Goal: Task Accomplishment & Management: Manage account settings

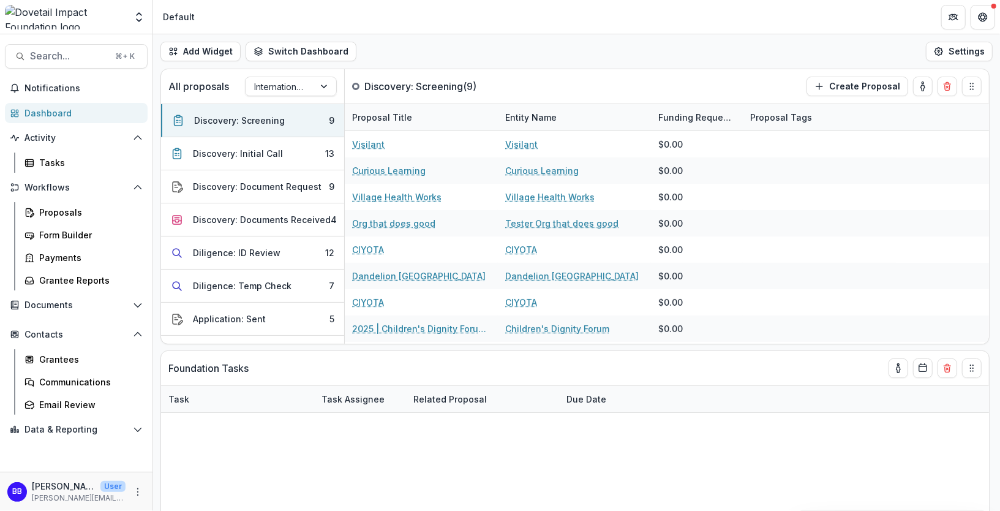
select select "******"
click at [73, 62] on button "Search... ⌘ + K" at bounding box center [76, 56] width 143 height 24
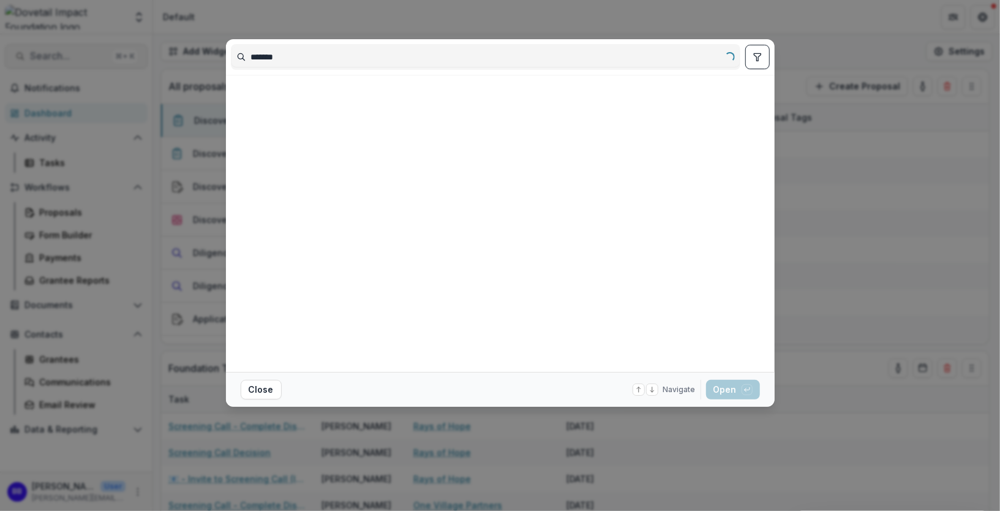
type input "********"
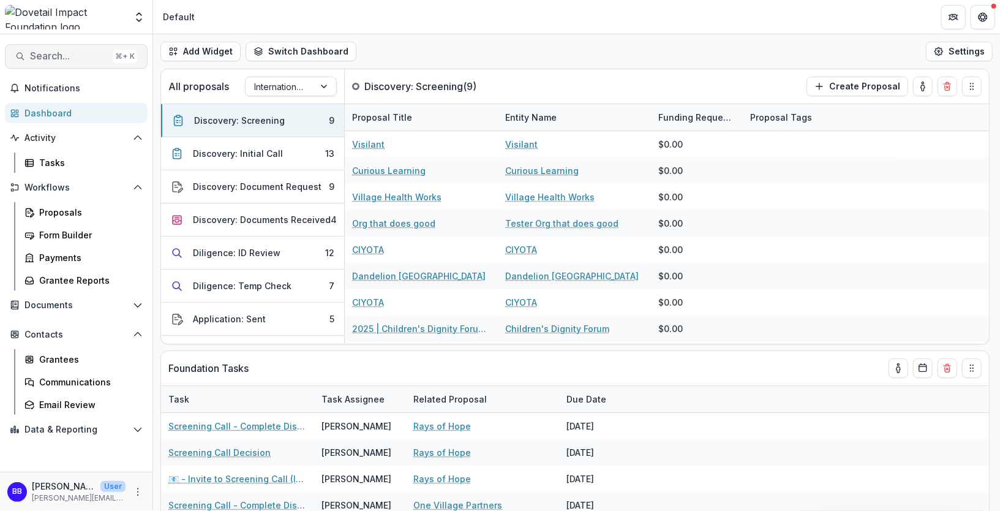
click at [77, 58] on span "Search..." at bounding box center [69, 56] width 78 height 12
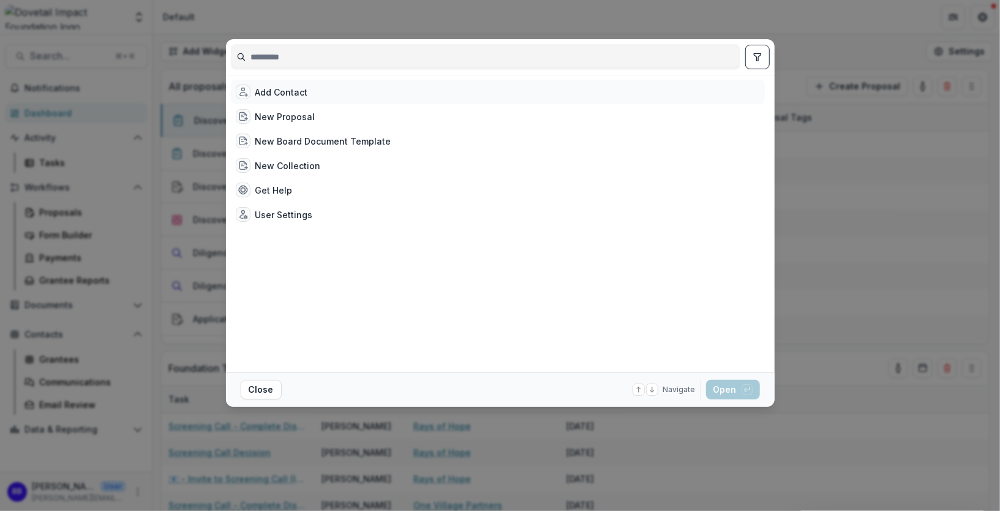
click at [315, 97] on div "Add Contact" at bounding box center [498, 92] width 534 height 24
click at [734, 398] on button "Open with enter key" at bounding box center [733, 390] width 54 height 20
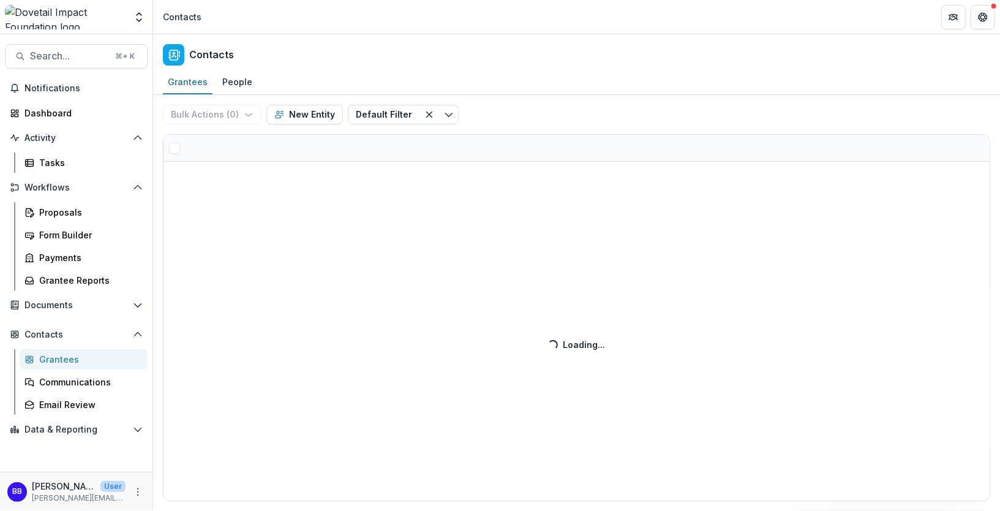
click at [304, 115] on div "Bulk Actions ( 0 ) Send Email Create Proposals Create Tasks New Entity Default …" at bounding box center [576, 303] width 847 height 416
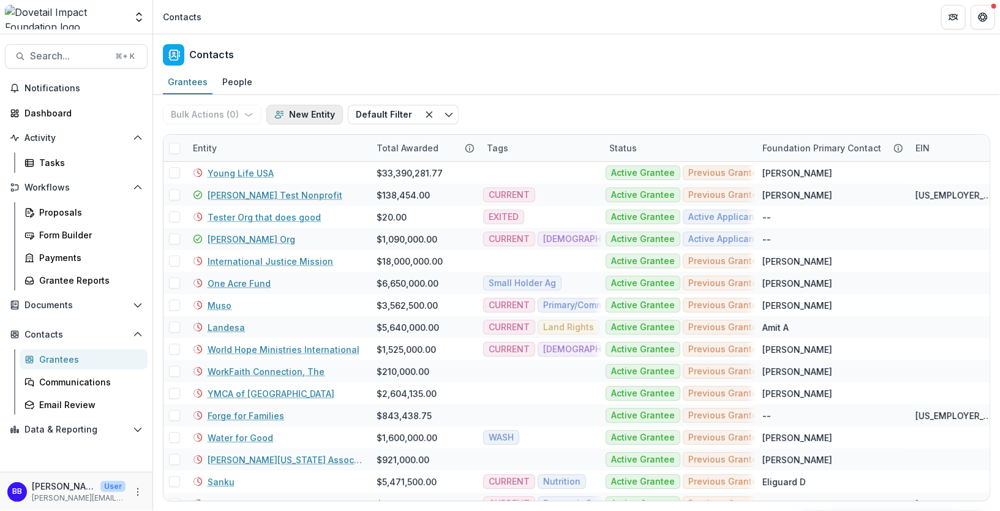
click at [306, 120] on button "New Entity" at bounding box center [304, 115] width 77 height 20
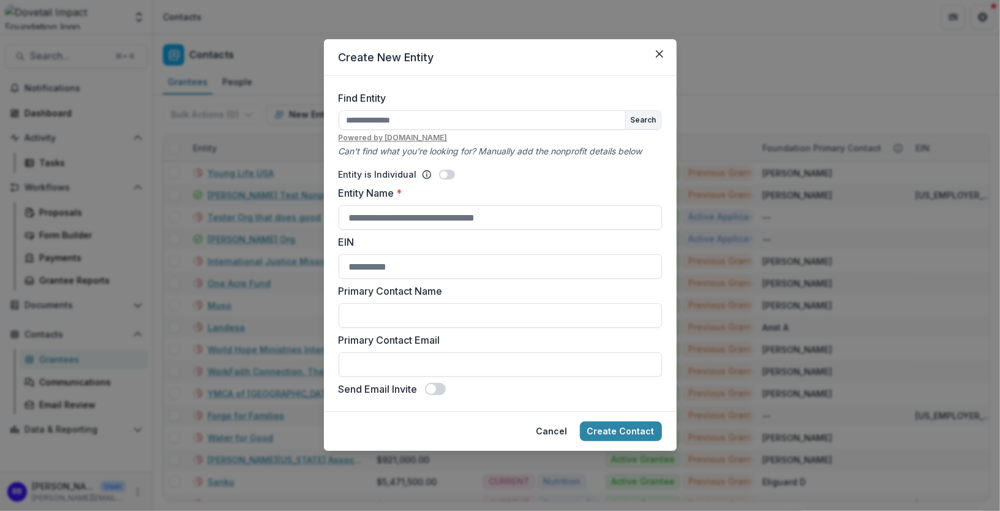
click at [393, 231] on div "Entity is Individual Entity Name * EIN Primary Contact Name Primary Contact Ema…" at bounding box center [500, 277] width 323 height 238
click at [391, 222] on input "Entity Name *" at bounding box center [500, 217] width 323 height 24
type input "**********"
click at [580, 421] on button "Create Contact" at bounding box center [621, 431] width 82 height 20
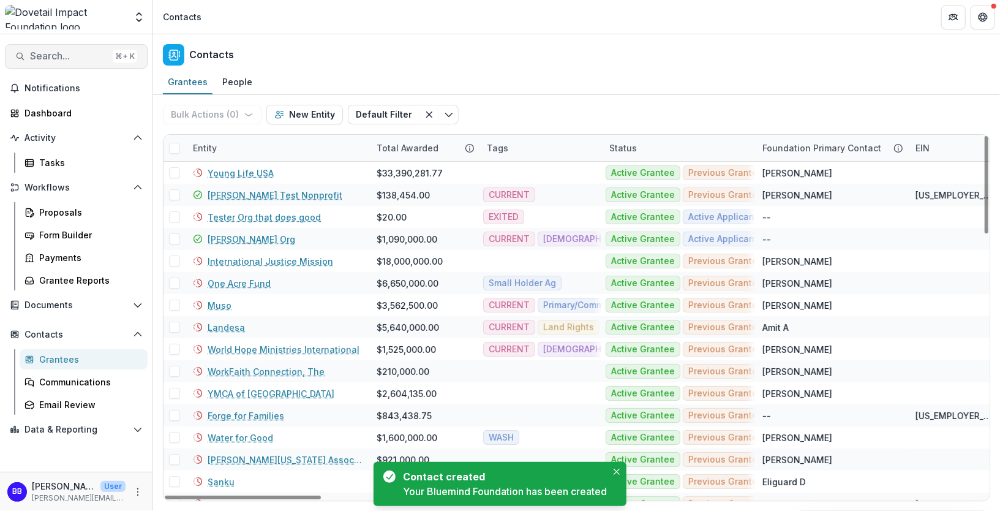
click at [88, 48] on button "Search... ⌘ + K" at bounding box center [76, 56] width 143 height 24
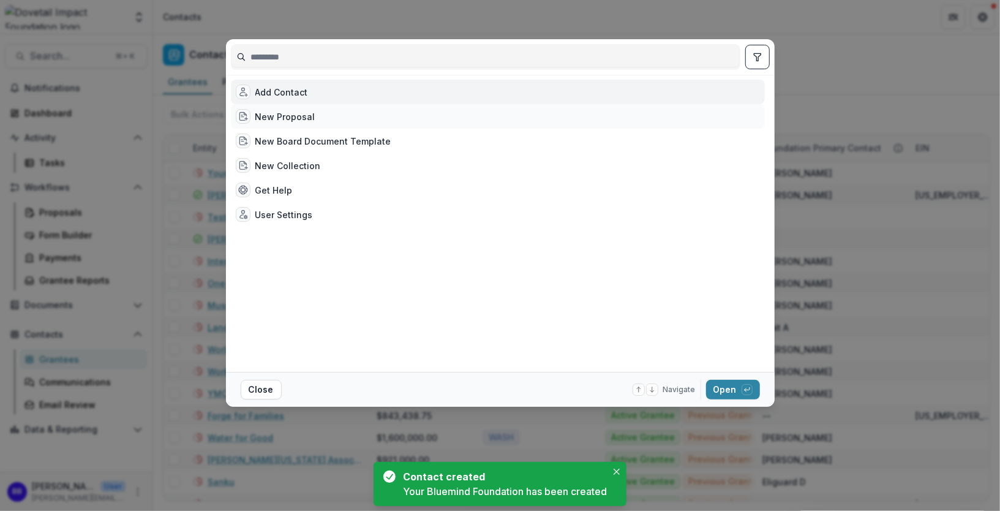
click at [305, 110] on div "New Proposal" at bounding box center [285, 116] width 60 height 13
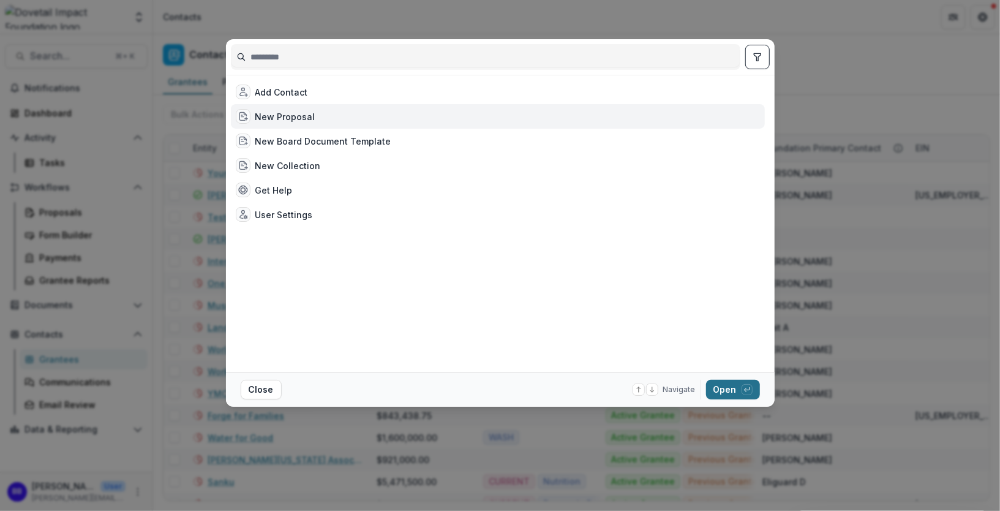
click at [736, 388] on button "Open with enter key" at bounding box center [733, 390] width 54 height 20
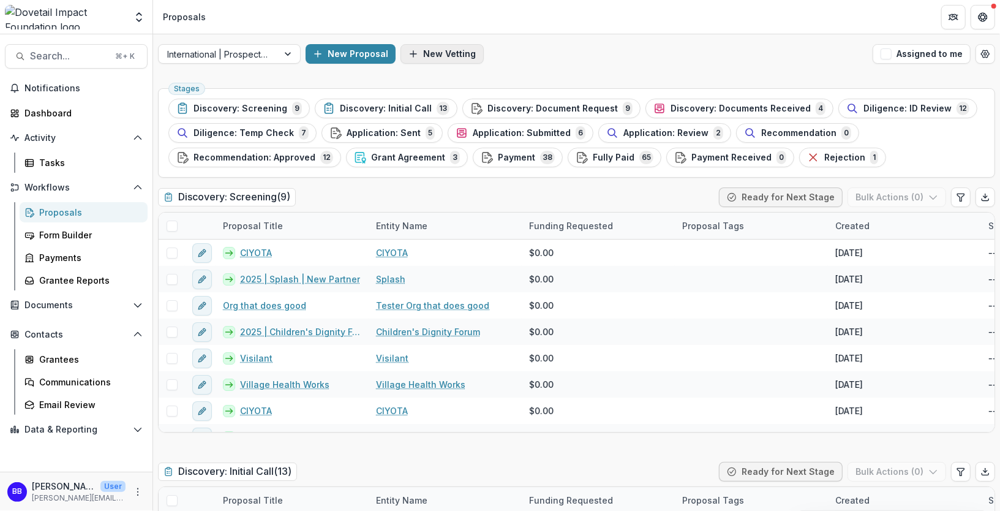
click at [450, 52] on button "New Vetting" at bounding box center [442, 54] width 83 height 20
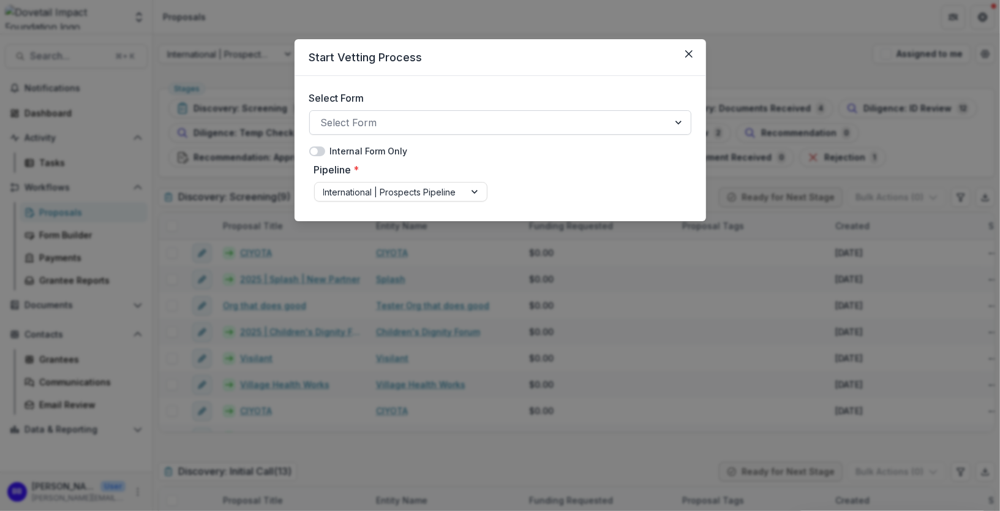
click at [399, 117] on div at bounding box center [489, 122] width 337 height 17
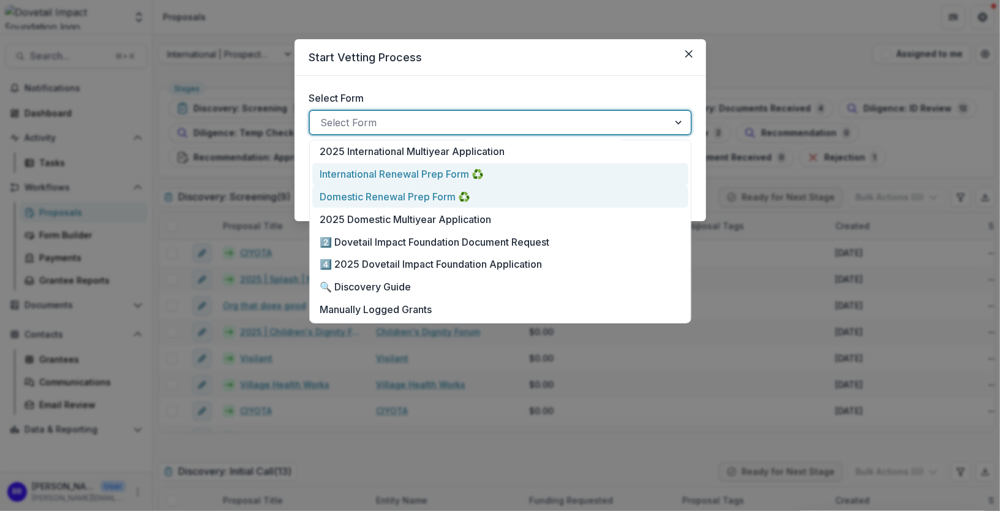
scroll to position [47, 0]
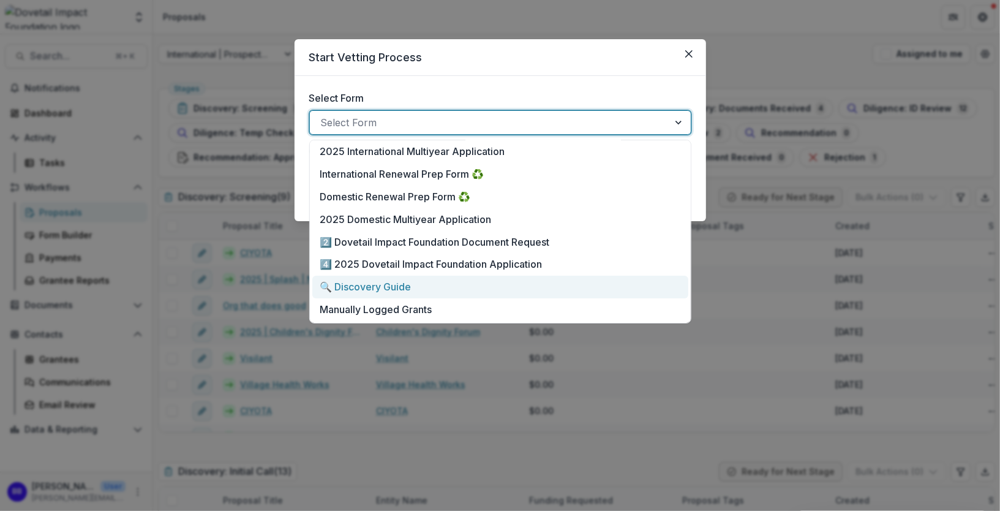
click at [420, 286] on div "🔍 Discovery Guide" at bounding box center [500, 286] width 360 height 15
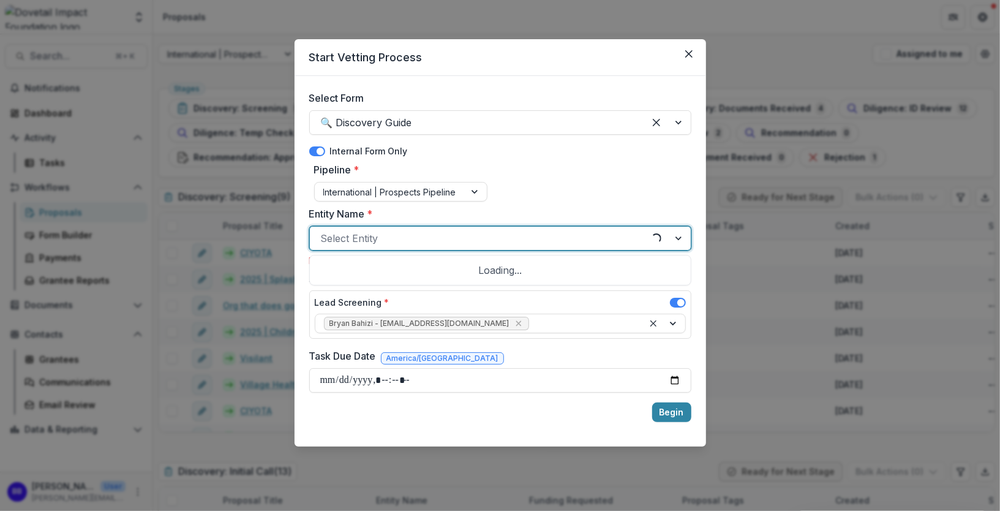
click at [402, 237] on div at bounding box center [481, 238] width 320 height 17
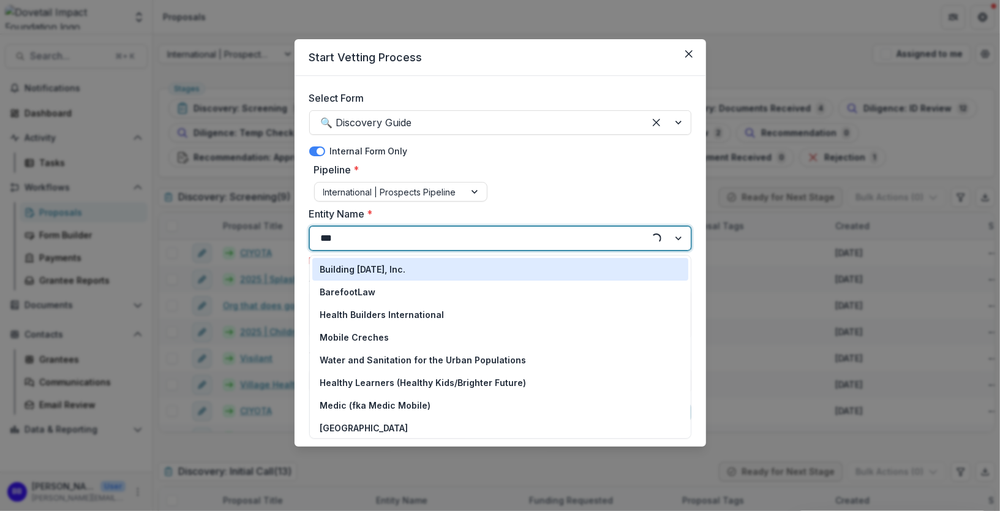
type input "****"
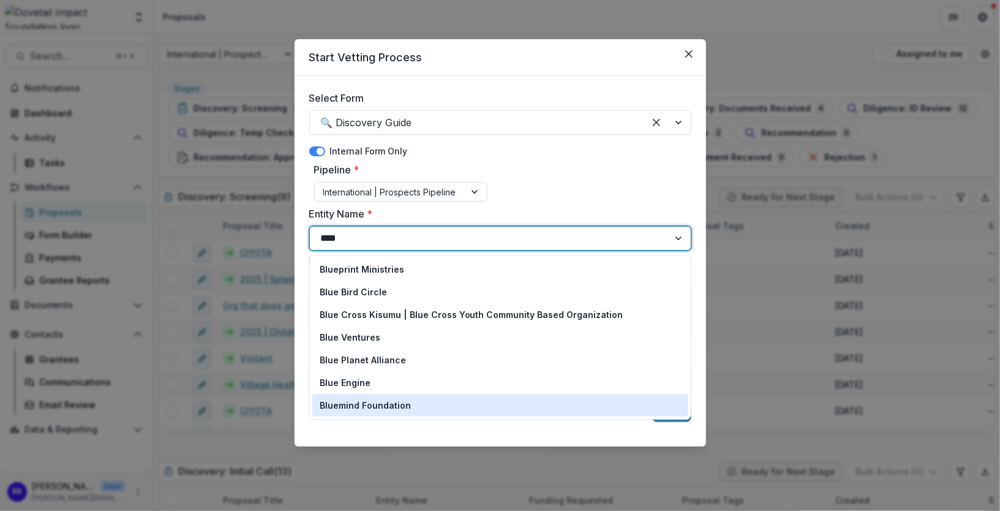
click at [383, 401] on p "Bluemind Foundation" at bounding box center [365, 405] width 91 height 13
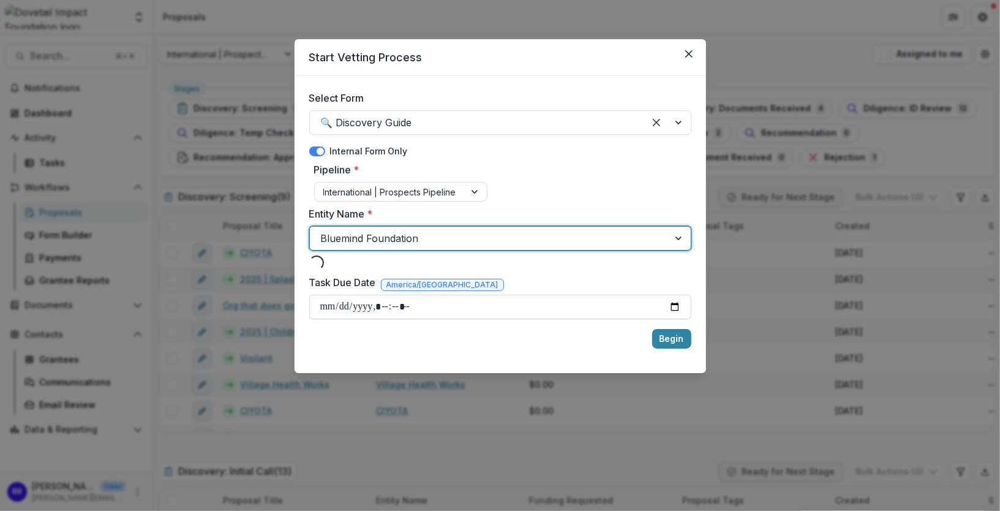
click at [570, 307] on input "Task Due Date" at bounding box center [500, 307] width 382 height 24
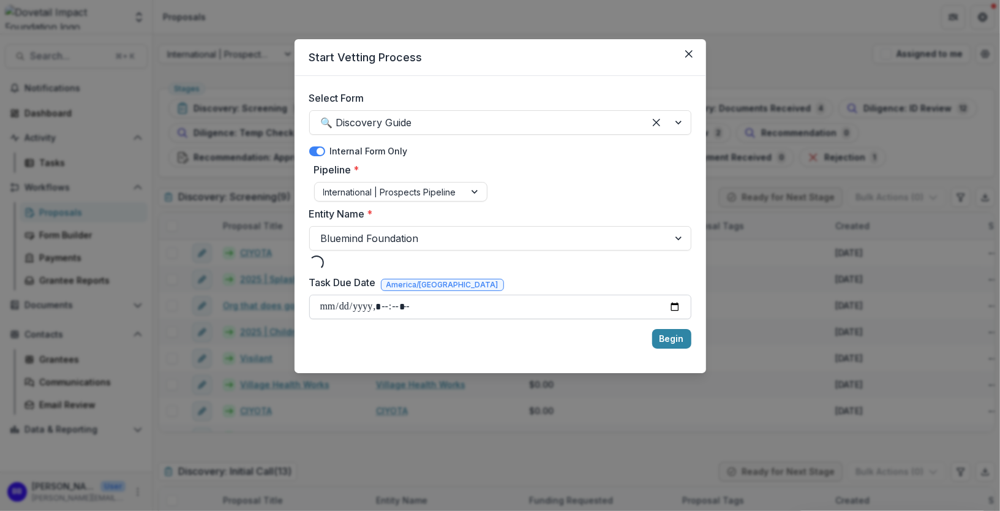
click at [672, 306] on input "Task Due Date" at bounding box center [500, 307] width 382 height 24
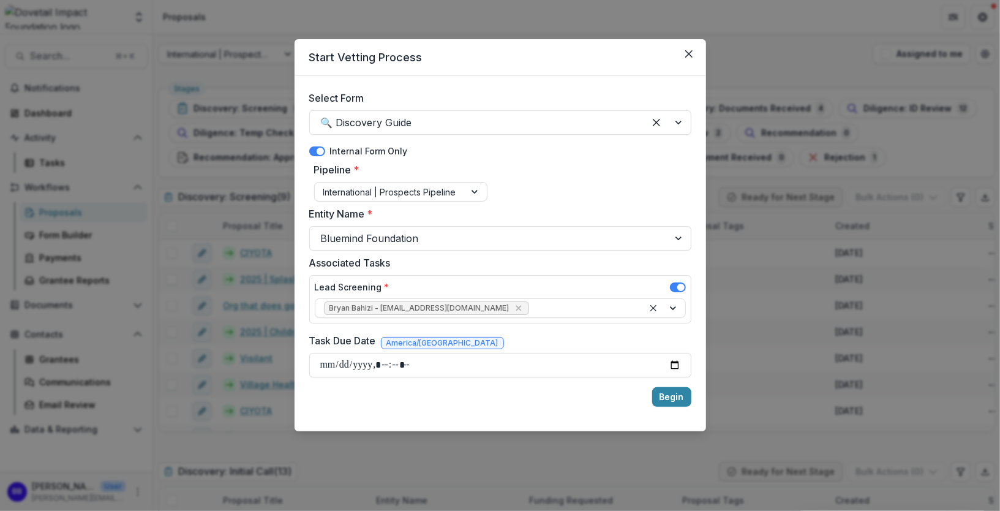
type input "**********"
click at [563, 398] on div "Begin" at bounding box center [500, 396] width 382 height 39
click at [676, 393] on button "Begin" at bounding box center [671, 397] width 39 height 20
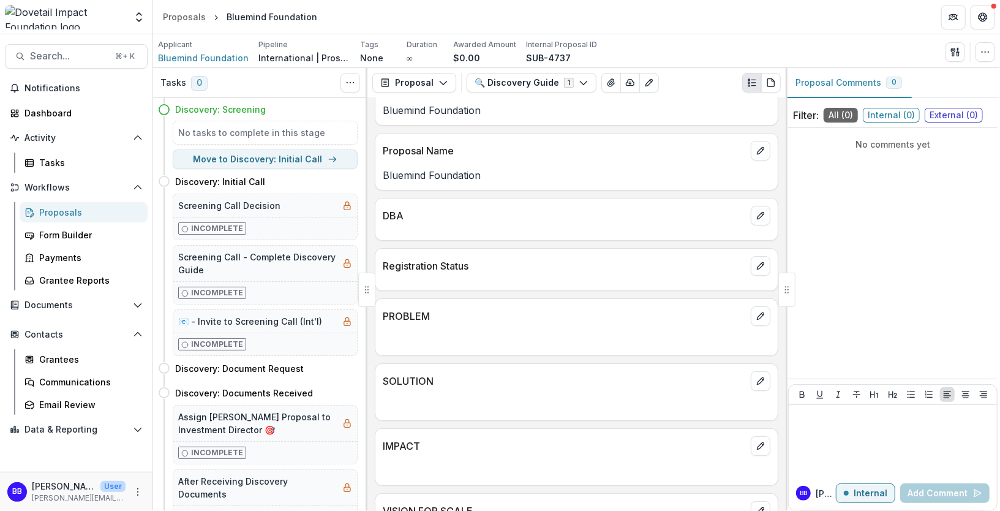
scroll to position [129, 0]
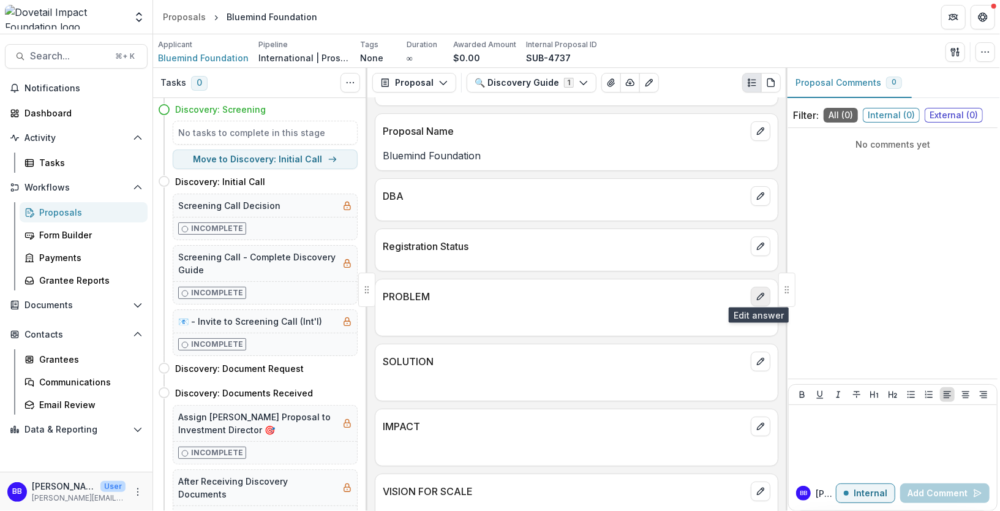
click at [756, 292] on icon "edit" at bounding box center [761, 297] width 10 height 10
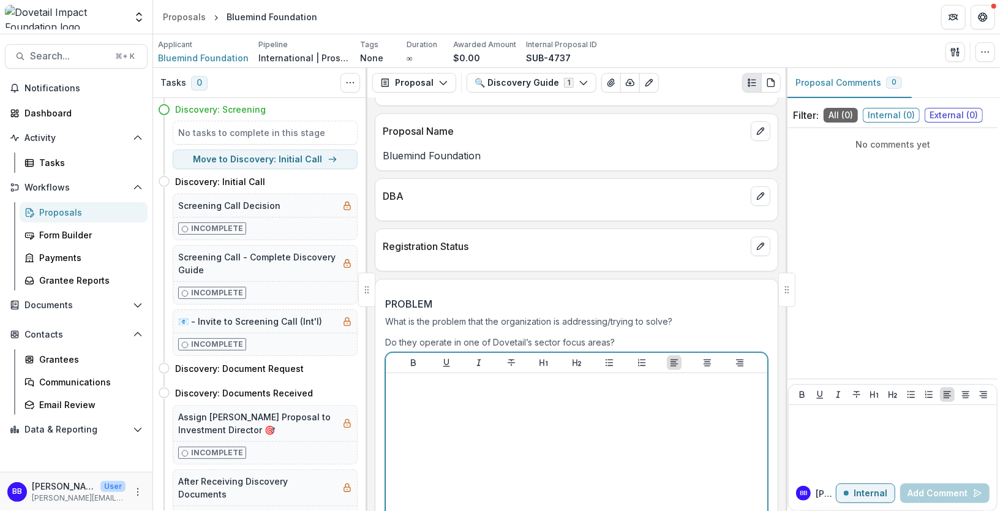
click at [456, 430] on div at bounding box center [577, 470] width 372 height 184
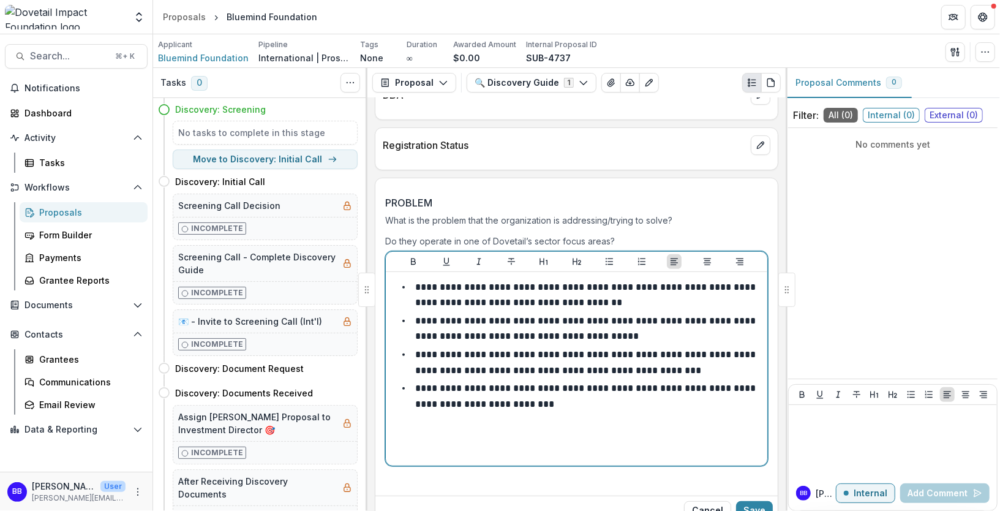
scroll to position [245, 0]
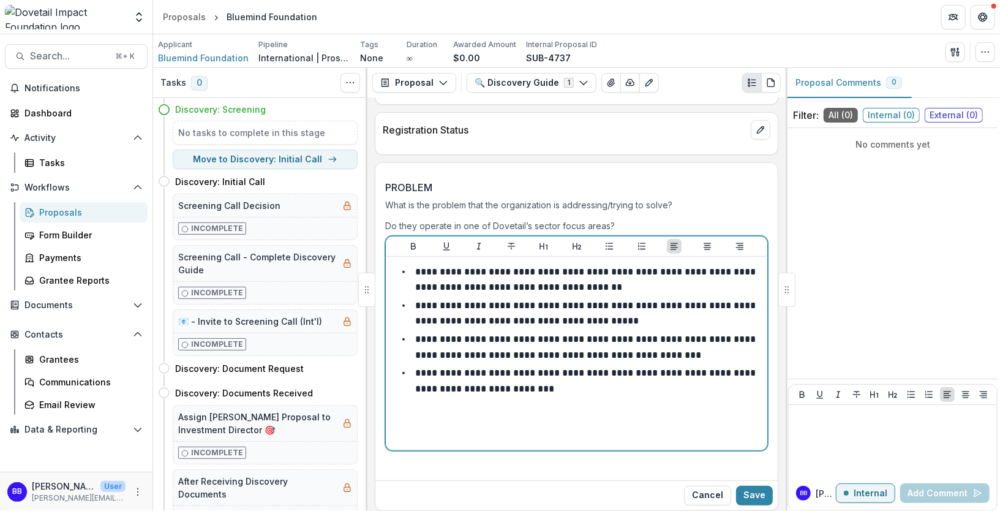
click at [457, 429] on div "**********" at bounding box center [577, 354] width 372 height 184
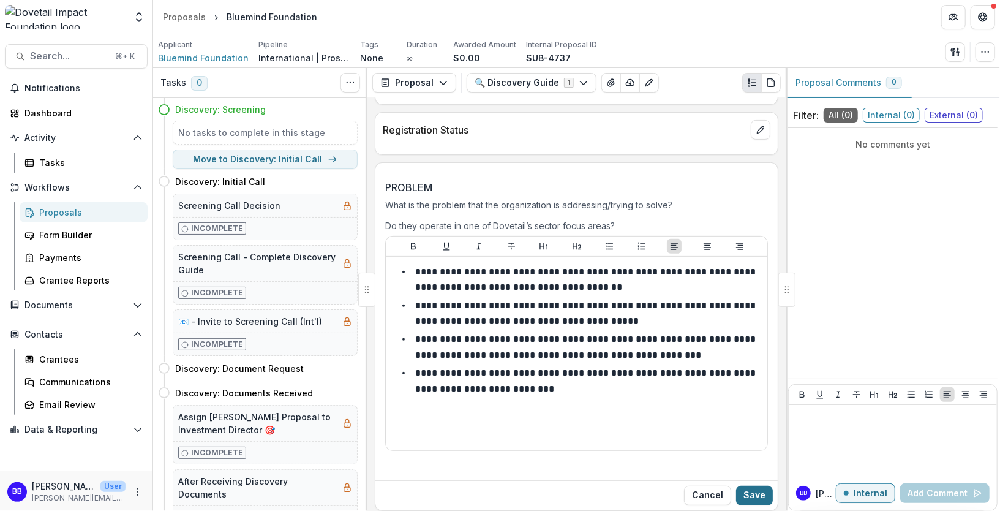
click at [753, 490] on button "Save" at bounding box center [754, 496] width 37 height 20
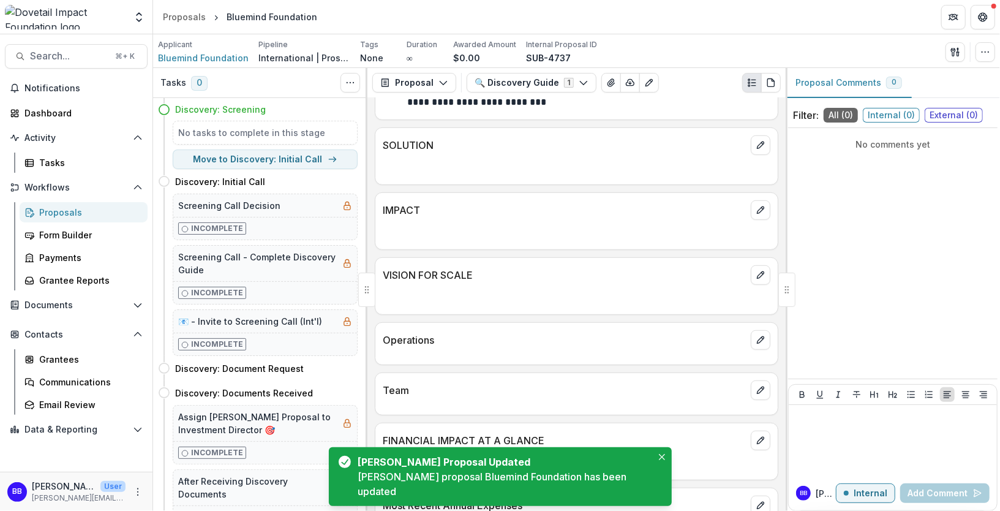
scroll to position [404, 0]
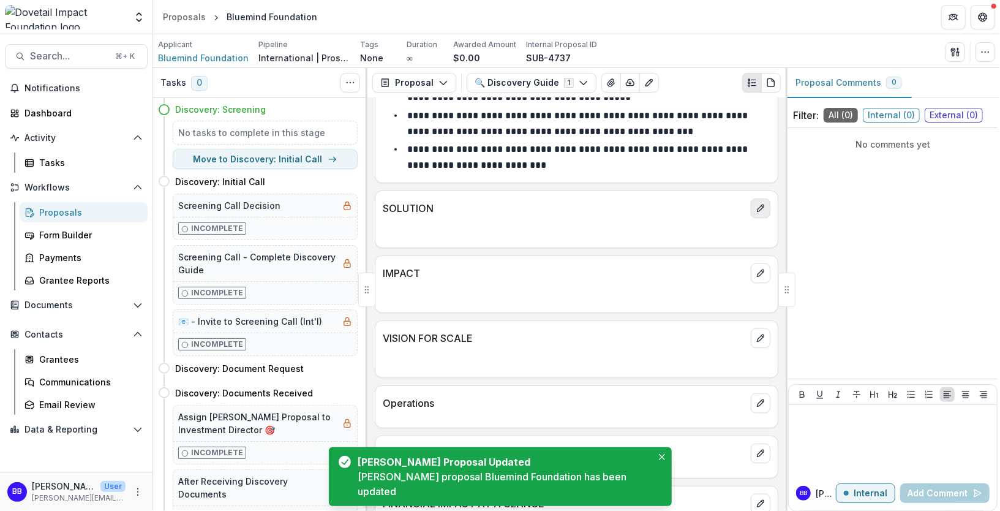
click at [759, 205] on icon "edit" at bounding box center [761, 208] width 10 height 10
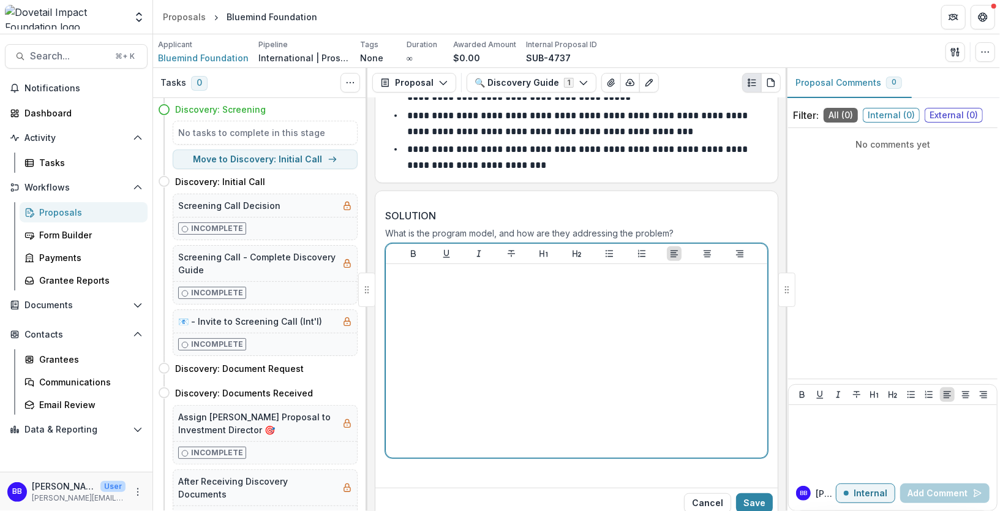
click at [434, 301] on div at bounding box center [577, 361] width 372 height 184
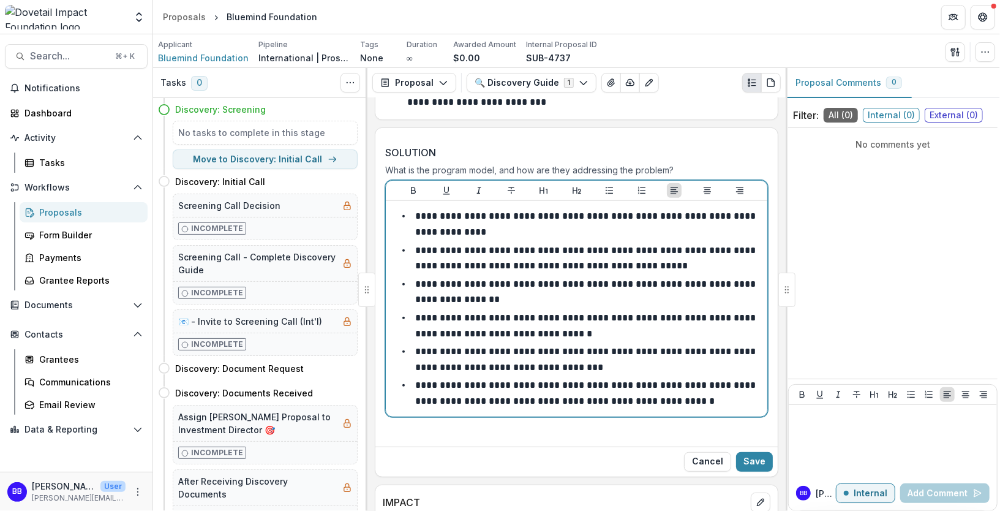
scroll to position [484, 0]
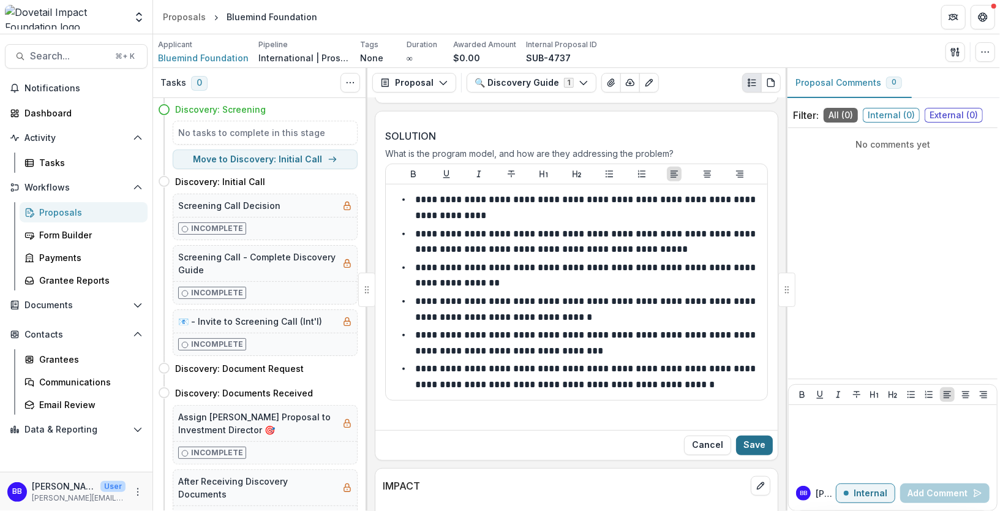
click at [749, 440] on button "Save" at bounding box center [754, 445] width 37 height 20
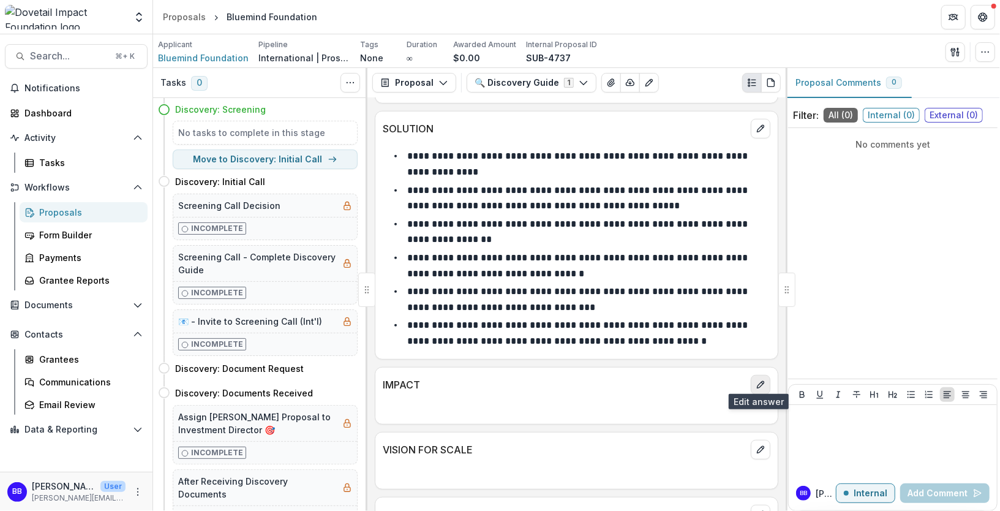
click at [756, 380] on icon "edit" at bounding box center [761, 385] width 10 height 10
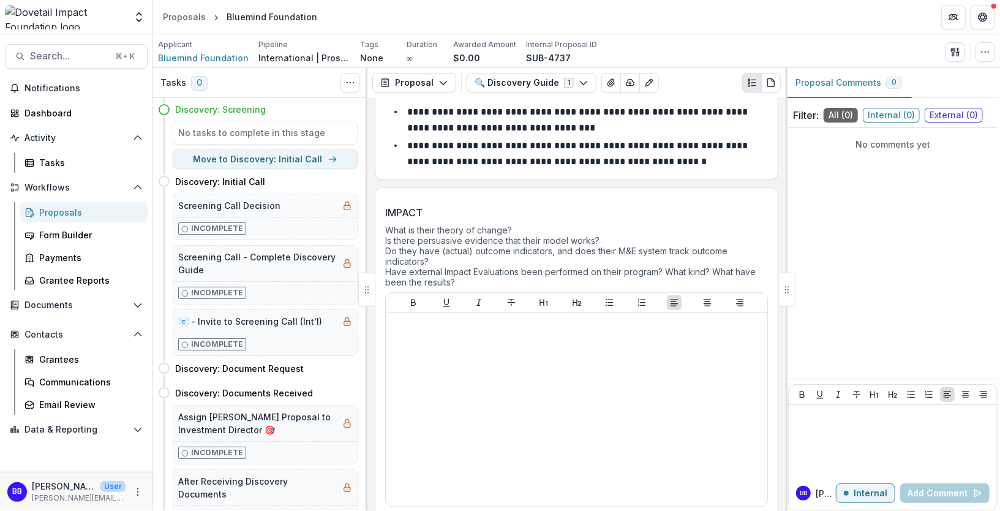
scroll to position [691, 0]
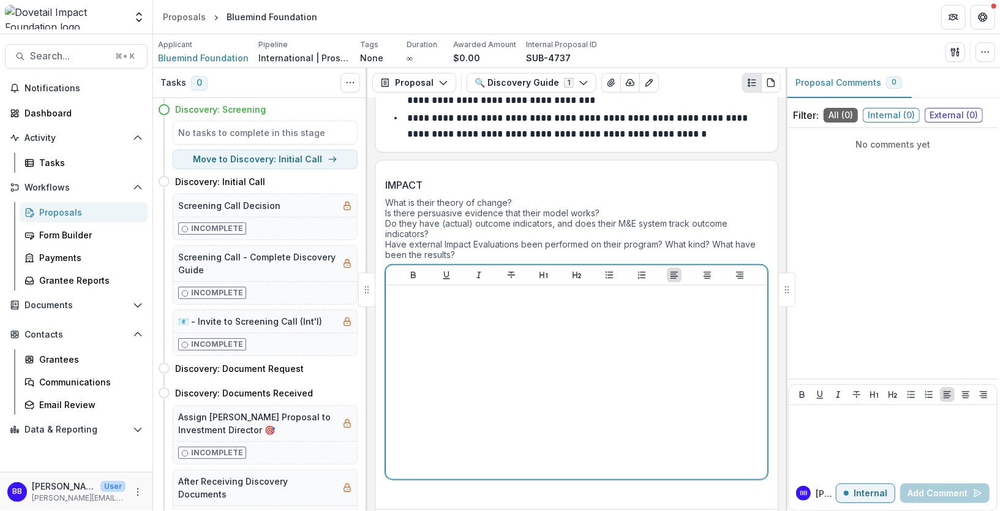
click at [446, 332] on div at bounding box center [577, 382] width 372 height 184
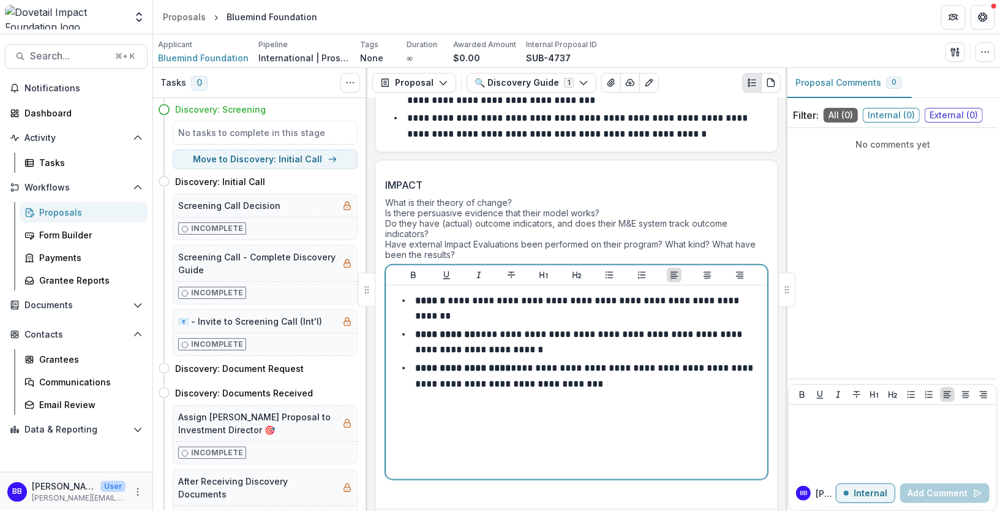
click at [515, 367] on li "**********" at bounding box center [583, 375] width 357 height 31
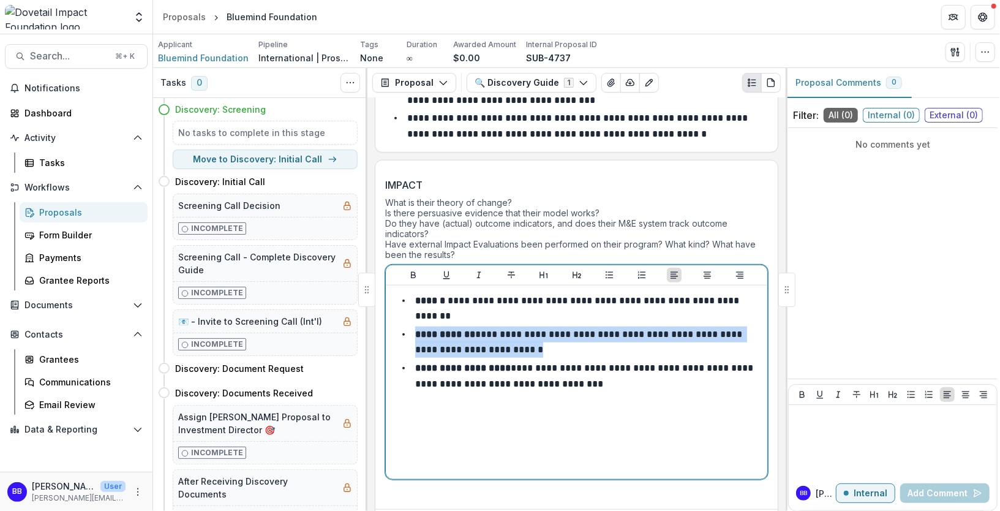
click at [515, 367] on li "**********" at bounding box center [583, 375] width 357 height 31
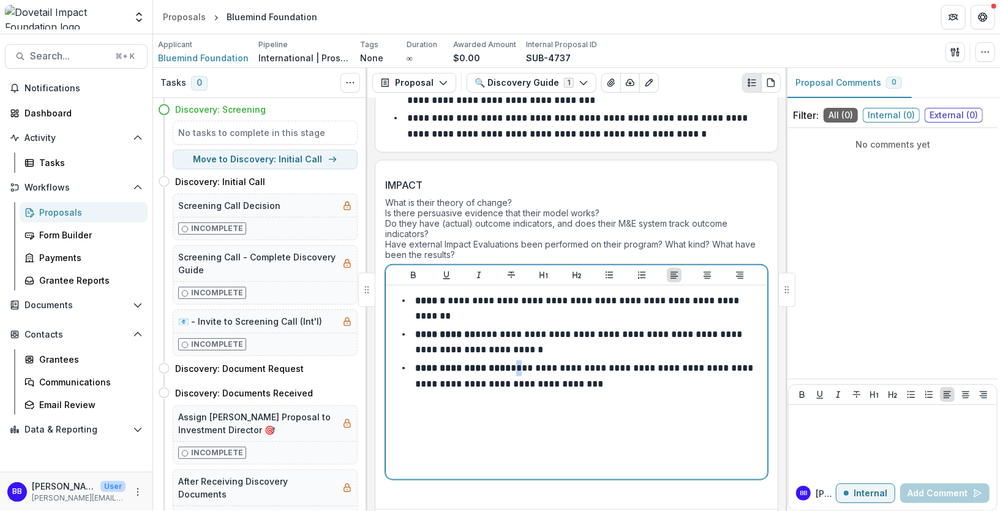
click at [515, 367] on li "**********" at bounding box center [583, 375] width 357 height 31
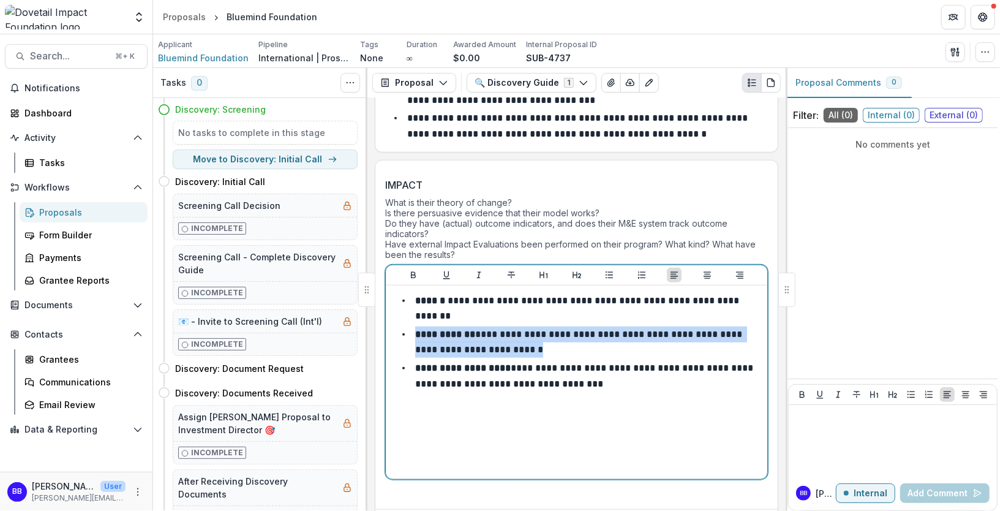
click at [515, 367] on li "**********" at bounding box center [583, 375] width 357 height 31
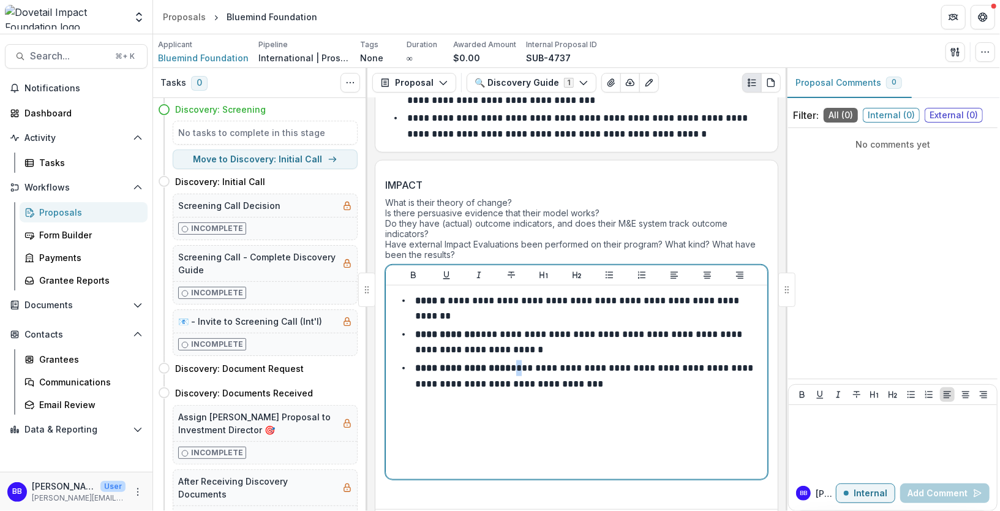
click at [515, 367] on li "**********" at bounding box center [583, 375] width 357 height 31
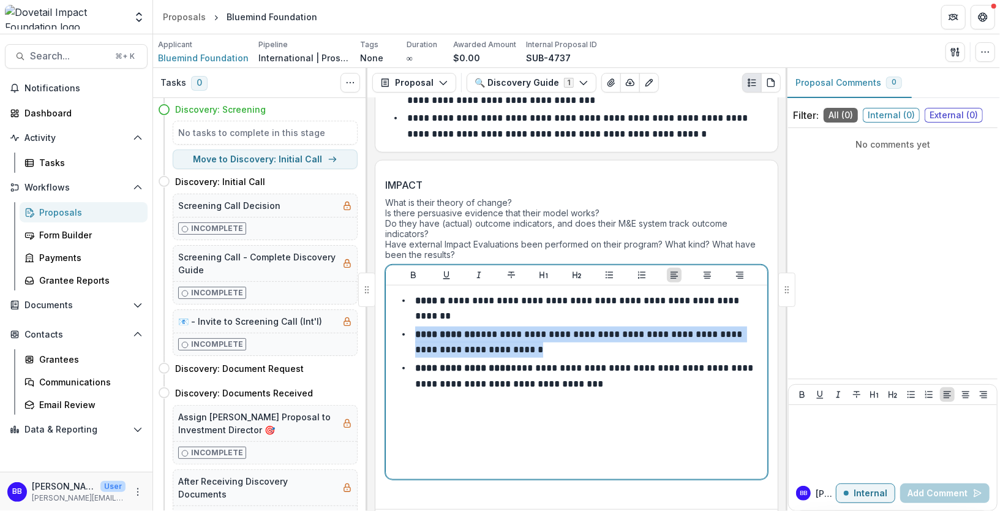
click at [515, 367] on li "**********" at bounding box center [583, 375] width 357 height 31
drag, startPoint x: 415, startPoint y: 364, endPoint x: 623, endPoint y: 383, distance: 209.2
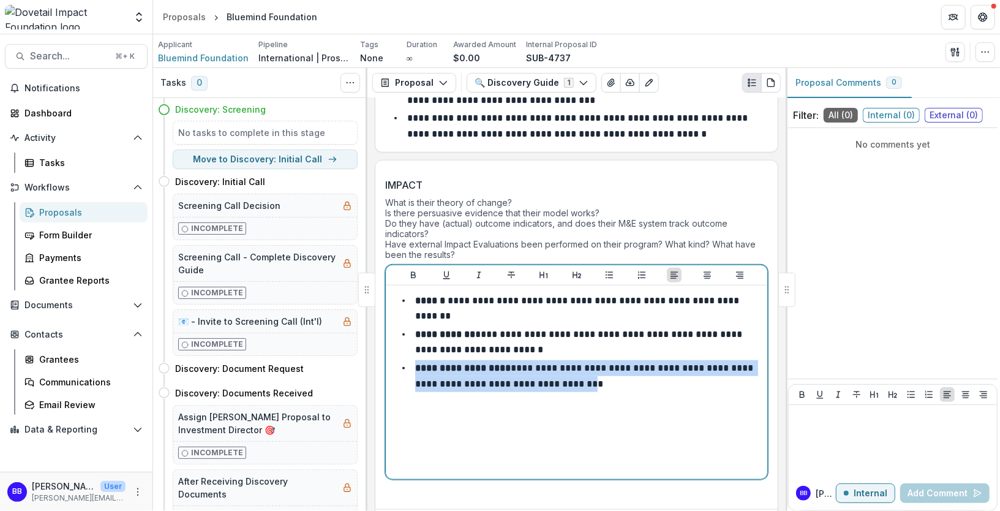
drag, startPoint x: 608, startPoint y: 374, endPoint x: 408, endPoint y: 358, distance: 201.0
click at [408, 360] on li "**********" at bounding box center [583, 375] width 357 height 31
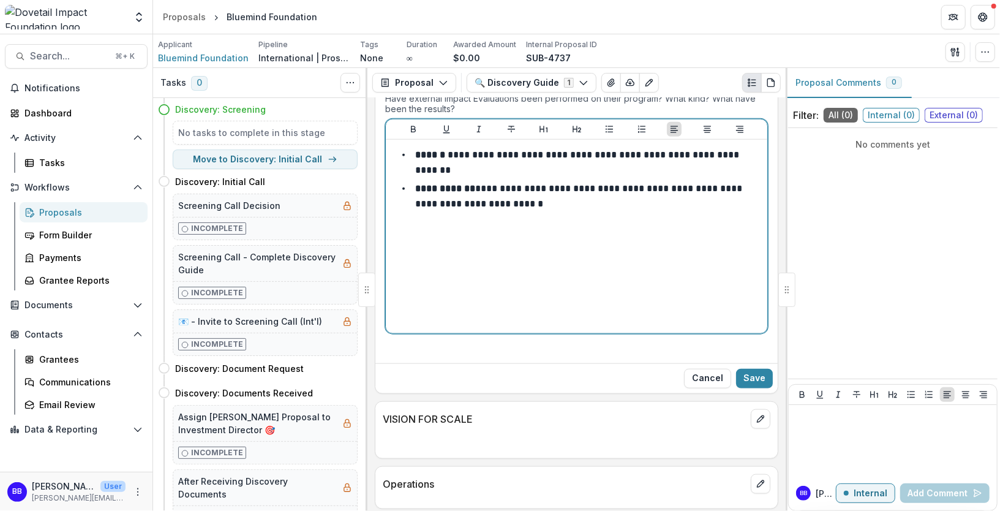
scroll to position [886, 0]
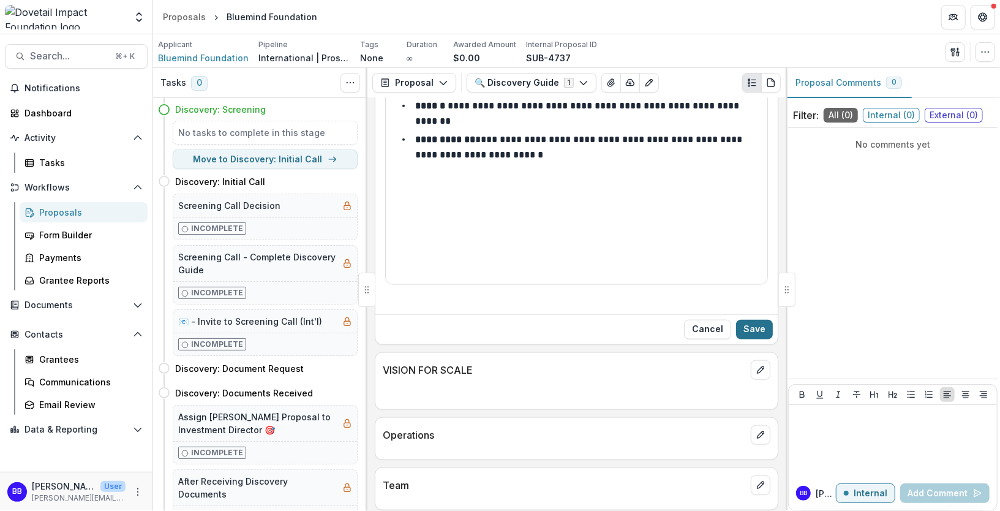
click at [745, 321] on button "Save" at bounding box center [754, 330] width 37 height 20
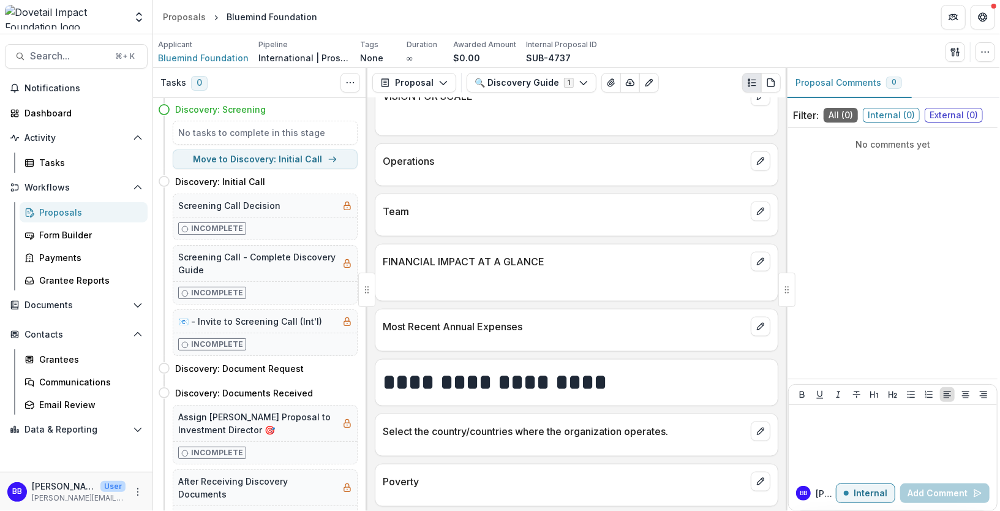
scroll to position [867, 0]
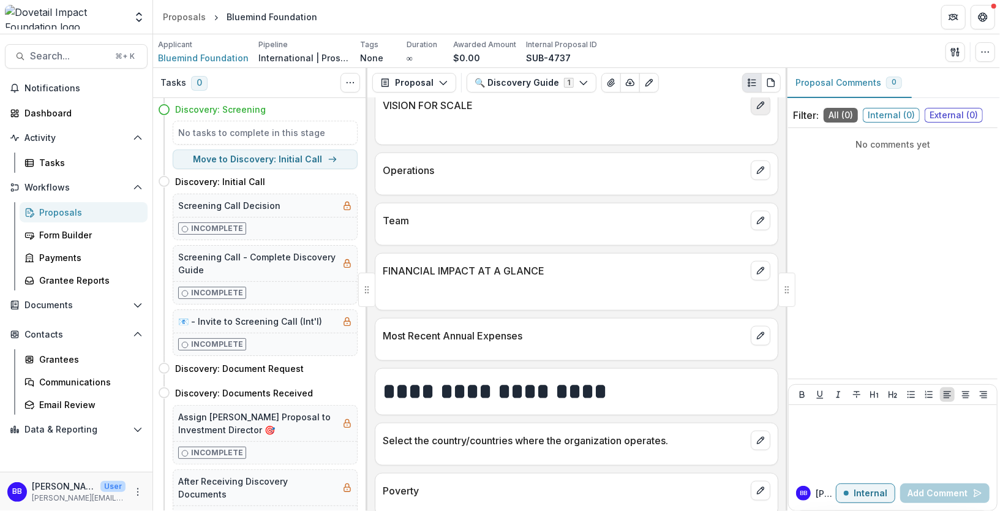
click at [752, 115] on button "edit" at bounding box center [761, 106] width 20 height 20
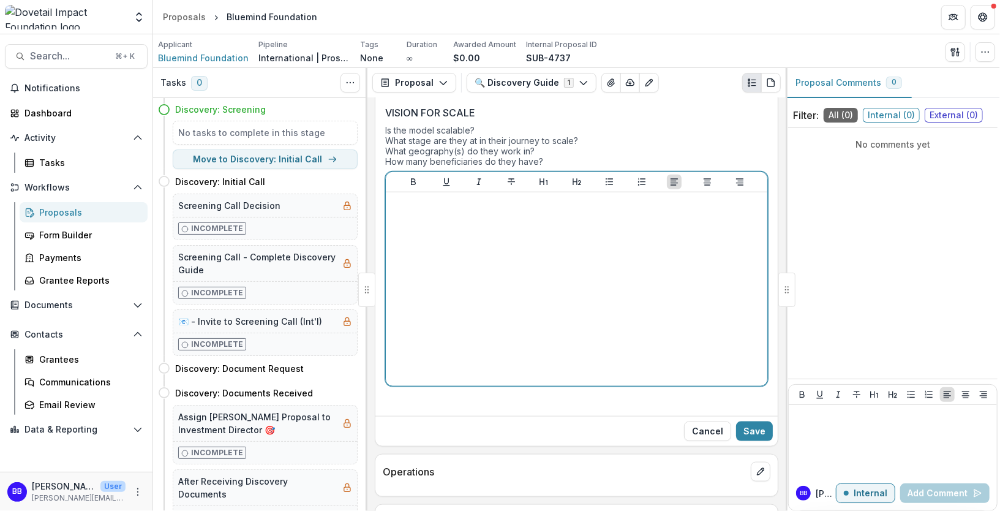
click at [524, 252] on div at bounding box center [577, 289] width 372 height 184
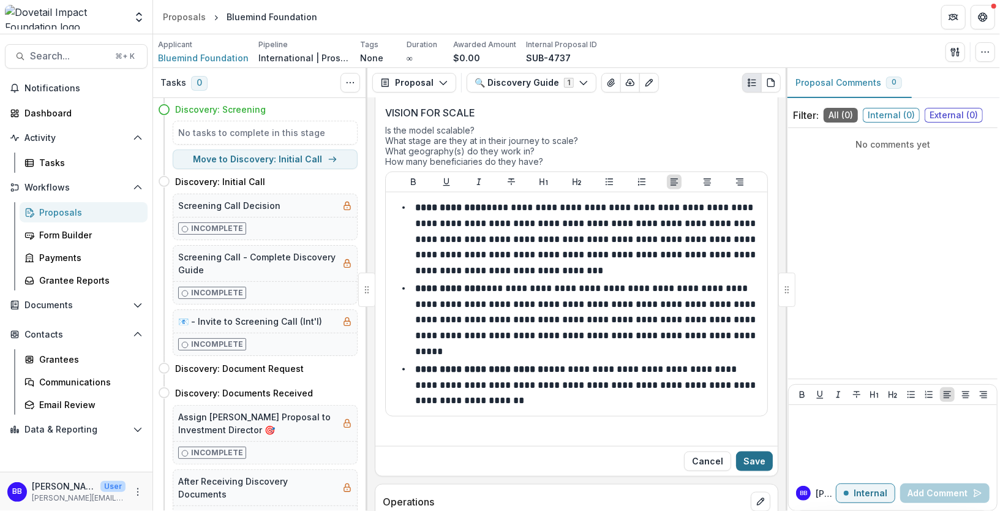
click at [753, 458] on button "Save" at bounding box center [754, 461] width 37 height 20
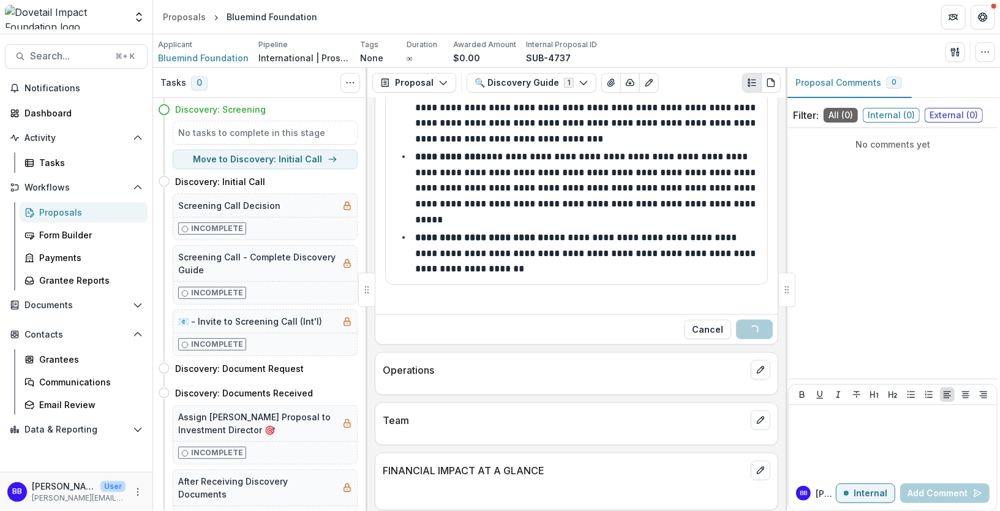
scroll to position [1001, 0]
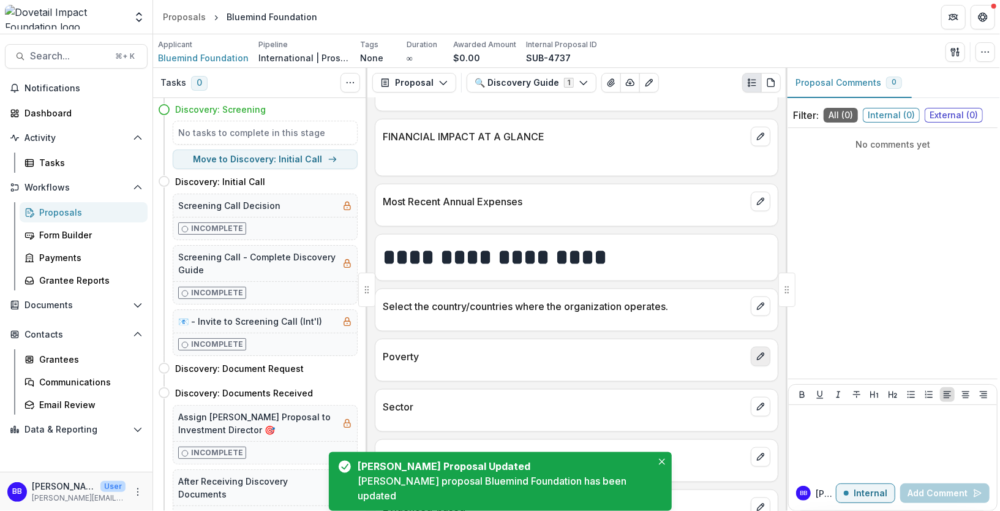
click at [761, 356] on icon "edit" at bounding box center [761, 357] width 10 height 10
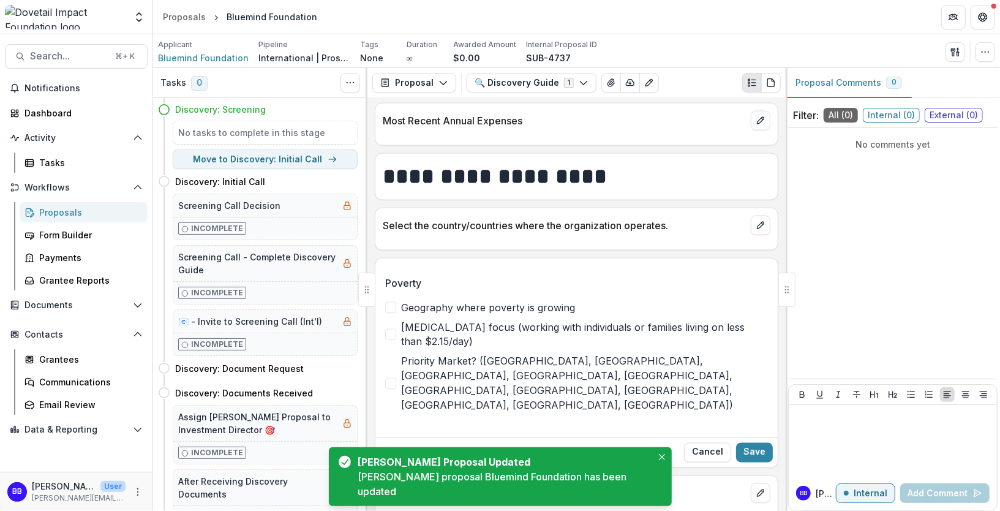
scroll to position [1276, 0]
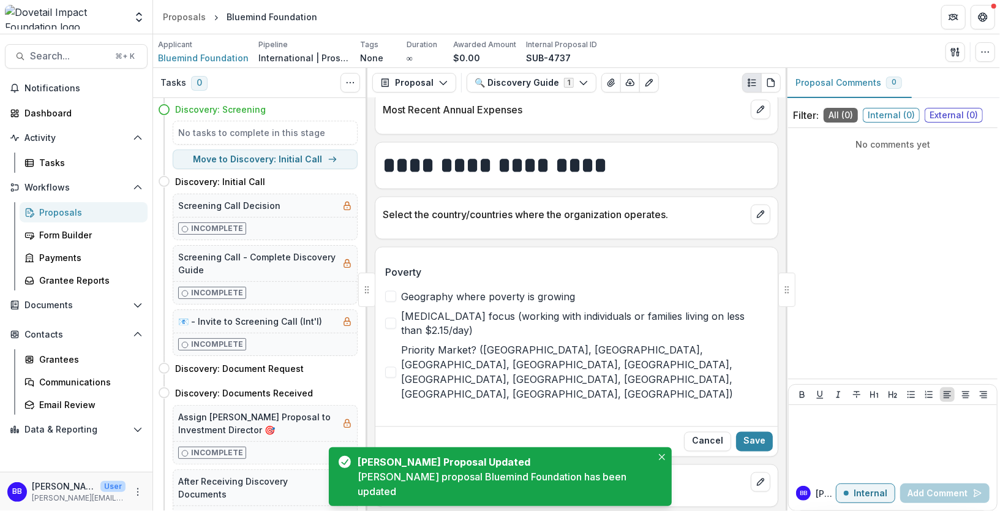
click at [503, 325] on span "[MEDICAL_DATA] focus (working with individuals or families living on less than …" at bounding box center [584, 323] width 367 height 29
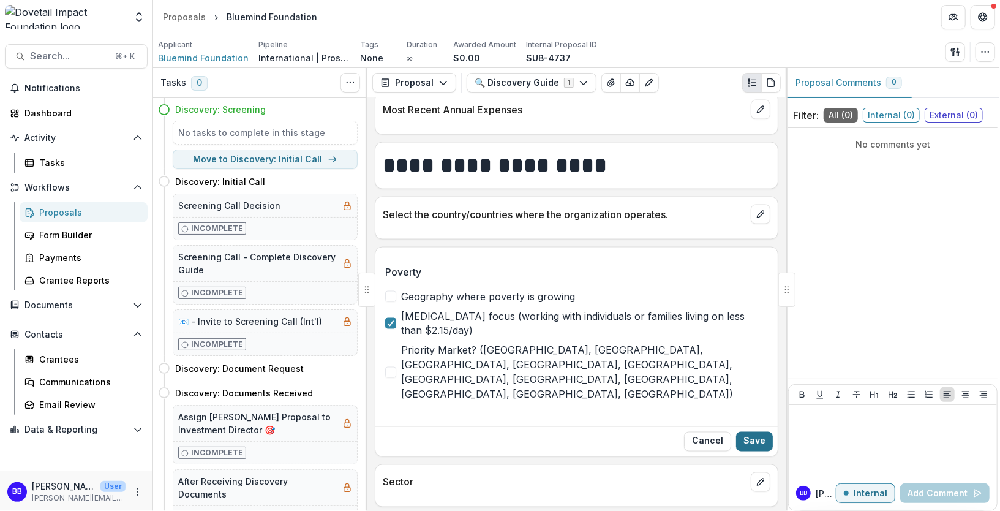
click at [746, 432] on button "Save" at bounding box center [754, 442] width 37 height 20
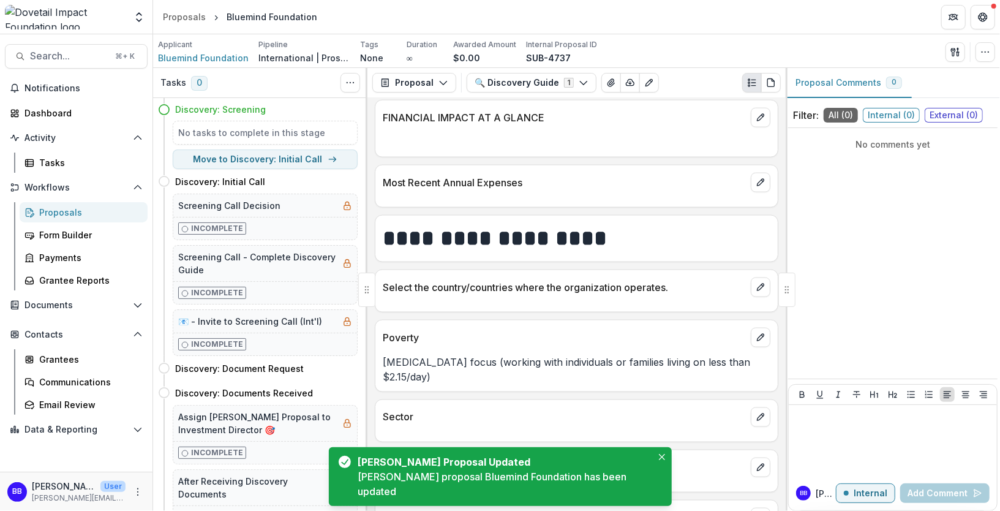
scroll to position [1197, 0]
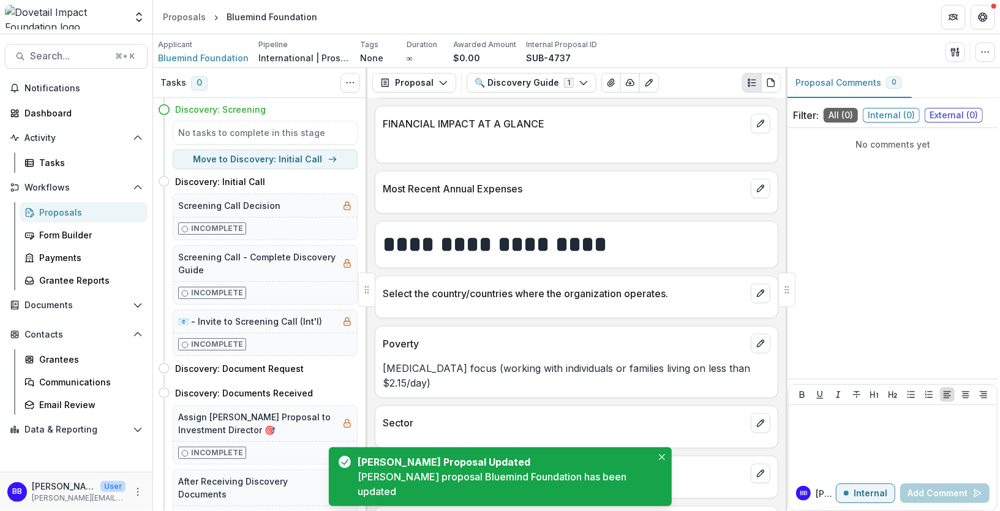
click at [644, 311] on div at bounding box center [576, 306] width 402 height 7
click at [760, 296] on icon "edit" at bounding box center [760, 293] width 7 height 7
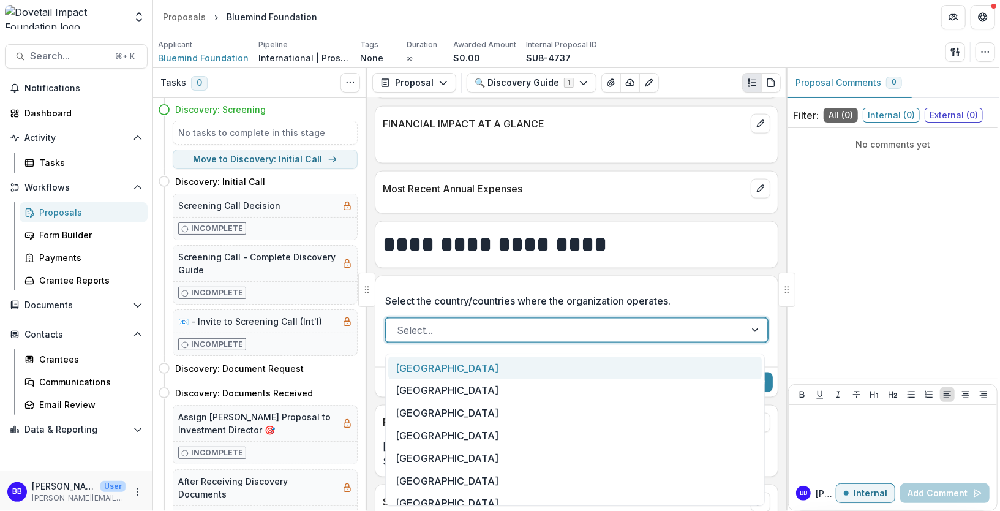
click at [428, 328] on div at bounding box center [565, 330] width 337 height 17
type input "***"
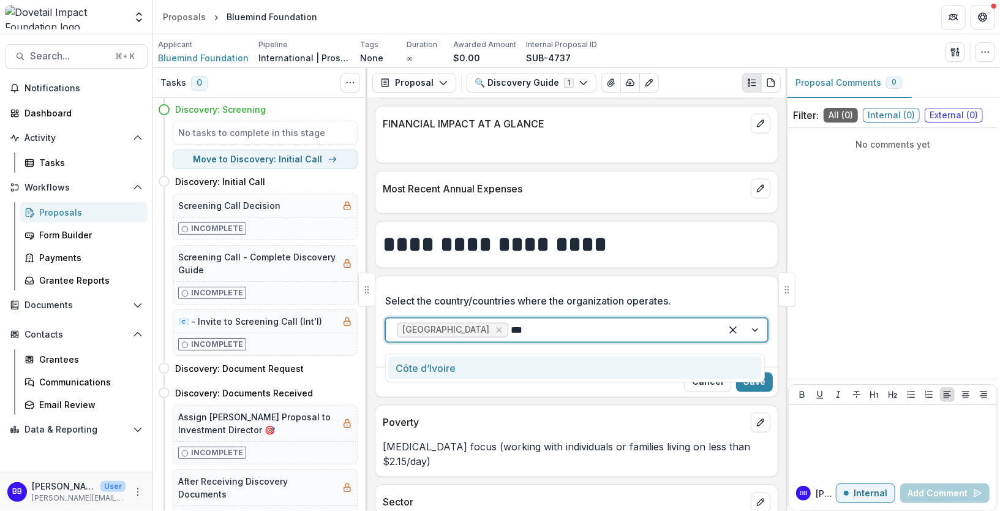
type input "****"
click at [426, 369] on div "Côte d’Ivoire" at bounding box center [575, 367] width 374 height 23
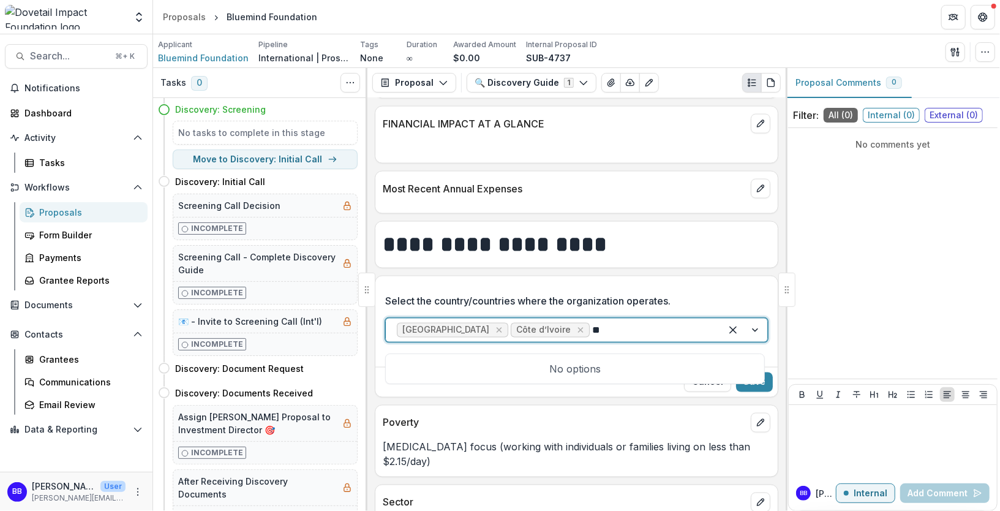
type input "*"
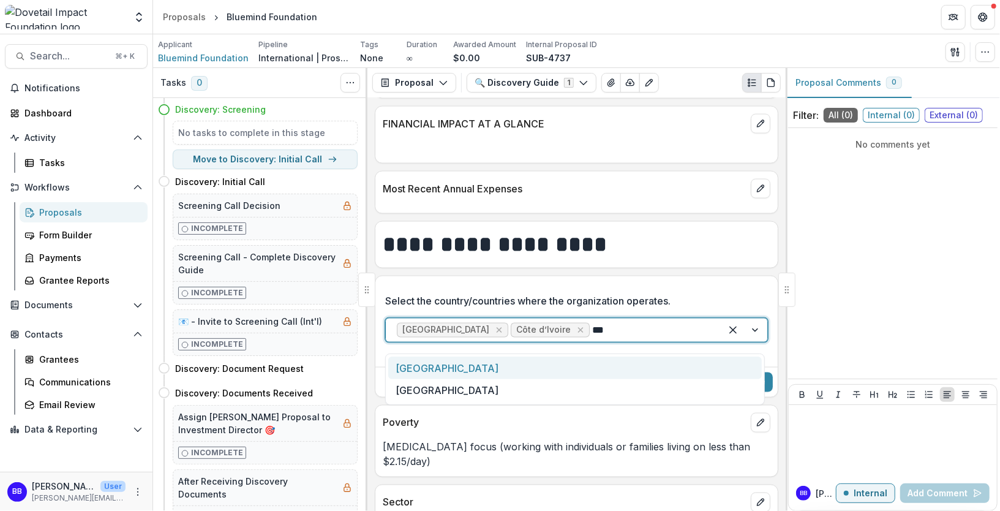
type input "****"
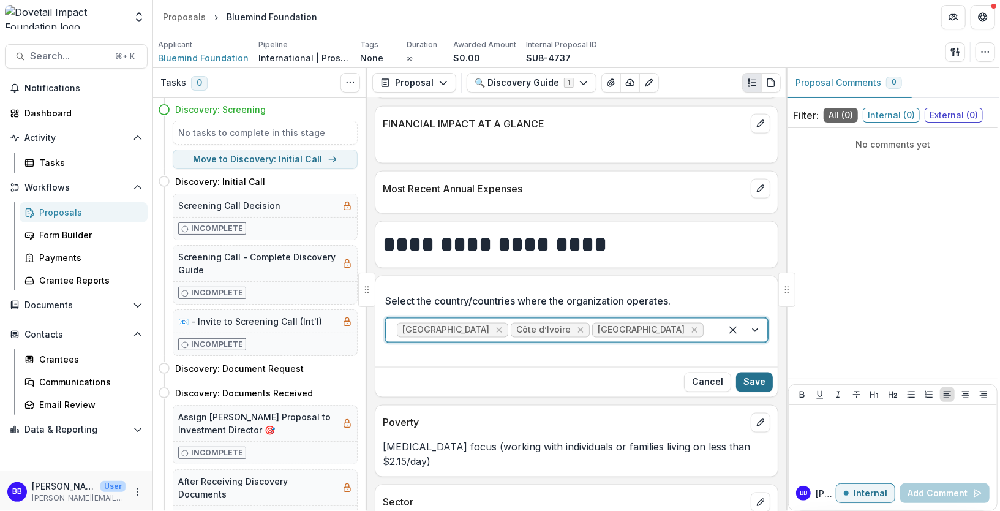
click at [751, 391] on button "Save" at bounding box center [754, 382] width 37 height 20
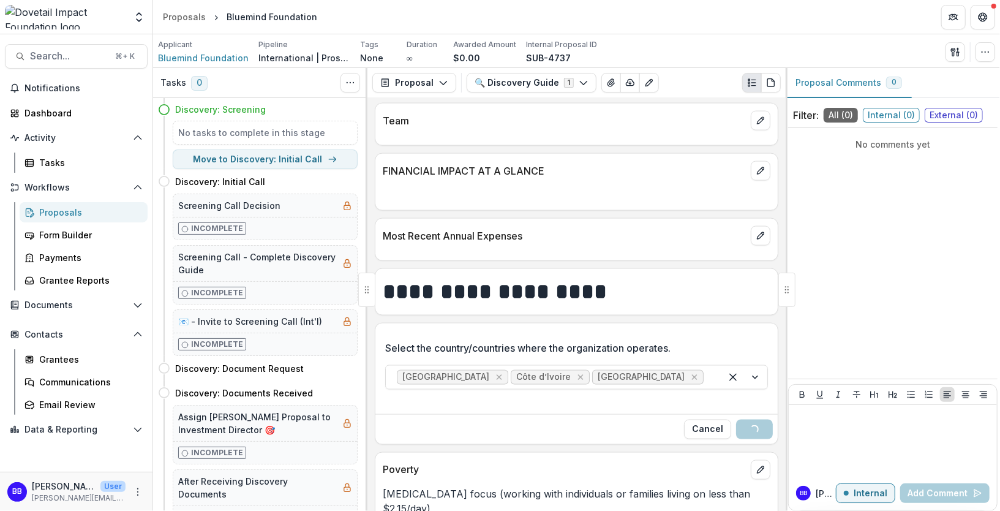
scroll to position [1148, 0]
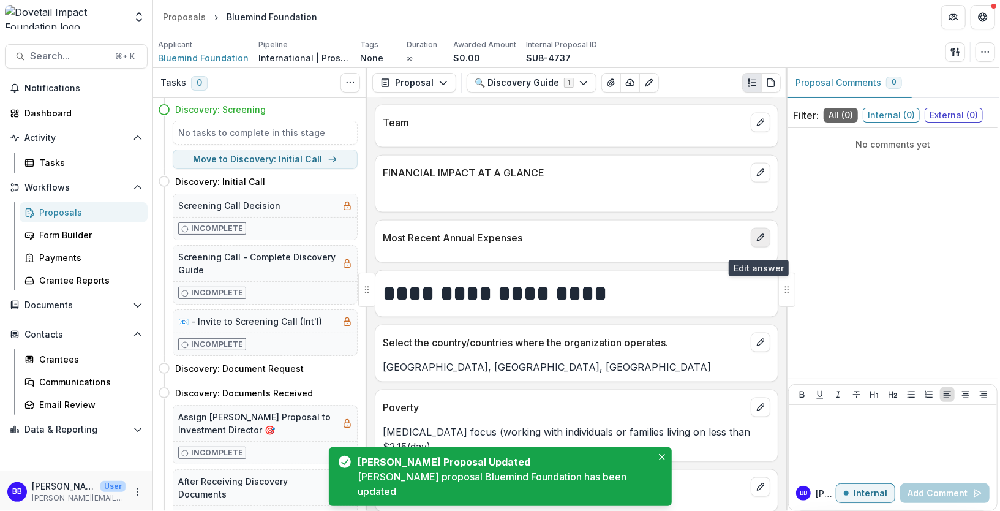
click at [756, 243] on icon "edit" at bounding box center [761, 238] width 10 height 10
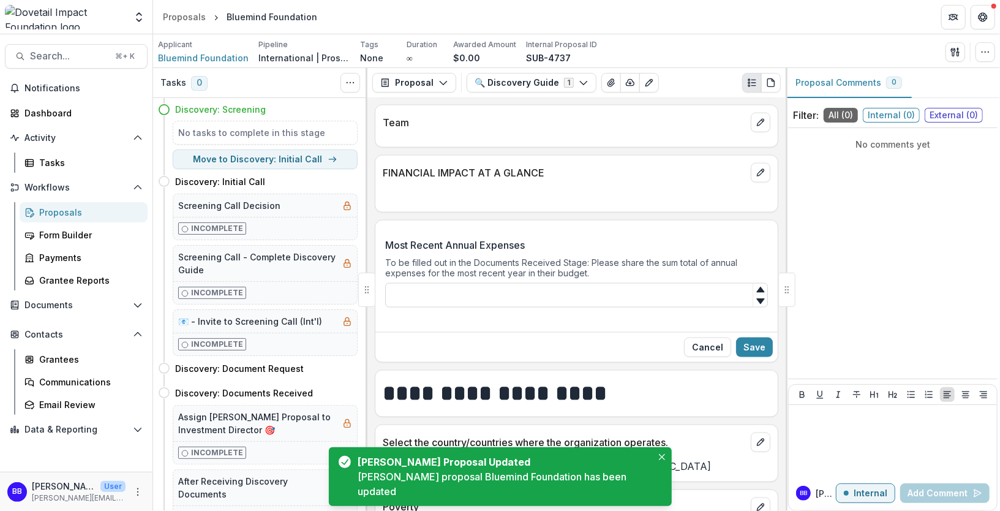
click at [397, 299] on input "Most Recent Annual Expenses" at bounding box center [576, 295] width 383 height 24
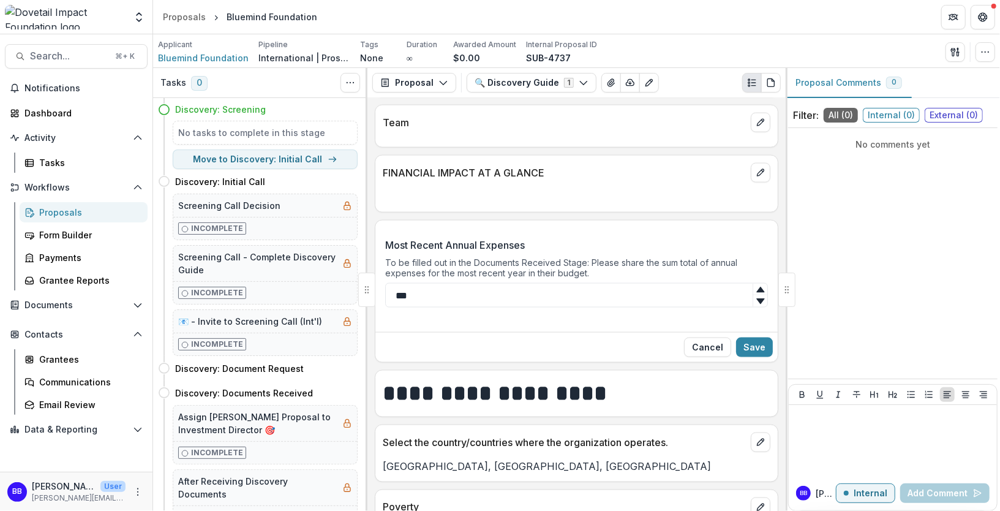
type input "****"
click at [724, 355] on button "Cancel" at bounding box center [707, 347] width 47 height 20
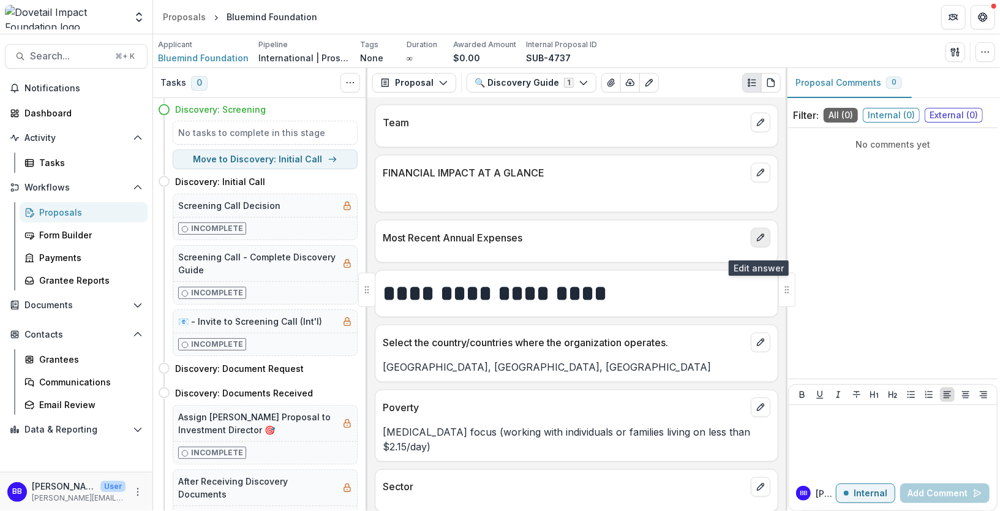
click at [757, 241] on icon "edit" at bounding box center [760, 238] width 7 height 7
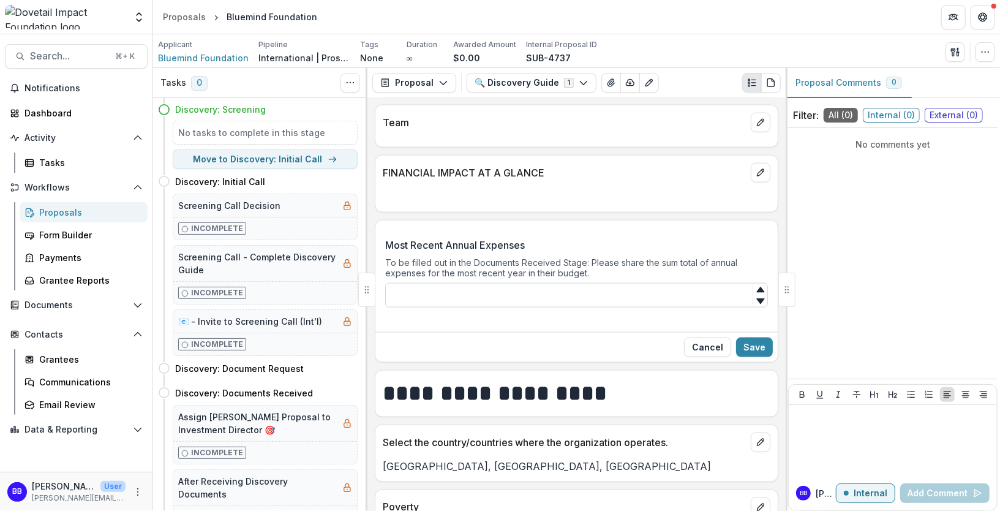
click at [515, 306] on input "Most Recent Annual Expenses" at bounding box center [576, 295] width 383 height 24
type input "*******"
click at [744, 355] on button "Save" at bounding box center [754, 347] width 37 height 20
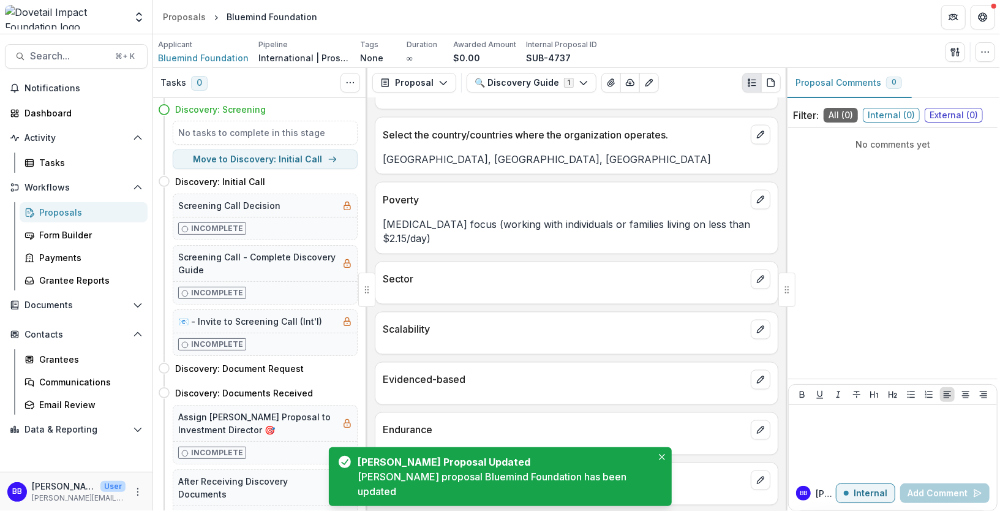
scroll to position [1381, 0]
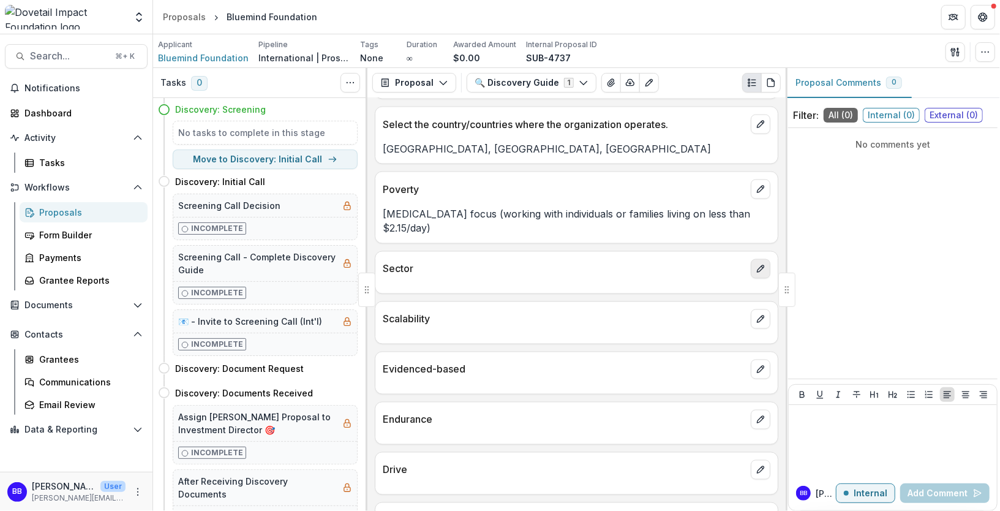
click at [756, 274] on icon "edit" at bounding box center [761, 269] width 10 height 10
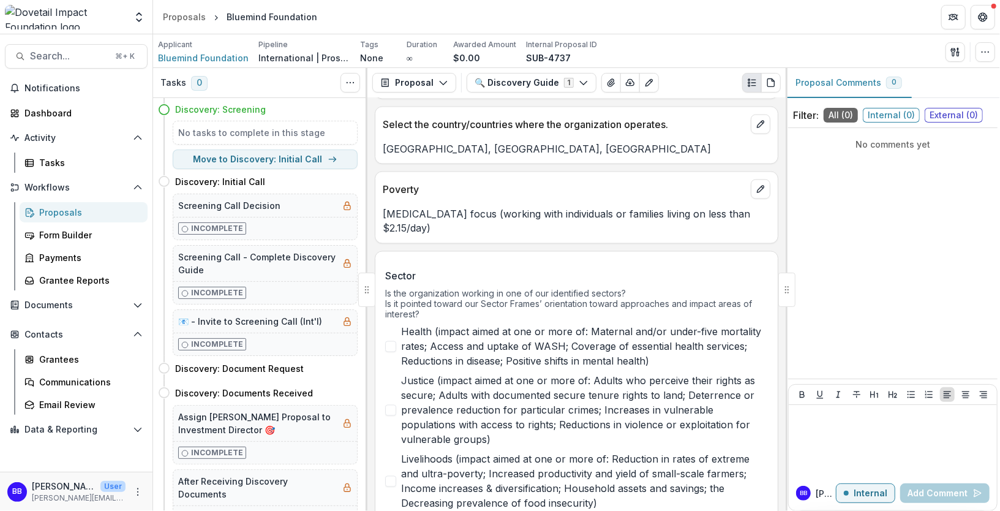
scroll to position [1439, 0]
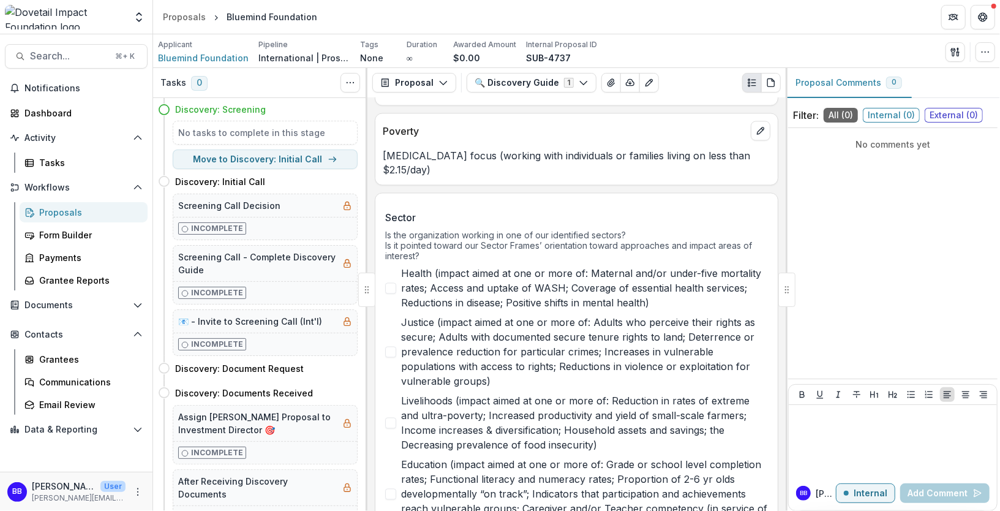
click at [521, 284] on span "Health (impact aimed at one or more of: Maternal and/or under-five mortality ra…" at bounding box center [584, 288] width 367 height 44
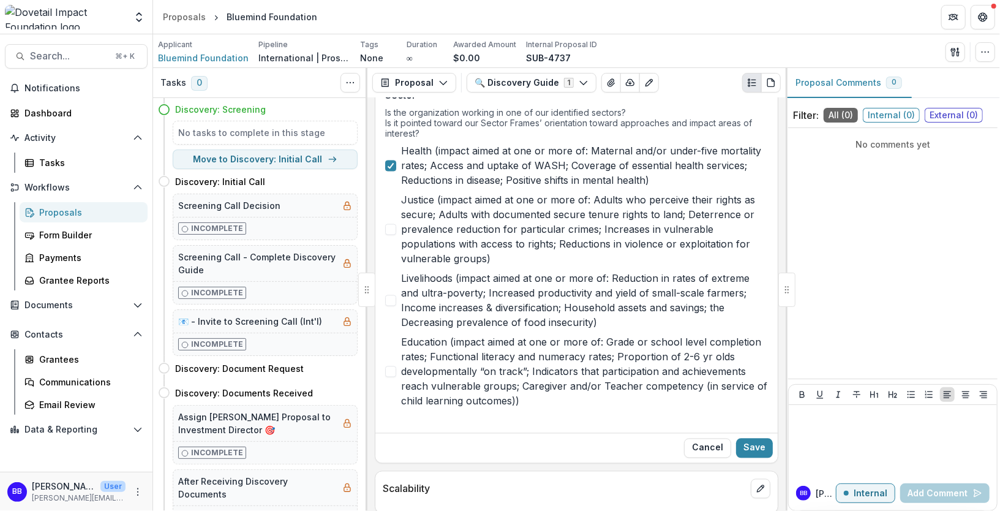
scroll to position [1595, 0]
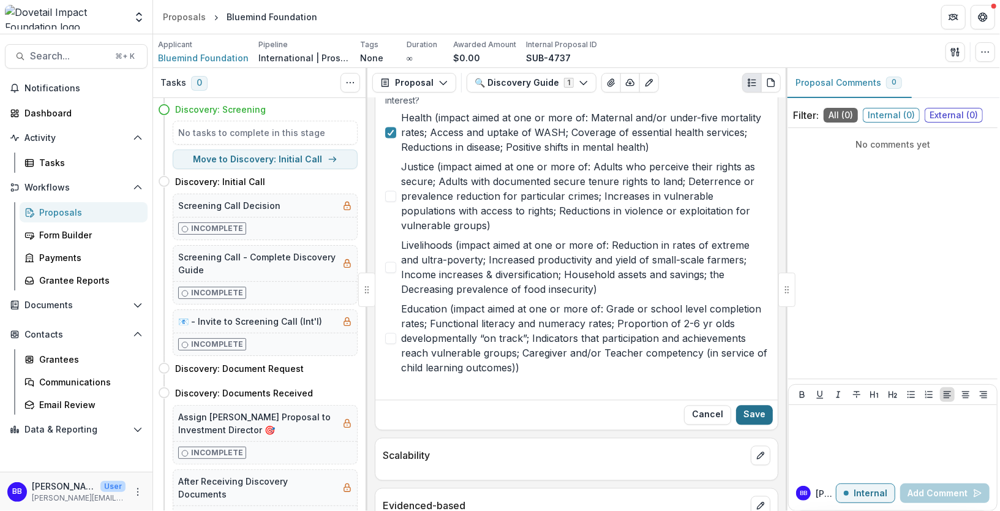
click at [752, 424] on button "Save" at bounding box center [754, 415] width 37 height 20
click at [763, 457] on button "edit" at bounding box center [761, 456] width 20 height 20
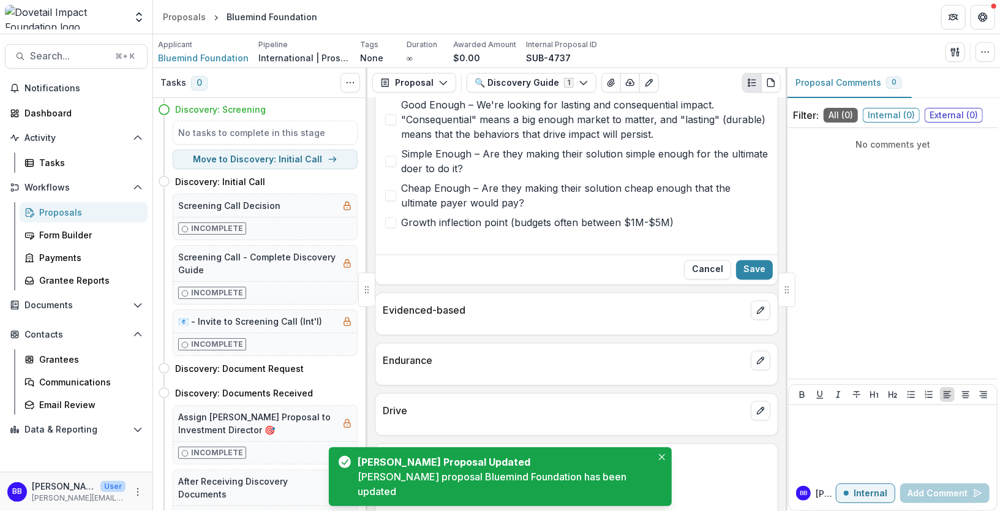
scroll to position [1647, 0]
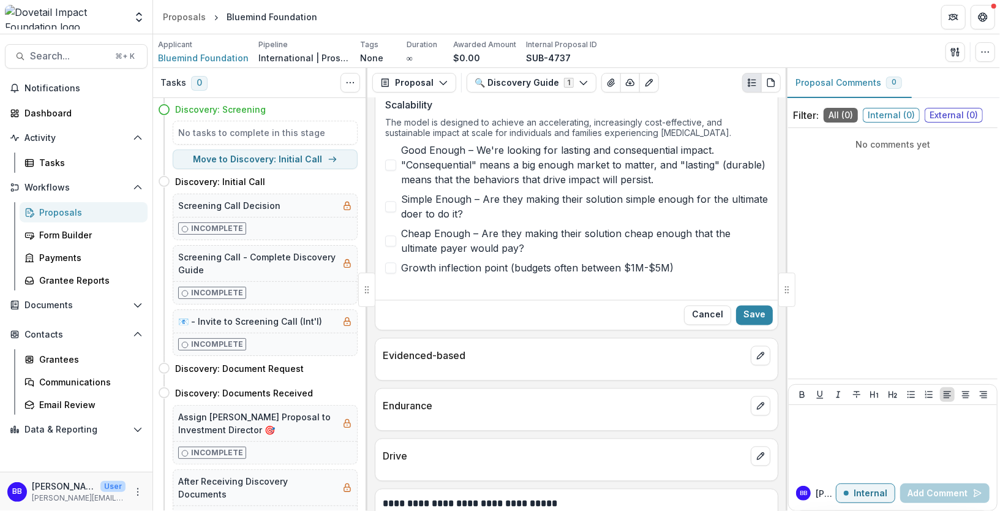
click at [556, 153] on span "Good Enough – We're looking for lasting and consequential impact. "Consequentia…" at bounding box center [584, 165] width 367 height 44
click at [535, 205] on span "Simple Enough – Are they making their solution simple enough for the ultimate d…" at bounding box center [584, 206] width 367 height 29
click at [513, 243] on span "Cheap Enough – Are they making their solution cheap enough that the ultimate pa…" at bounding box center [584, 240] width 367 height 29
click at [607, 262] on div "Good Enough – We're looking for lasting and consequential impact. "Consequentia…" at bounding box center [576, 209] width 383 height 132
click at [607, 272] on span "Growth inflection point (budgets often between $1M-$5M)" at bounding box center [537, 267] width 273 height 15
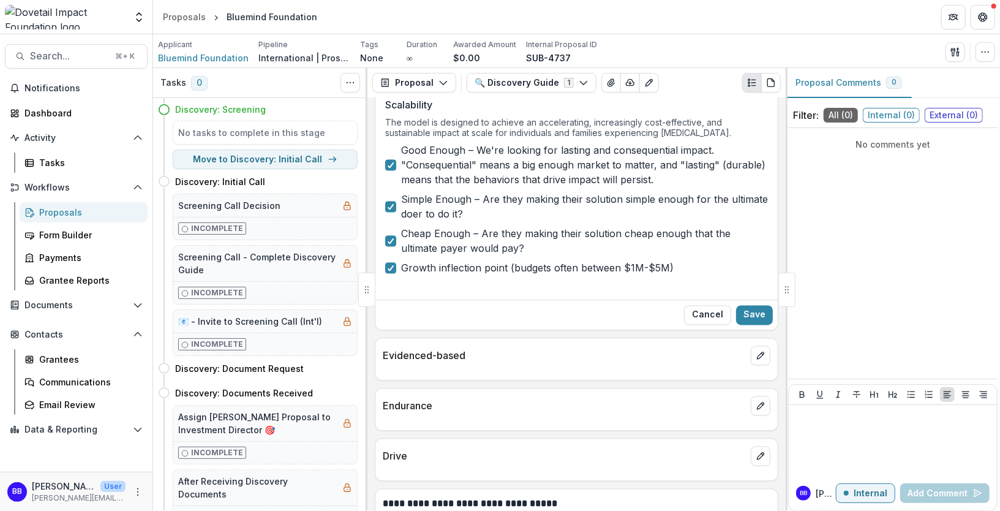
click at [603, 239] on span "Cheap Enough – Are they making their solution cheap enough that the ultimate pa…" at bounding box center [584, 240] width 367 height 29
click at [626, 242] on span "Cheap Enough – Are they making their solution cheap enough that the ultimate pa…" at bounding box center [584, 240] width 367 height 29
click at [758, 317] on button "Save" at bounding box center [754, 315] width 37 height 20
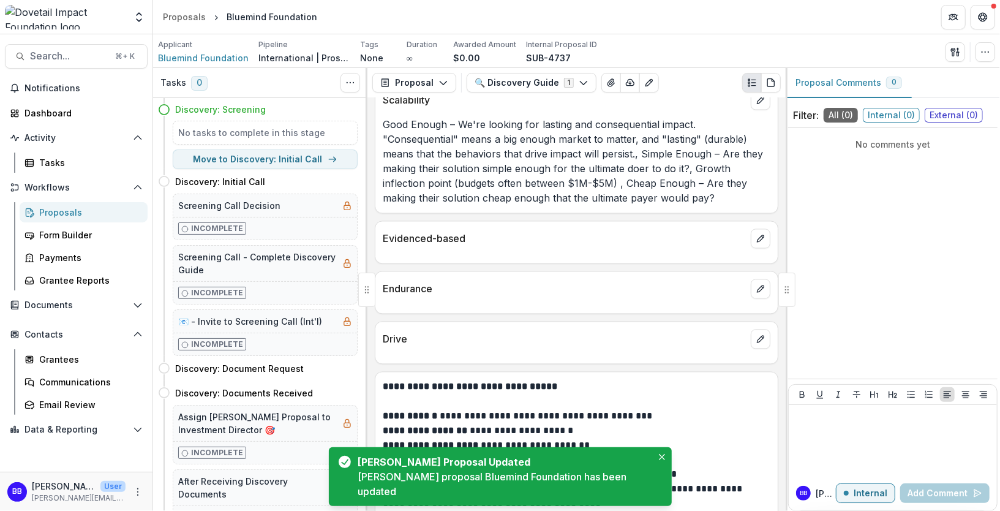
scroll to position [1630, 0]
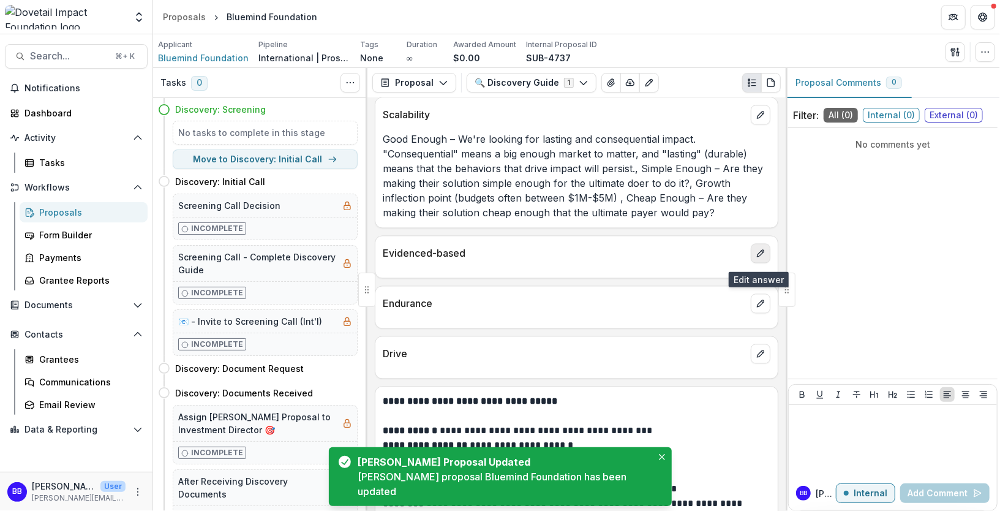
click at [756, 254] on icon "edit" at bounding box center [761, 253] width 10 height 10
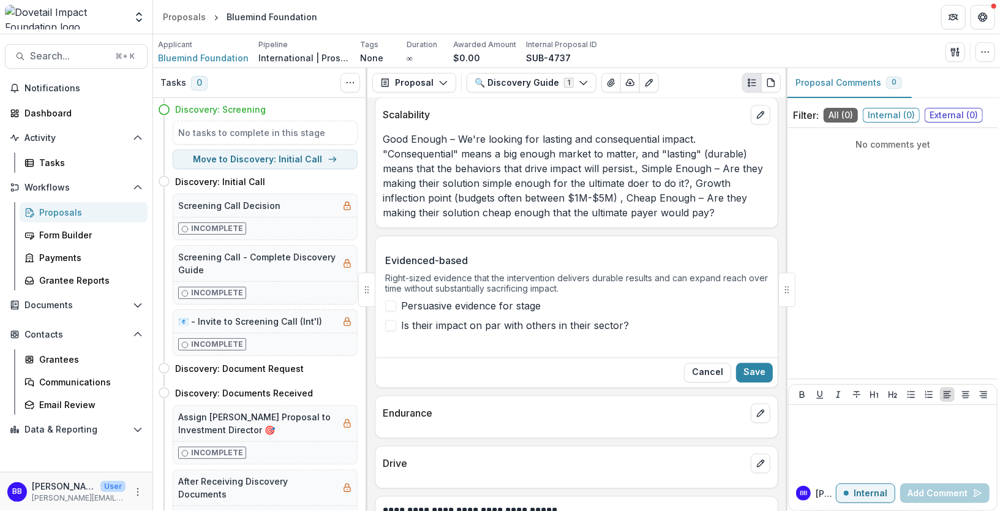
click at [517, 310] on span "Persuasive evidence for stage" at bounding box center [471, 305] width 140 height 15
click at [530, 333] on span "Is their impact on par with others in their sector?" at bounding box center [515, 325] width 228 height 15
click at [569, 333] on span "Is their impact on par with others in their sector?" at bounding box center [515, 325] width 228 height 15
click at [753, 379] on button "Save" at bounding box center [754, 373] width 37 height 20
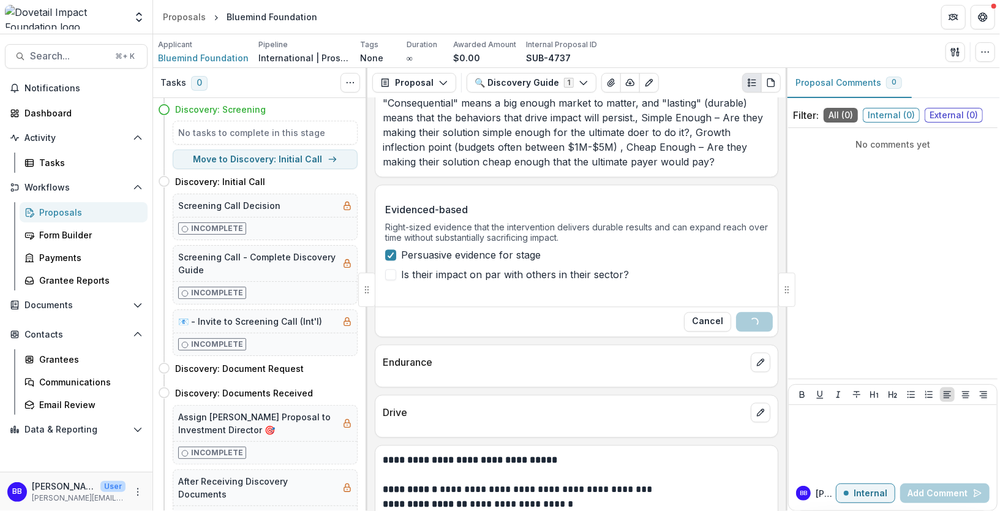
scroll to position [1681, 0]
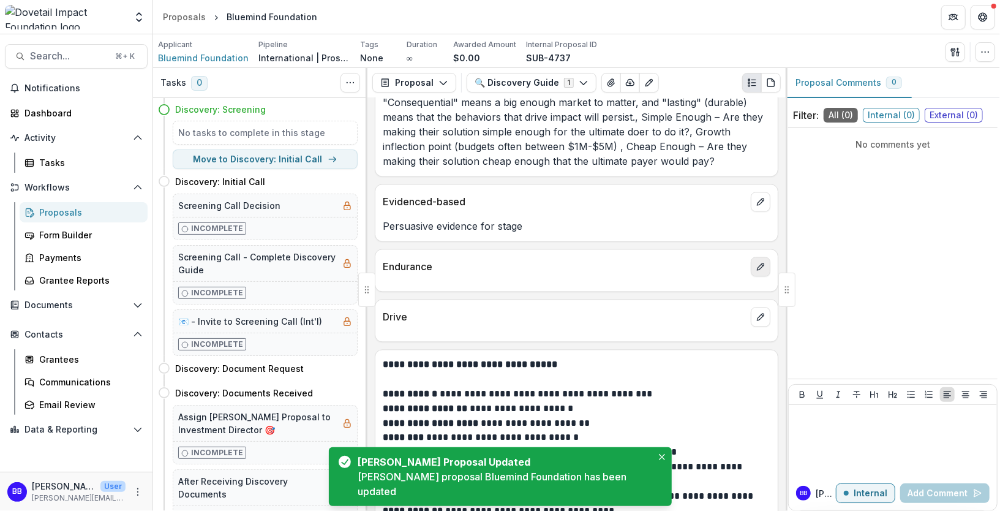
click at [756, 269] on icon "edit" at bounding box center [761, 267] width 10 height 10
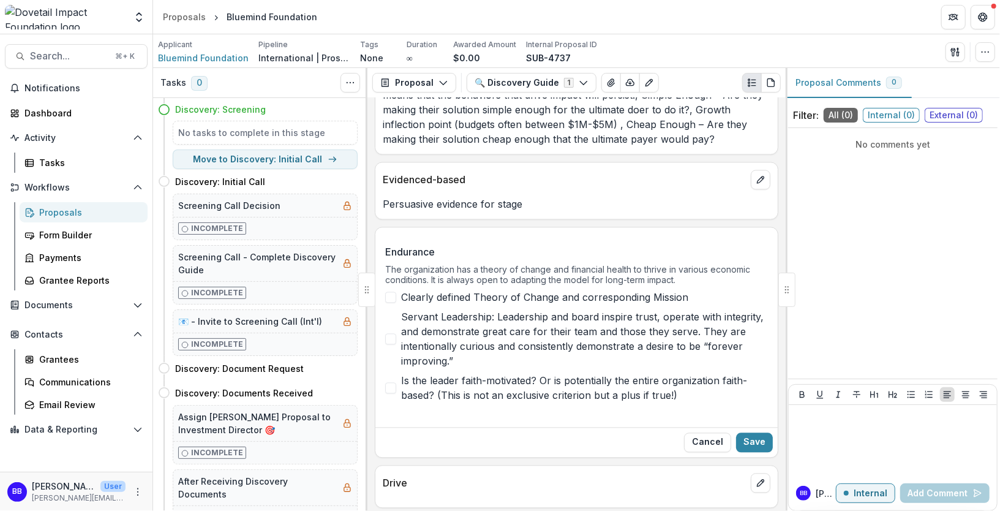
scroll to position [1704, 0]
click at [469, 325] on span "Servant Leadership: Leadership and board inspire trust, operate with integrity,…" at bounding box center [584, 338] width 367 height 59
click at [459, 391] on span "Is the leader faith-motivated? Or is potentially the entire organization faith-…" at bounding box center [584, 386] width 367 height 29
click at [756, 442] on button "Save" at bounding box center [754, 442] width 37 height 20
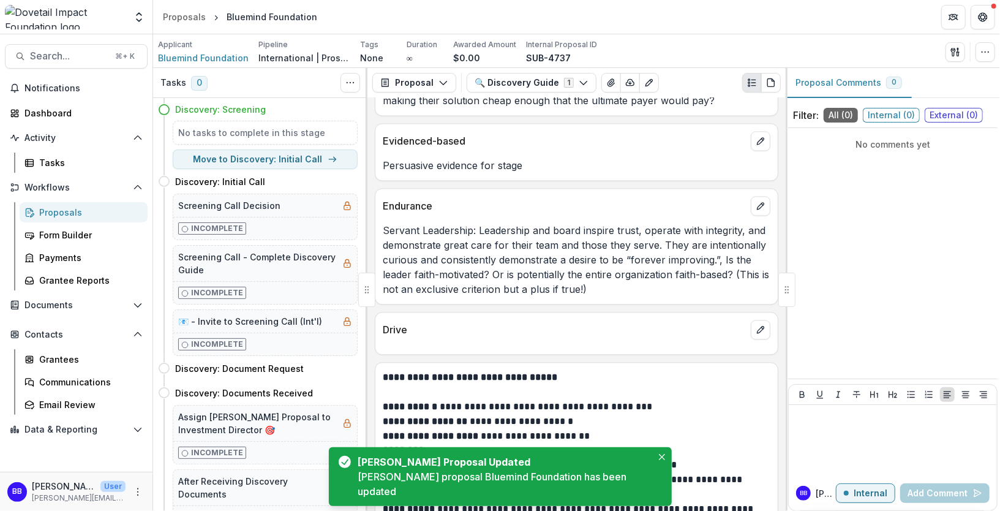
scroll to position [1747, 0]
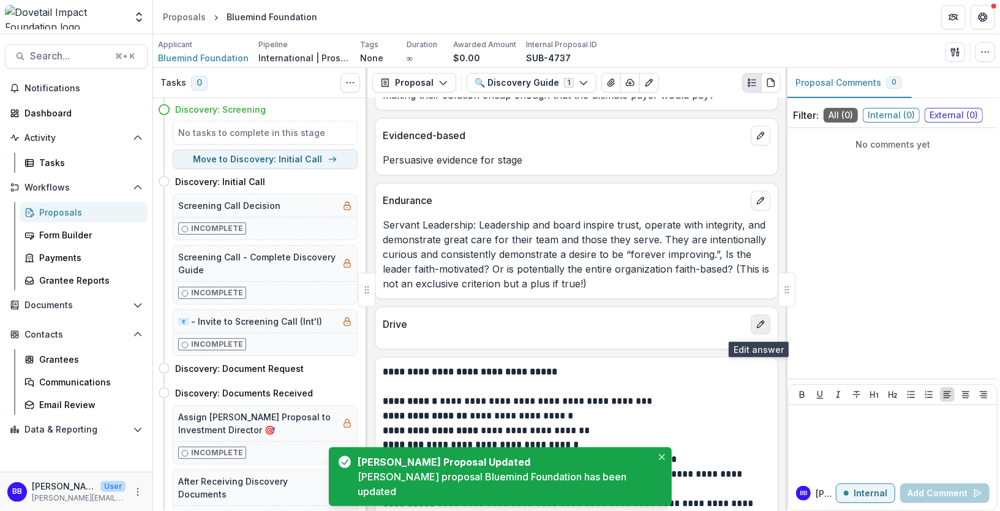
click at [757, 322] on button "edit" at bounding box center [761, 324] width 20 height 20
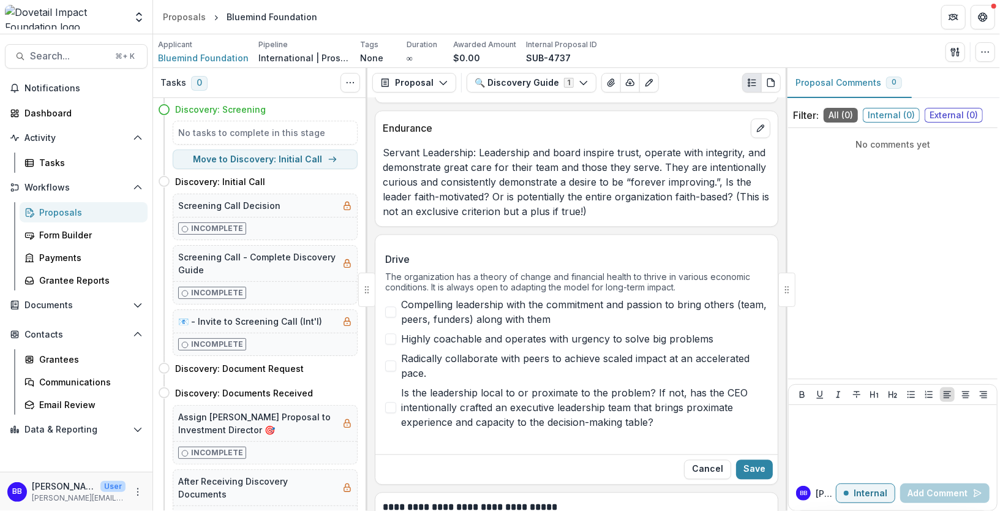
scroll to position [1821, 0]
click at [548, 304] on span "Compelling leadership with the commitment and passion to bring others (team, pe…" at bounding box center [584, 309] width 367 height 29
click at [517, 340] on span "Highly coachable and operates with urgency to solve big problems" at bounding box center [557, 337] width 312 height 15
click at [507, 366] on span "Radically collaborate with peers to achieve scaled impact at an accelerated pac…" at bounding box center [584, 363] width 367 height 29
click at [503, 405] on span "Is the leadership local to or proximate to the problem? If not, has the CEO int…" at bounding box center [584, 405] width 367 height 44
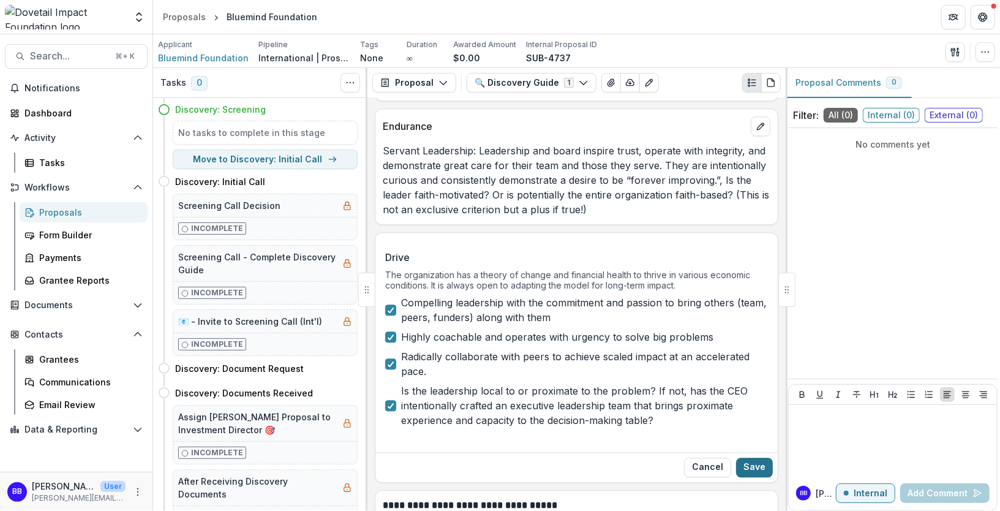
click at [744, 470] on button "Save" at bounding box center [754, 468] width 37 height 20
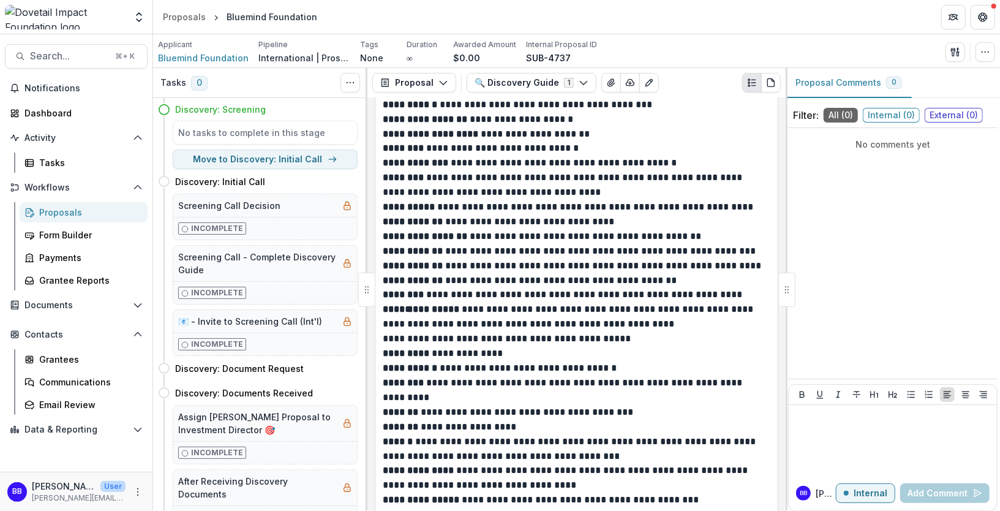
scroll to position [2212, 0]
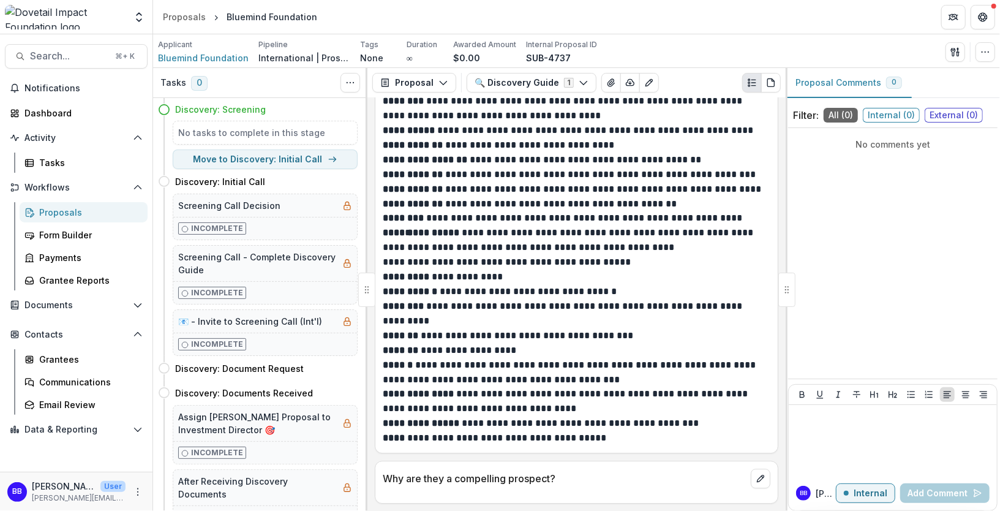
click at [577, 482] on p "Why are they a compelling prospect?" at bounding box center [564, 478] width 363 height 15
click at [758, 478] on icon "edit" at bounding box center [761, 478] width 10 height 10
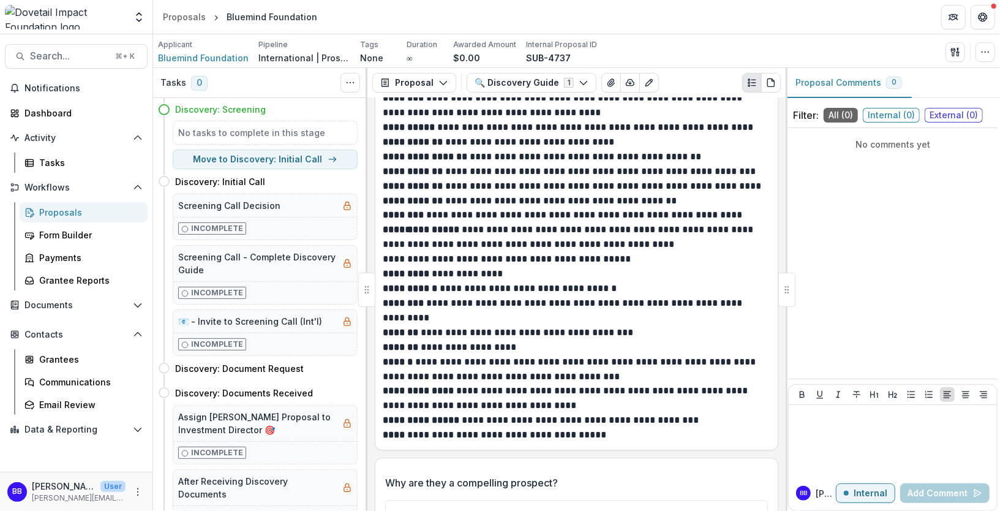
scroll to position [2319, 0]
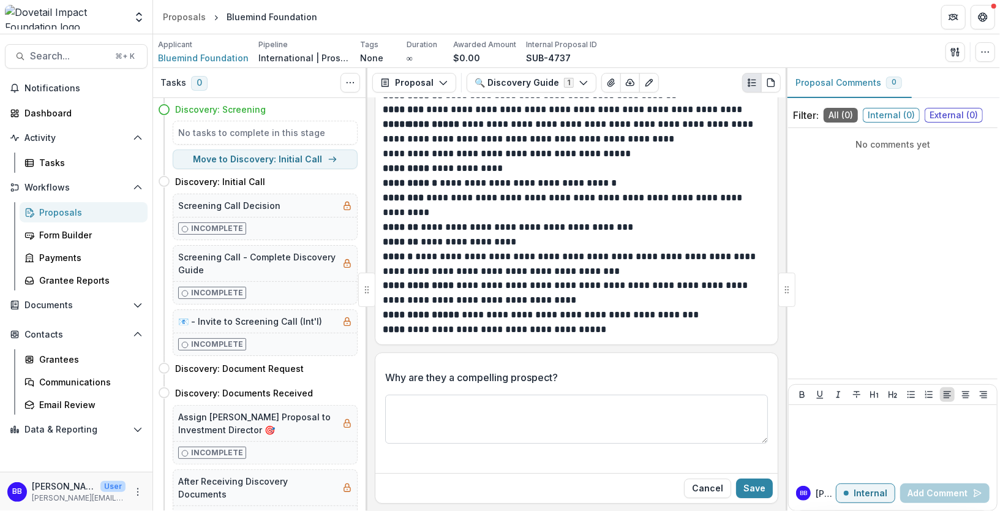
click at [483, 434] on textarea "Why are they a compelling prospect?" at bounding box center [576, 418] width 383 height 49
paste textarea "**********"
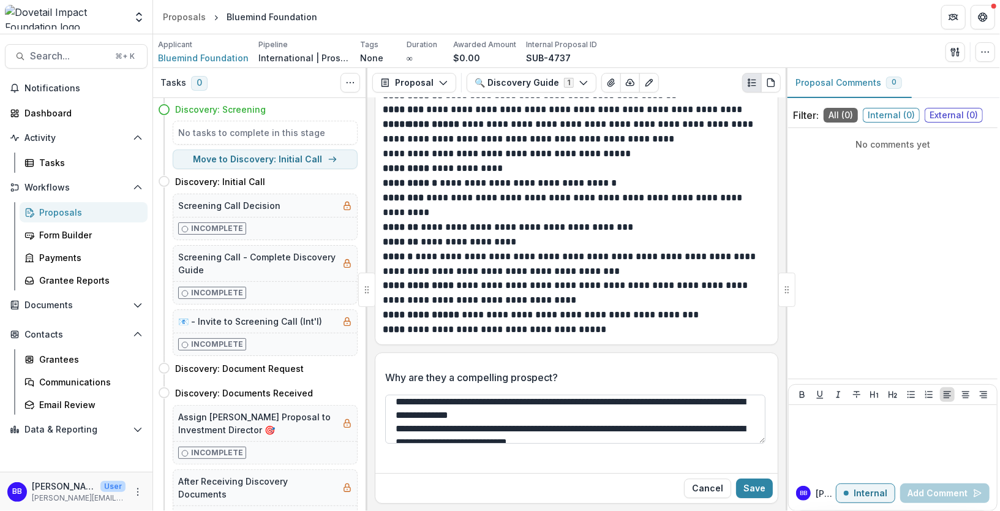
scroll to position [0, 0]
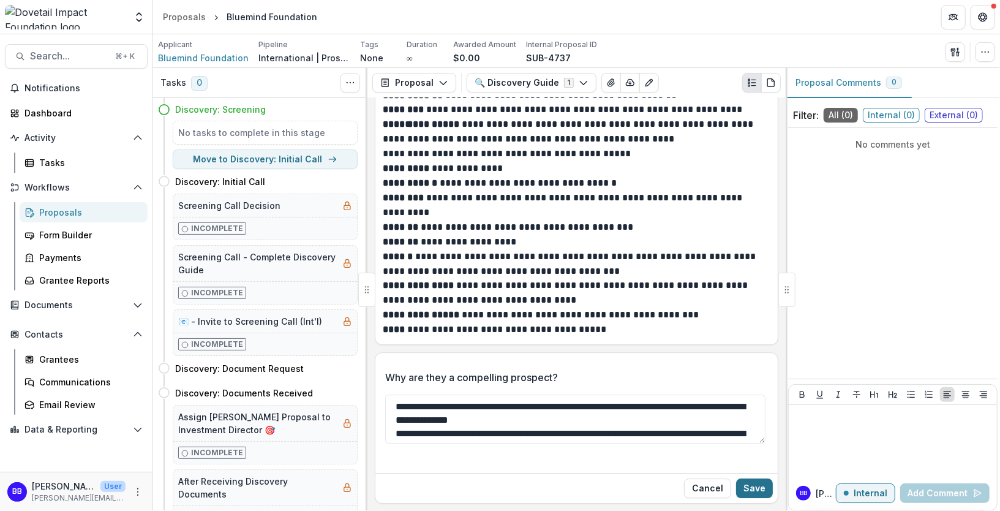
type textarea "**********"
click at [753, 491] on button "Save" at bounding box center [754, 488] width 37 height 20
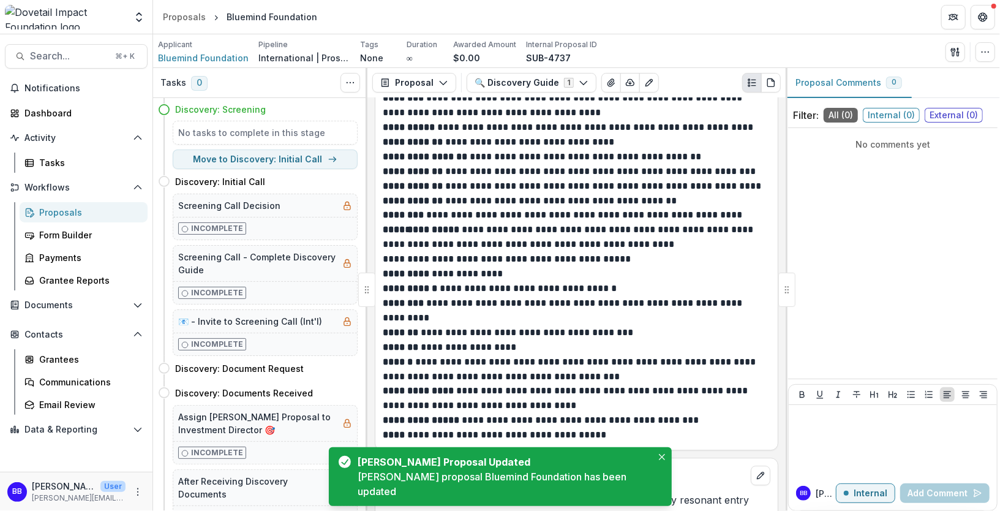
scroll to position [2319, 0]
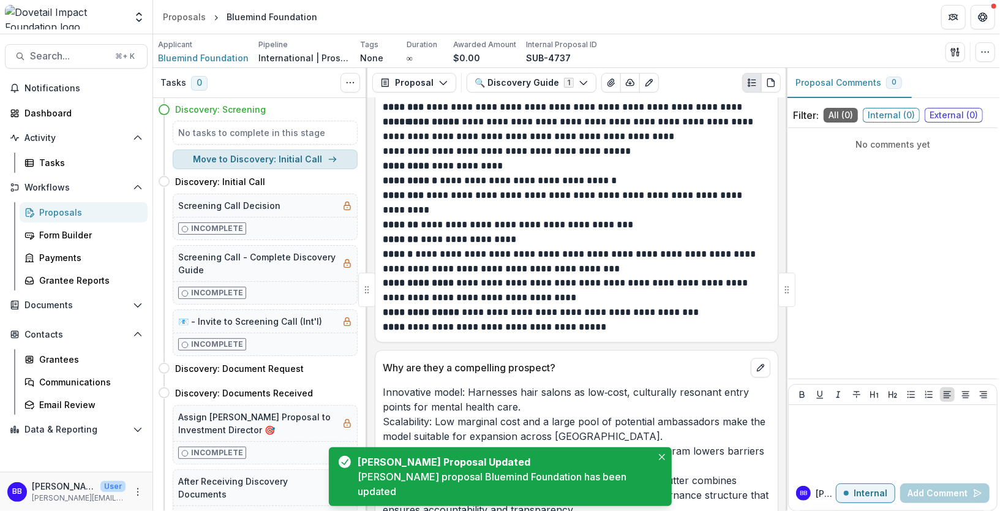
click at [249, 159] on button "Move to Discovery: Initial Call" at bounding box center [265, 159] width 185 height 20
select select "**********"
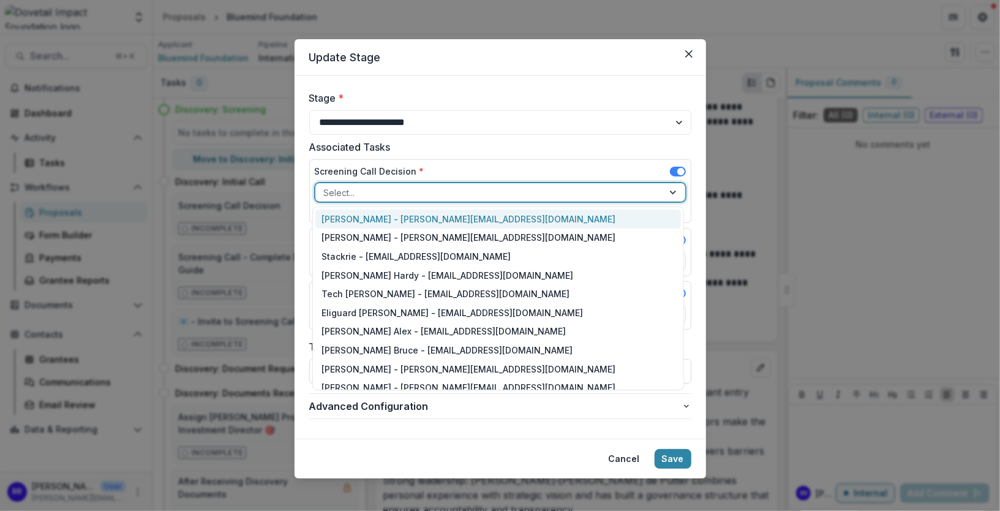
click at [440, 199] on div "Select..." at bounding box center [489, 193] width 348 height 18
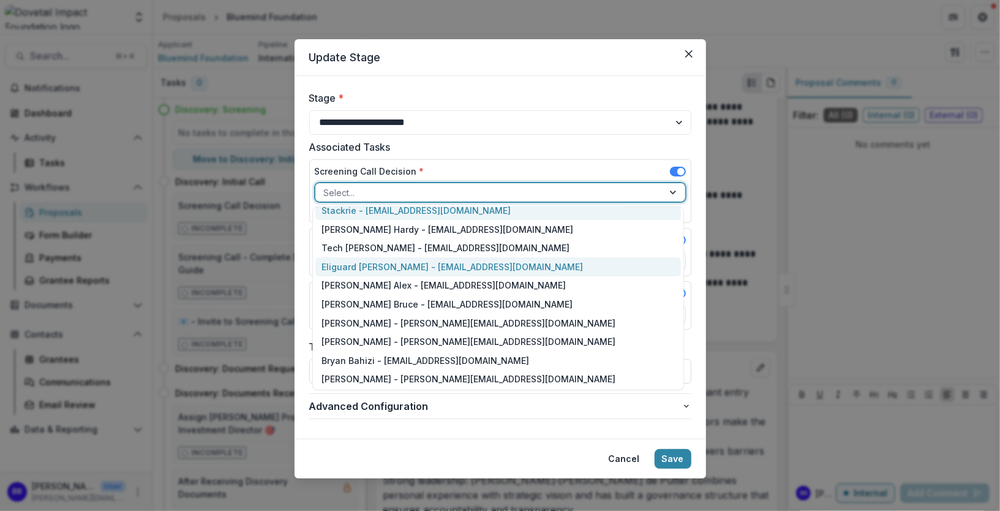
scroll to position [65, 0]
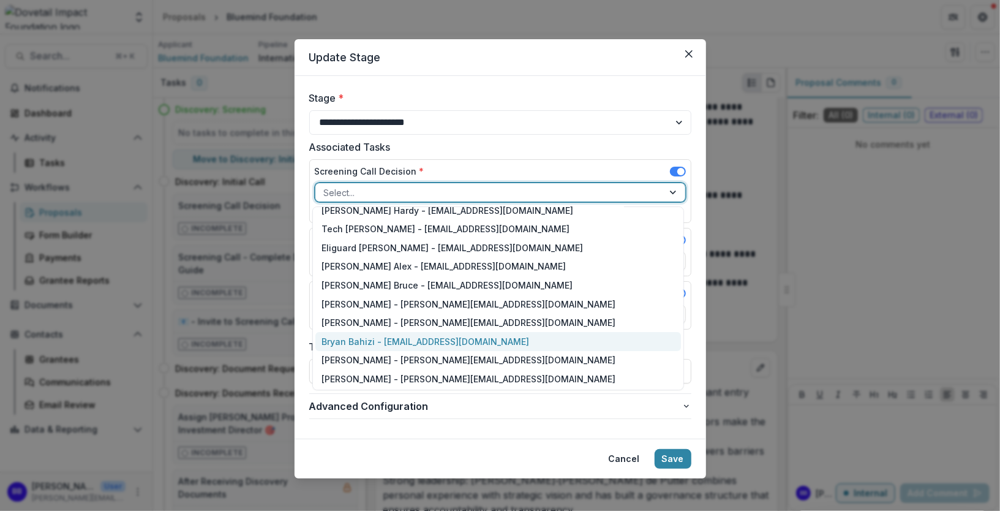
click at [379, 338] on div "Bryan Bahizi - [EMAIL_ADDRESS][DOMAIN_NAME]" at bounding box center [498, 341] width 366 height 19
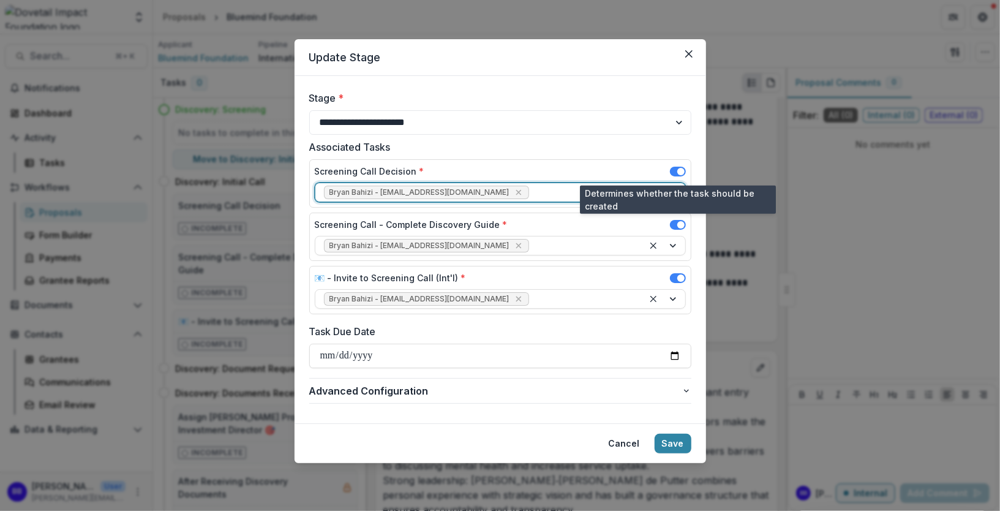
click at [670, 167] on label at bounding box center [678, 172] width 16 height 10
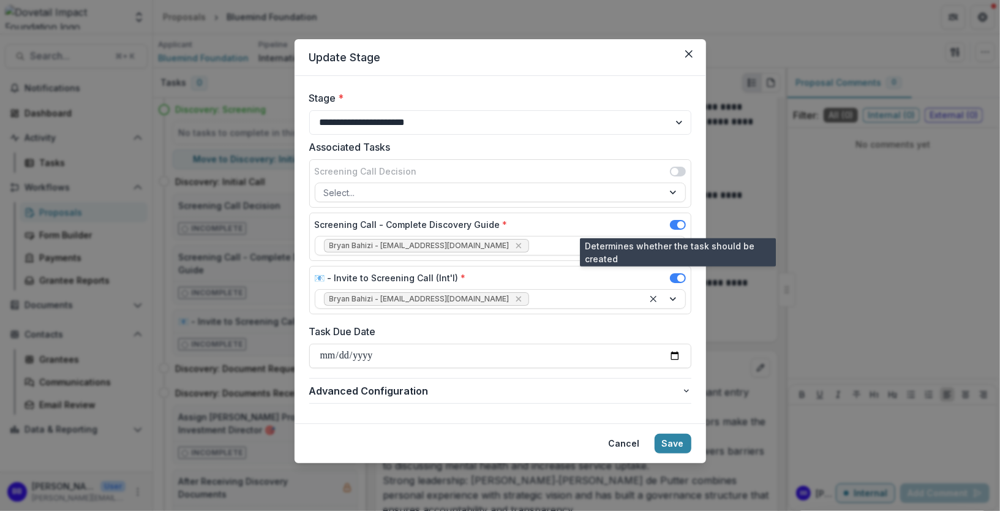
click at [676, 222] on span at bounding box center [678, 225] width 16 height 10
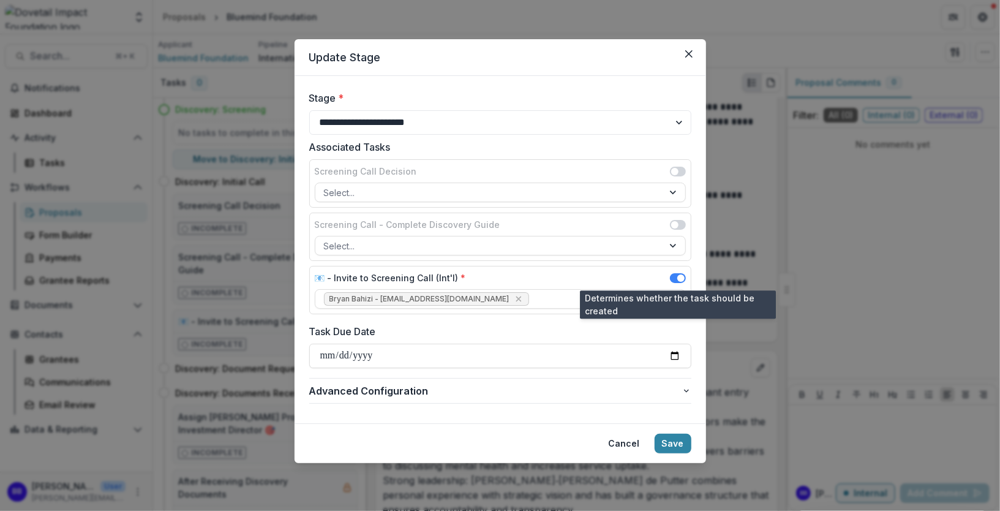
click at [680, 274] on span at bounding box center [680, 277] width 7 height 7
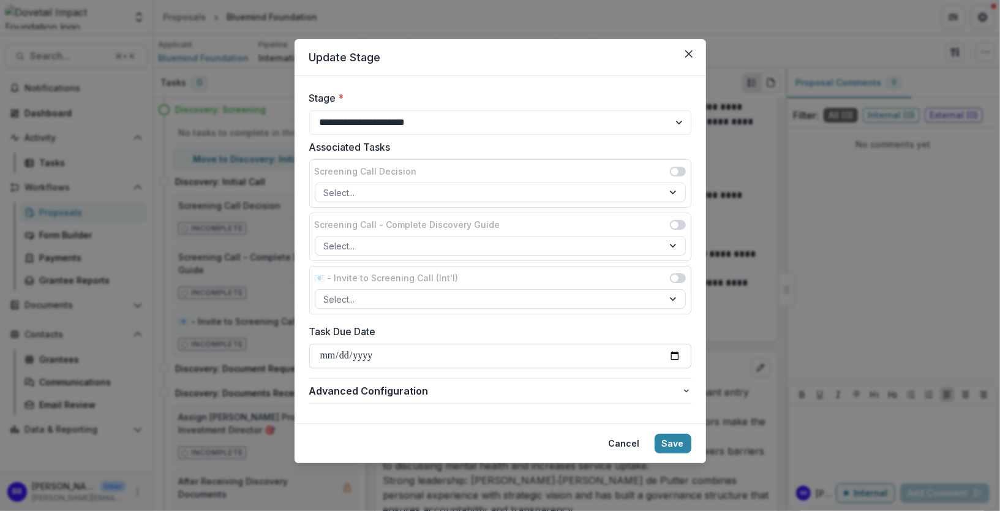
click at [563, 348] on input "Task Due Date" at bounding box center [500, 356] width 382 height 24
click at [671, 348] on input "Task Due Date" at bounding box center [500, 356] width 382 height 24
type input "**********"
click at [684, 443] on button "Save" at bounding box center [673, 444] width 37 height 20
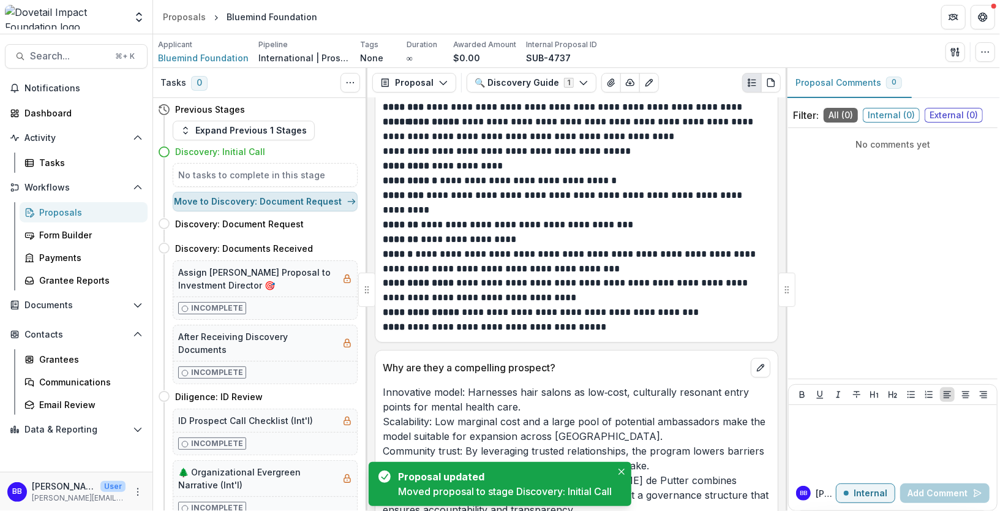
click at [260, 197] on button "Move to Discovery: Document Request" at bounding box center [265, 202] width 185 height 20
select select "**********"
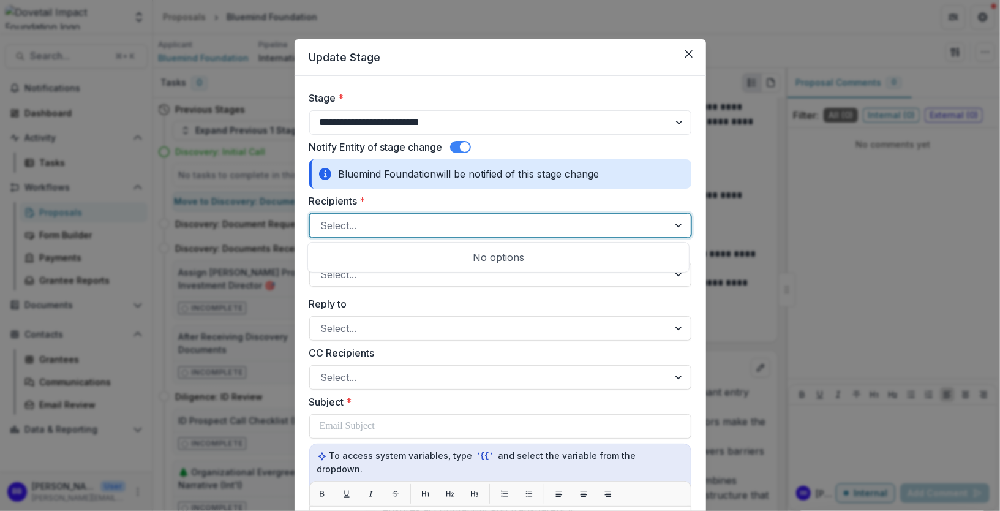
click at [399, 227] on div at bounding box center [489, 225] width 337 height 17
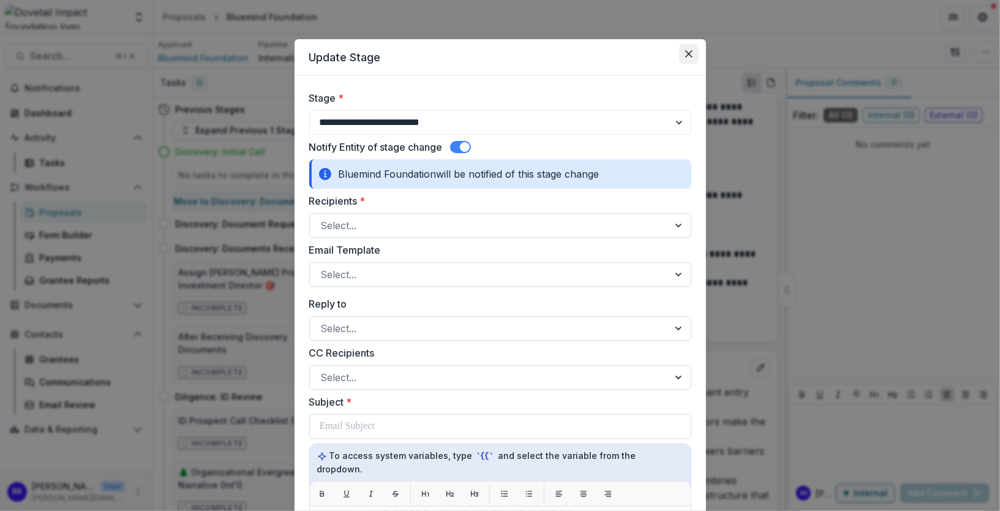
click at [687, 55] on icon "Close" at bounding box center [688, 53] width 7 height 7
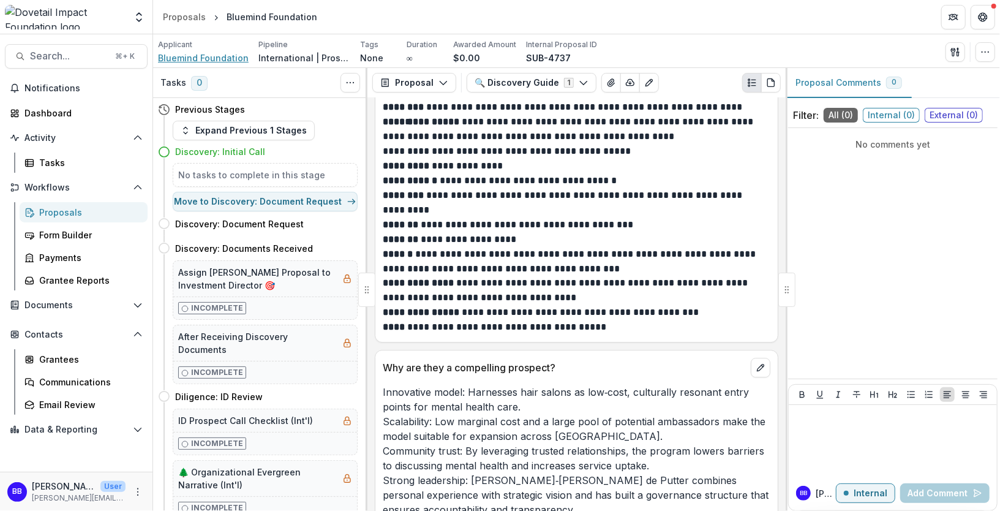
click at [192, 59] on span "Bluemind Foundation" at bounding box center [203, 57] width 91 height 13
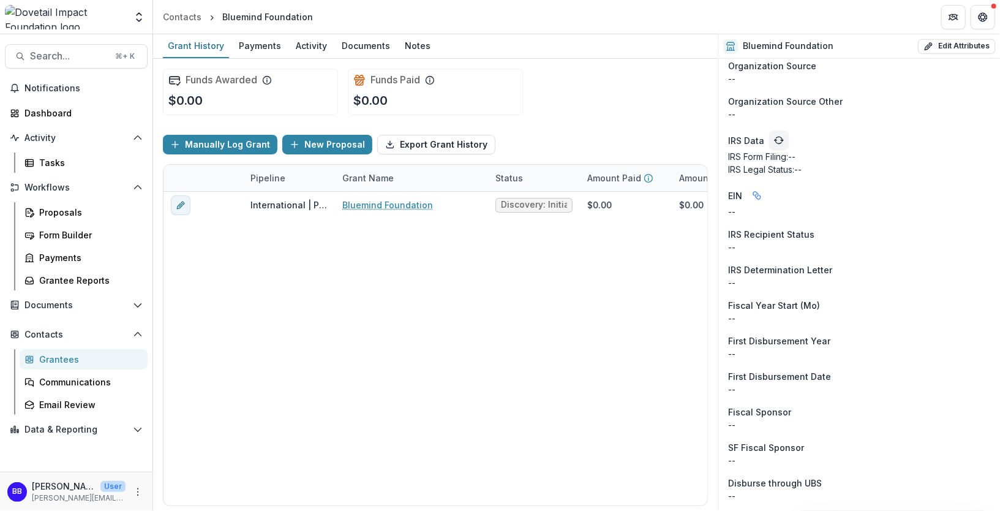
scroll to position [996, 0]
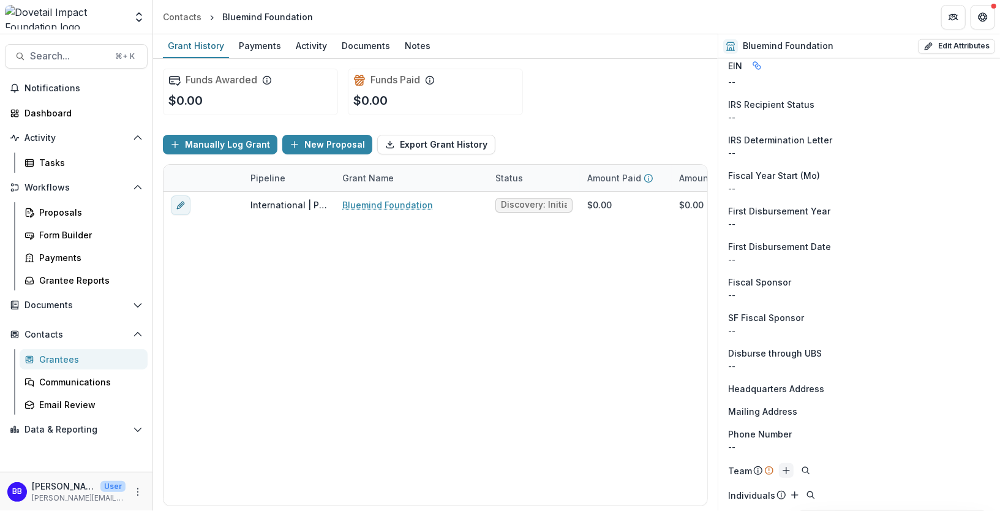
click at [786, 470] on icon "Add" at bounding box center [787, 470] width 10 height 10
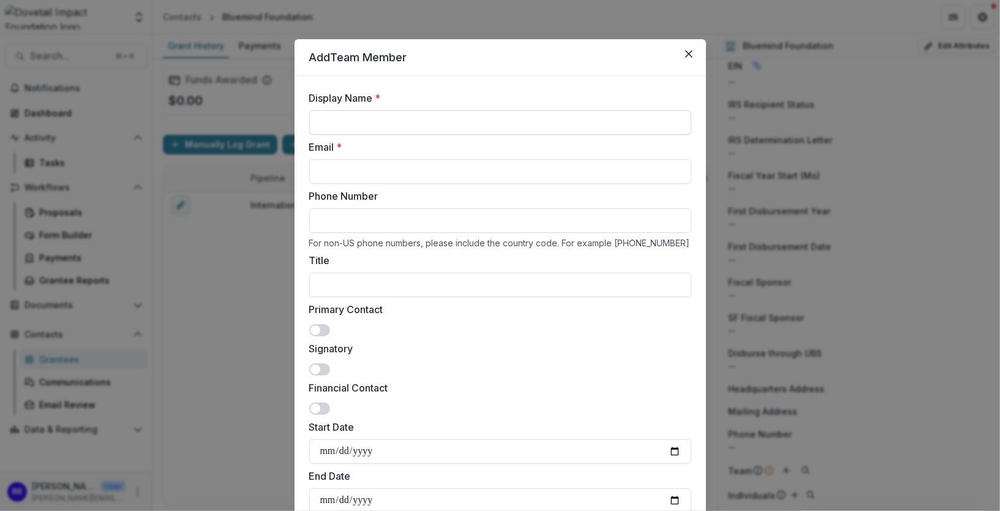
click at [339, 120] on input "Display Name *" at bounding box center [500, 122] width 382 height 24
paste input "**********"
type input "**********"
click at [339, 173] on input "Email *" at bounding box center [500, 171] width 382 height 24
paste input "**********"
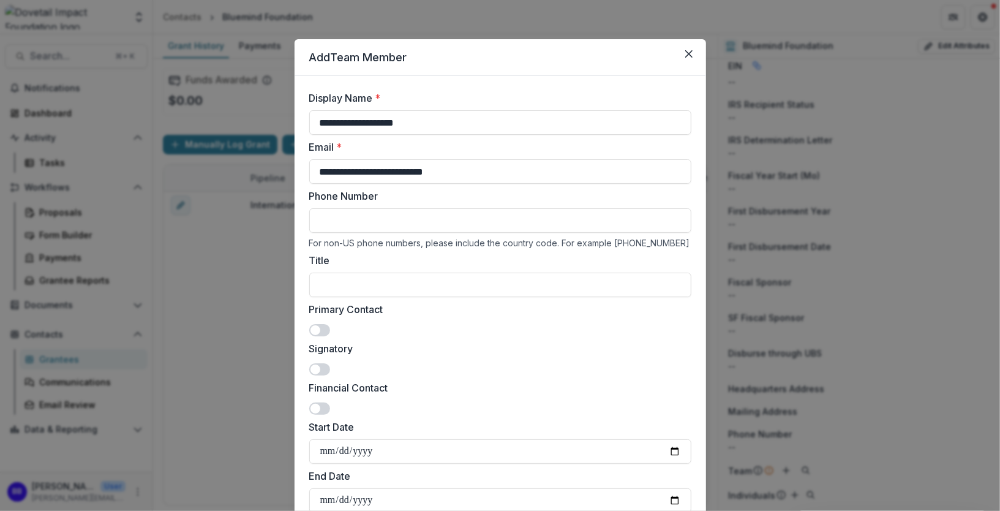
type input "**********"
click at [395, 221] on input "Phone Number" at bounding box center [500, 220] width 382 height 24
click at [535, 244] on div "For non-US phone numbers, please include the country code. For example [PHONE_N…" at bounding box center [500, 243] width 382 height 10
click at [422, 213] on input "Phone Number" at bounding box center [500, 220] width 382 height 24
click at [370, 219] on input "Phone Number" at bounding box center [500, 220] width 382 height 24
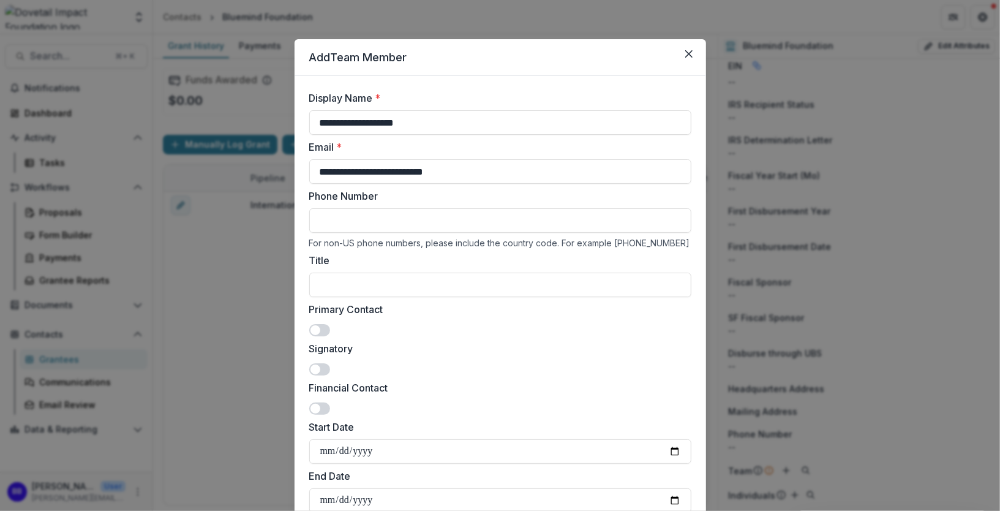
paste input "**********"
click at [392, 220] on input "**********" at bounding box center [500, 220] width 382 height 24
paste input "*"
click at [391, 220] on input "**********" at bounding box center [500, 220] width 382 height 24
paste input "*"
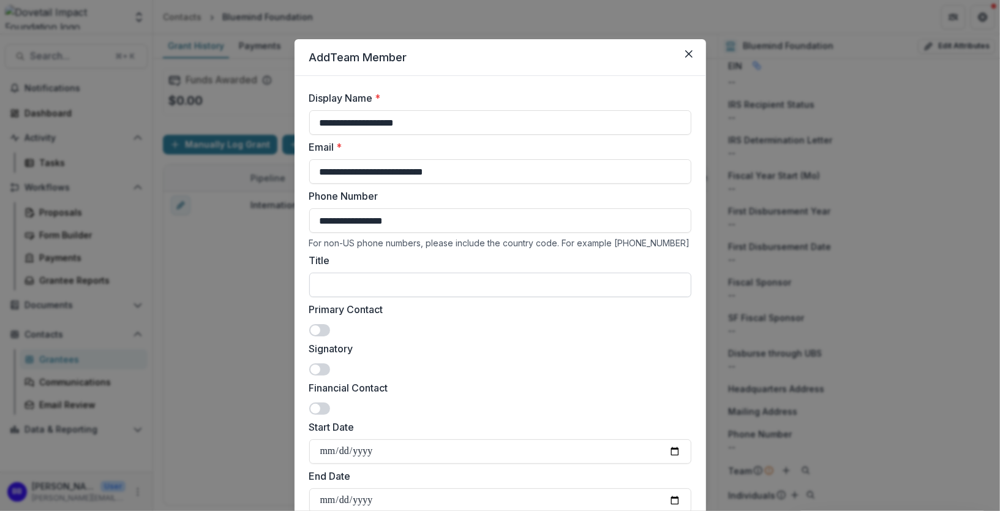
type input "**********"
click at [410, 288] on input "Title" at bounding box center [500, 285] width 382 height 24
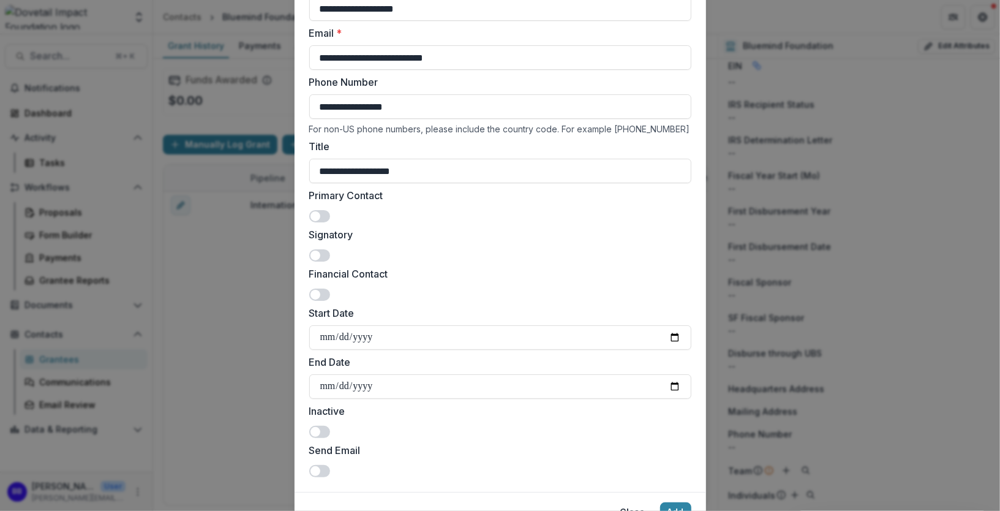
scroll to position [145, 0]
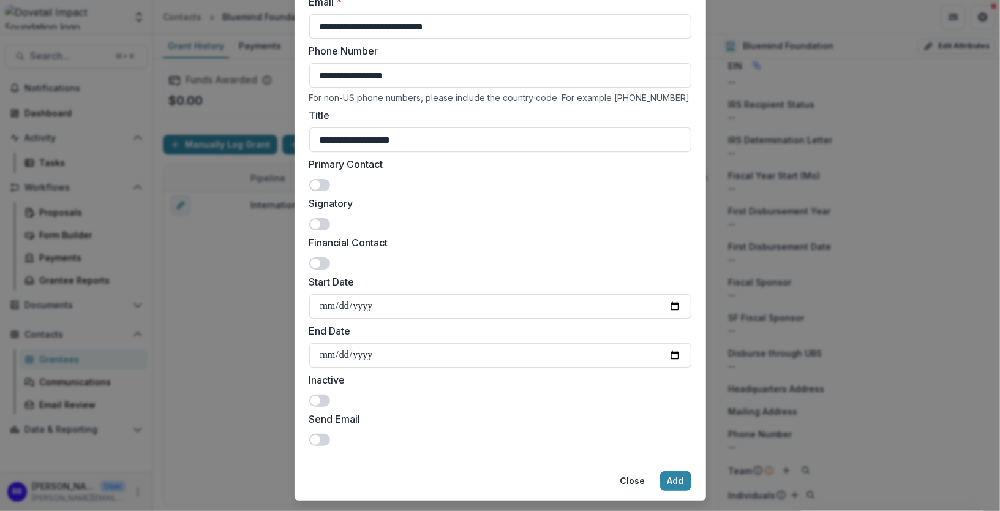
type input "**********"
click at [314, 180] on span at bounding box center [316, 185] width 10 height 10
click at [316, 233] on div "**********" at bounding box center [500, 200] width 382 height 412
click at [319, 225] on span at bounding box center [319, 224] width 21 height 12
click at [318, 284] on label "Start Date" at bounding box center [496, 281] width 375 height 15
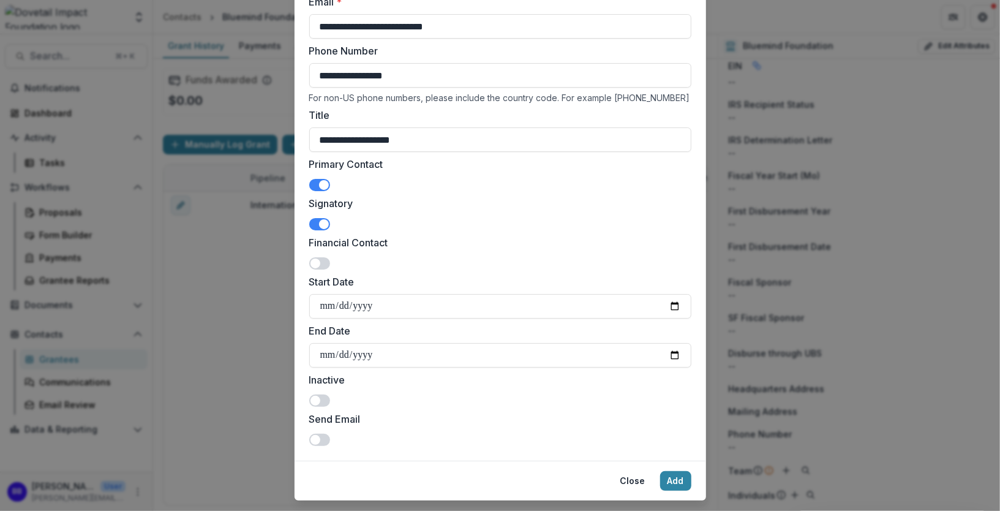
click at [318, 294] on input "Start Date" at bounding box center [500, 306] width 382 height 24
click at [318, 270] on div "**********" at bounding box center [500, 200] width 382 height 412
click at [317, 266] on span at bounding box center [319, 263] width 21 height 12
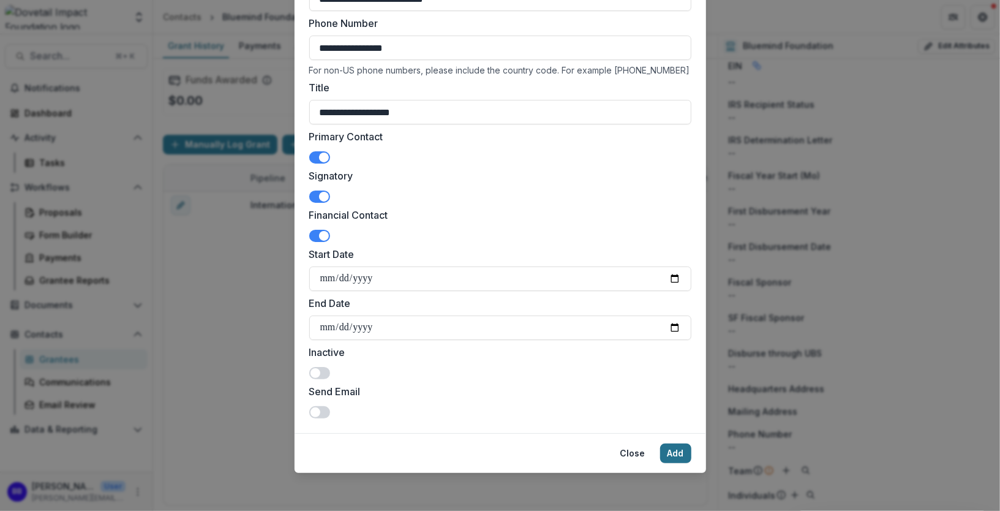
click at [678, 453] on button "Add" at bounding box center [675, 453] width 31 height 20
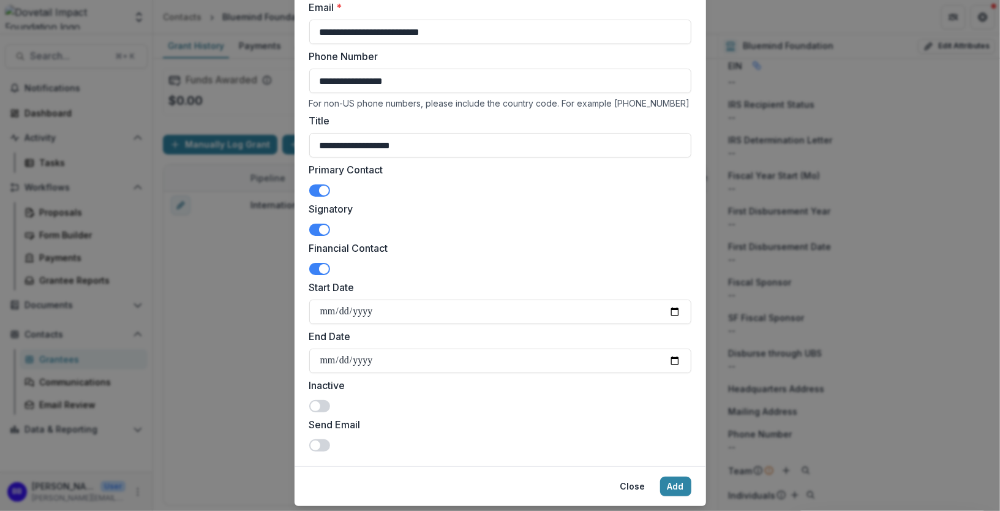
scroll to position [145, 0]
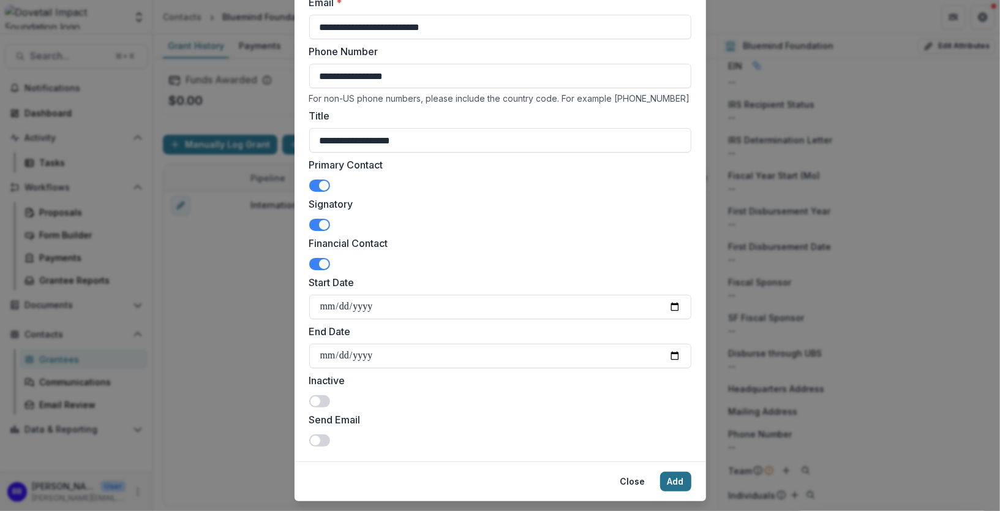
type input "**********"
click at [671, 475] on button "Add" at bounding box center [675, 482] width 31 height 20
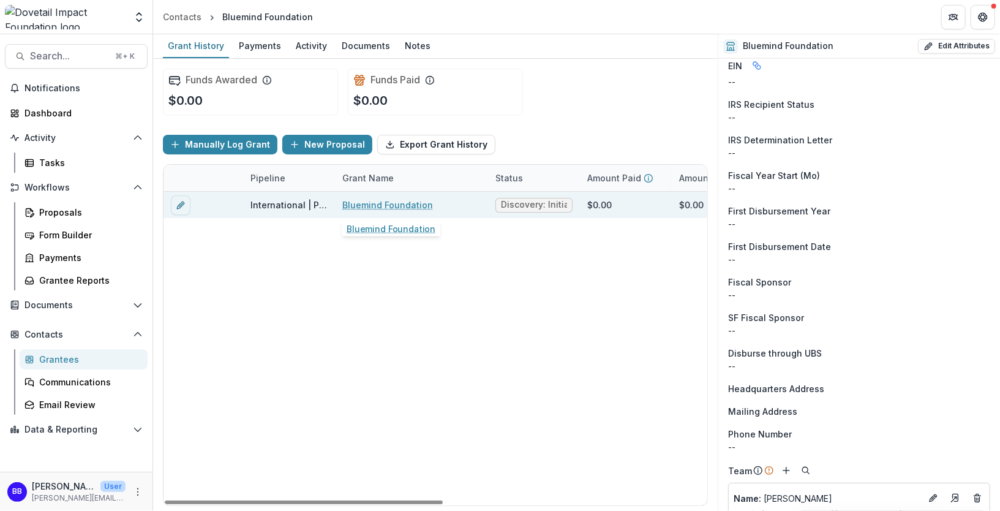
click at [356, 206] on link "Bluemind Foundation" at bounding box center [387, 204] width 91 height 13
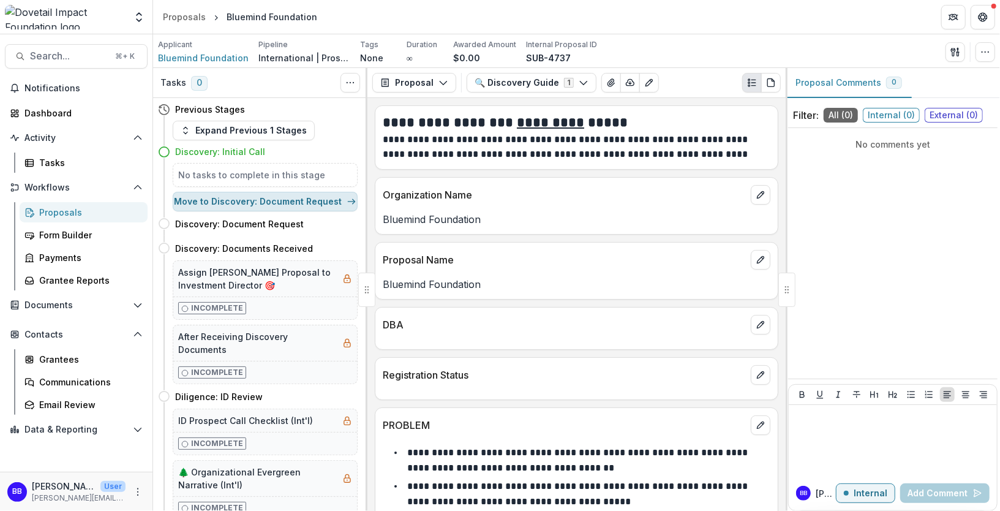
click at [269, 198] on button "Move to Discovery: Document Request" at bounding box center [265, 202] width 185 height 20
select select "**********"
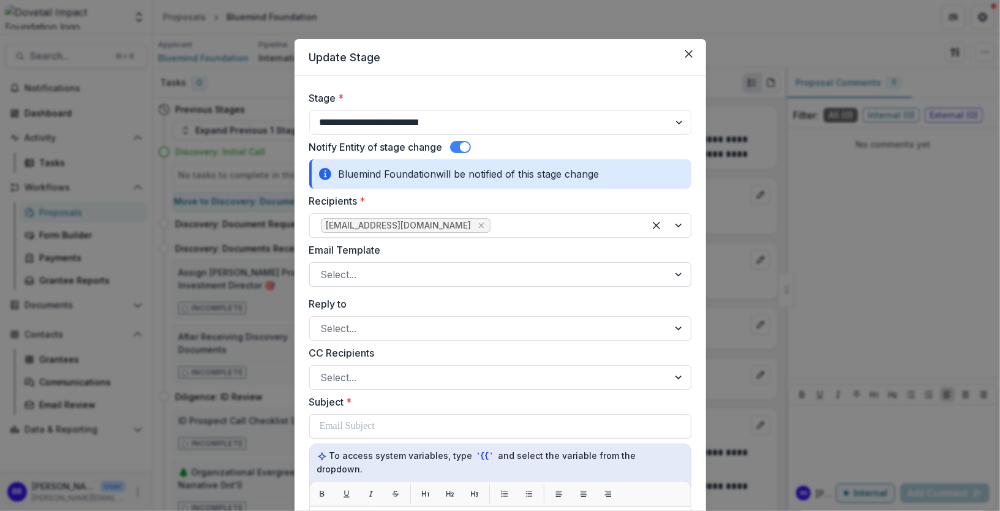
click at [392, 271] on div at bounding box center [489, 274] width 337 height 17
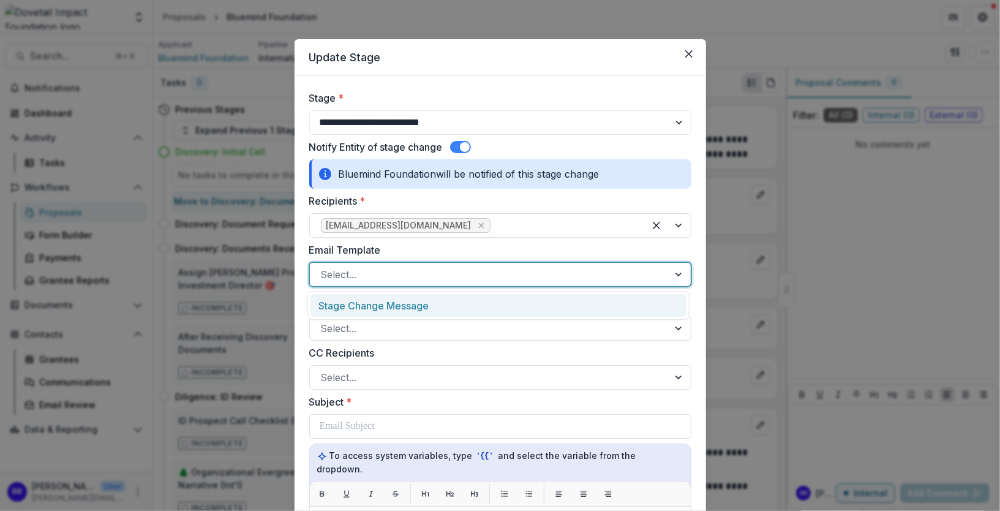
click at [391, 306] on div "Stage Change Message" at bounding box center [499, 305] width 376 height 23
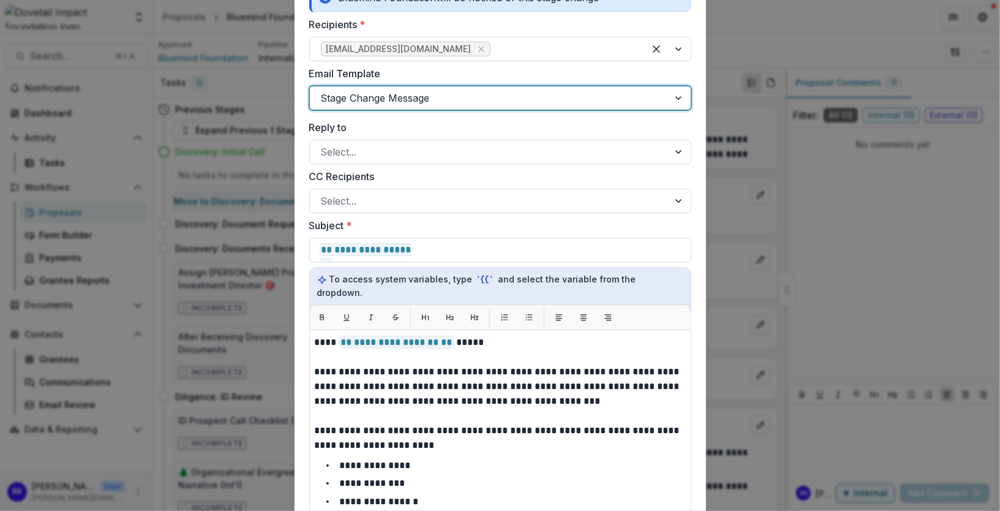
scroll to position [5, 0]
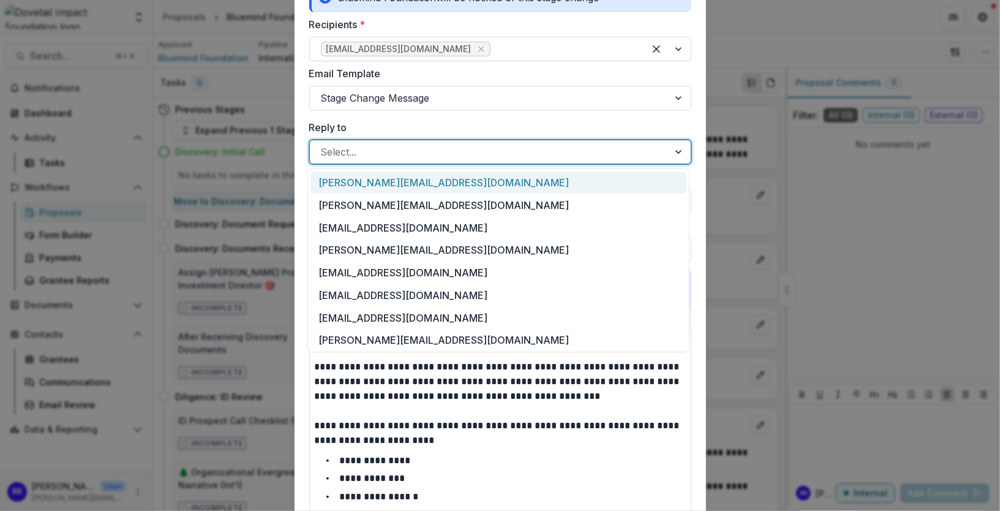
click at [369, 150] on div at bounding box center [489, 151] width 337 height 17
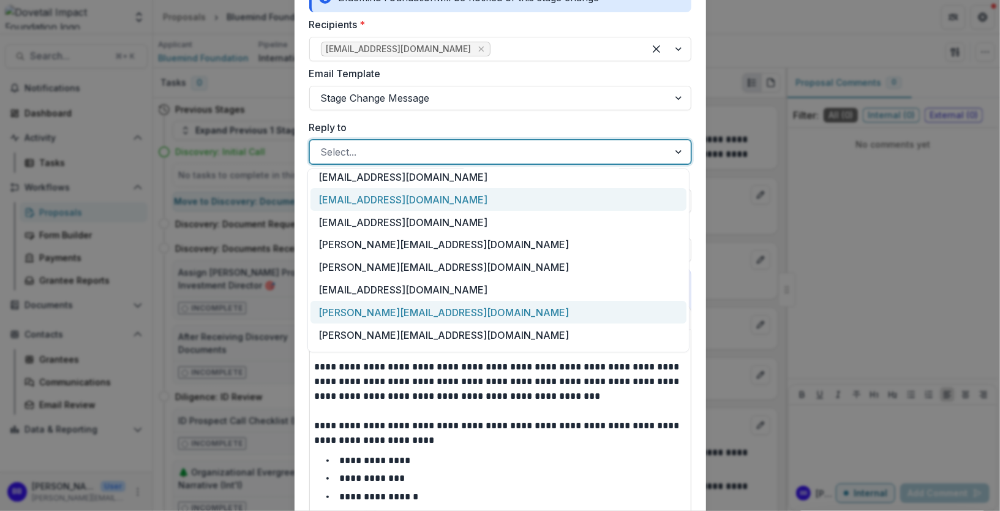
scroll to position [115, 0]
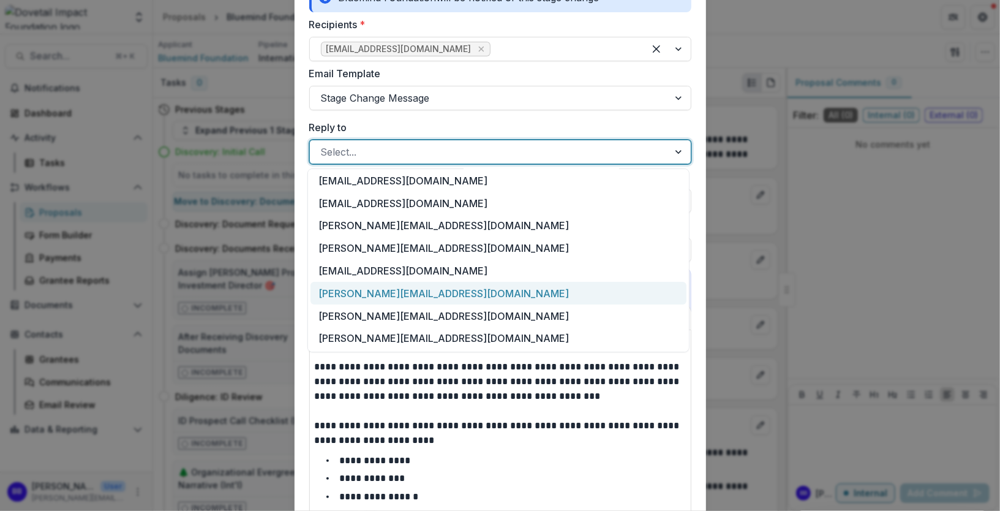
click at [397, 293] on div "[PERSON_NAME][EMAIL_ADDRESS][DOMAIN_NAME]" at bounding box center [499, 293] width 376 height 23
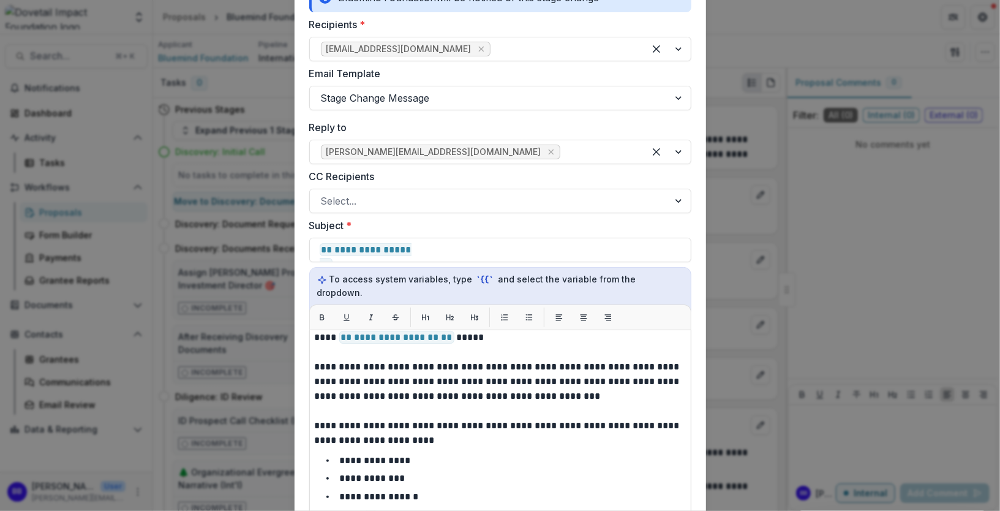
click at [409, 187] on div "CC Recipients Select..." at bounding box center [500, 191] width 382 height 44
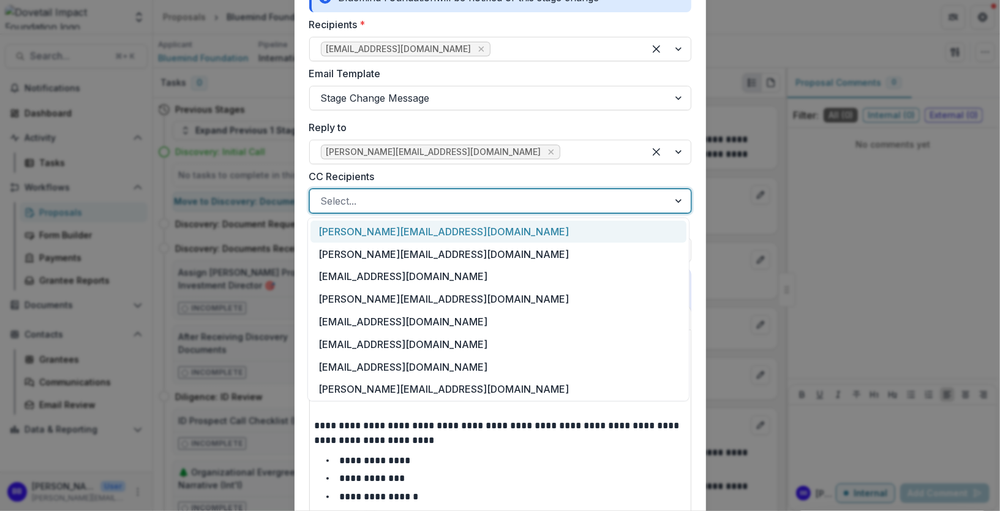
click at [409, 194] on div at bounding box center [489, 200] width 337 height 17
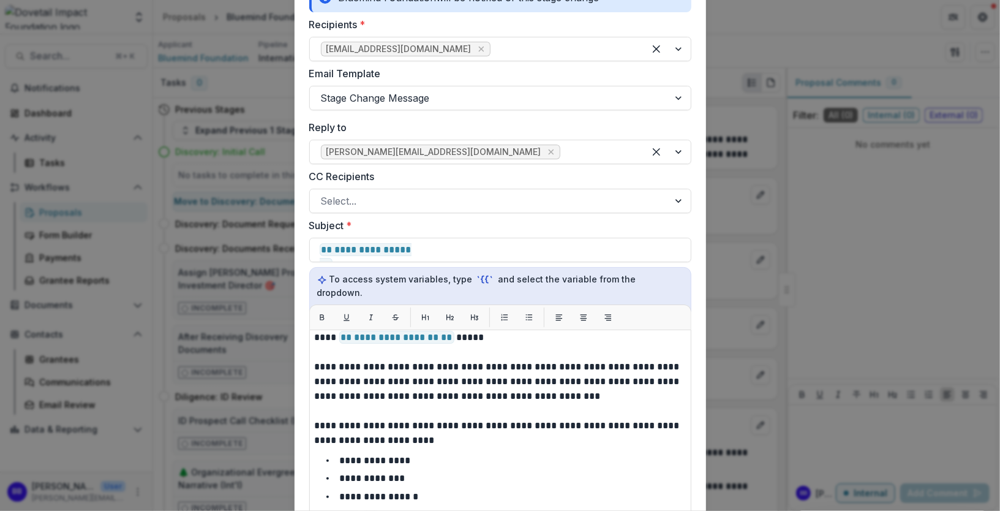
click at [434, 171] on label "CC Recipients" at bounding box center [496, 176] width 375 height 15
click at [324, 194] on input "CC Recipients" at bounding box center [322, 201] width 3 height 15
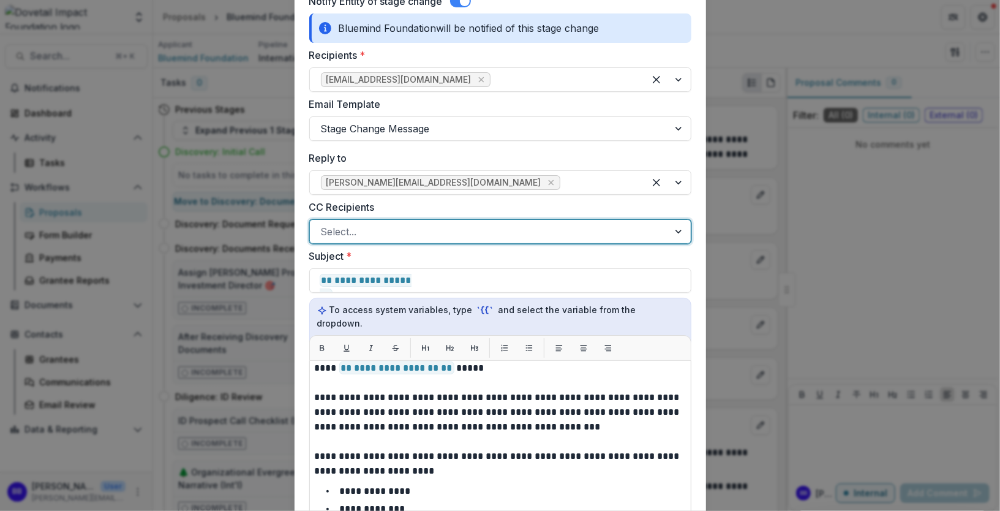
scroll to position [143, 0]
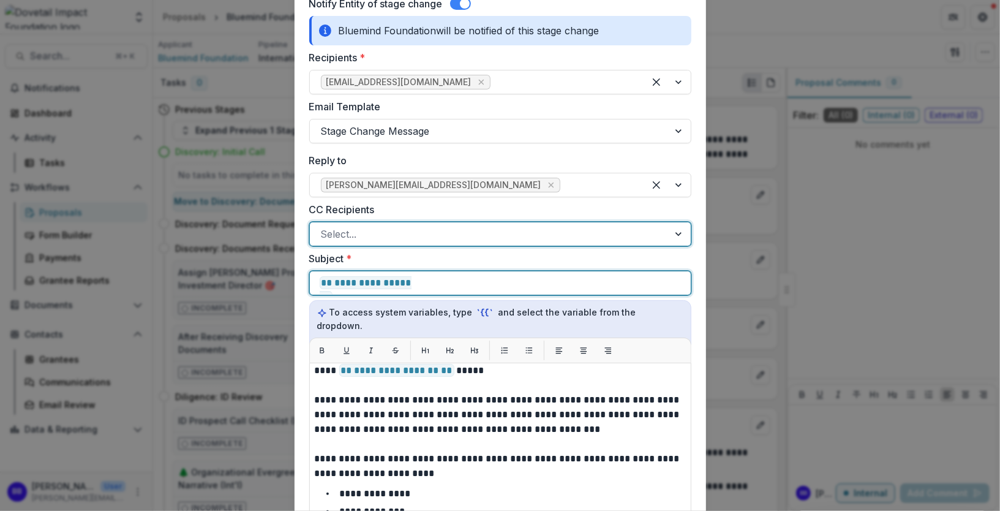
click at [464, 289] on p "**********" at bounding box center [445, 283] width 251 height 15
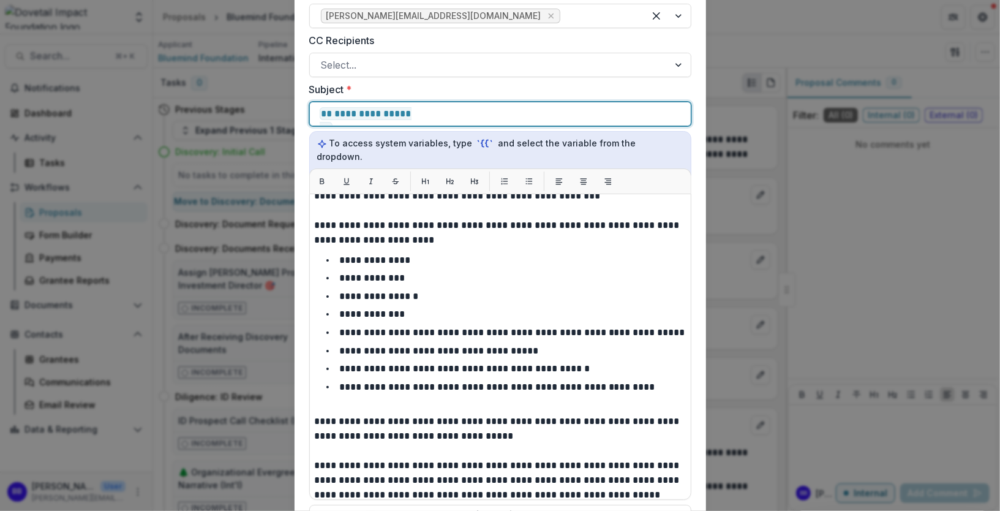
scroll to position [150, 0]
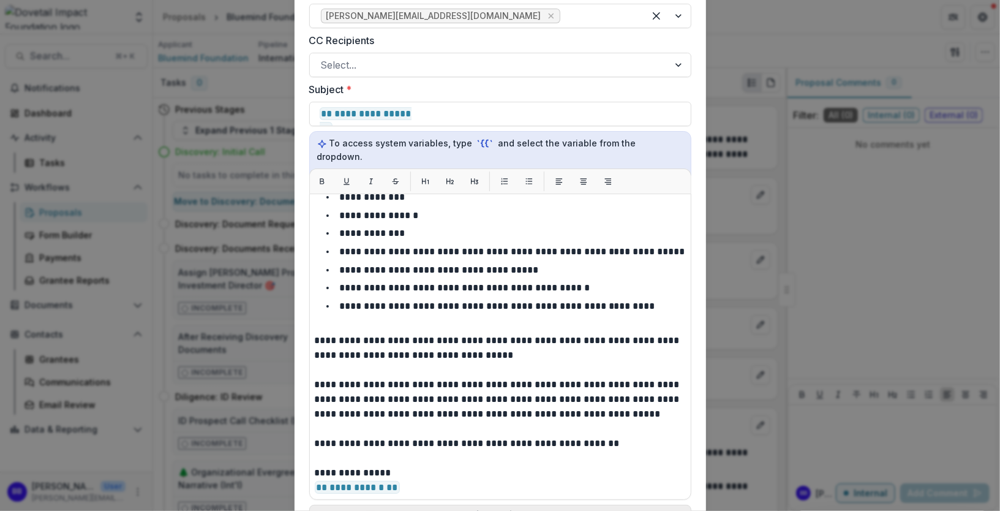
click at [486, 505] on button "Preview" at bounding box center [500, 515] width 382 height 20
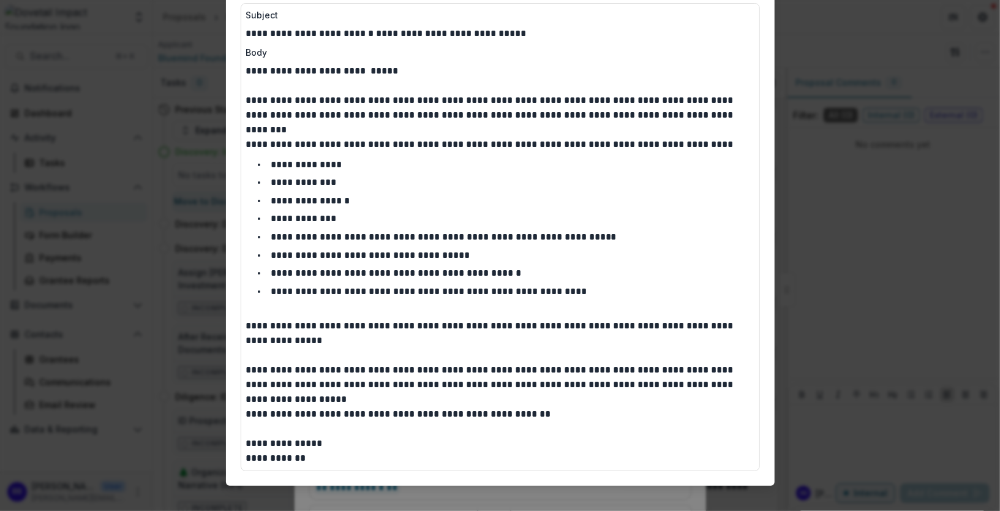
scroll to position [100, 0]
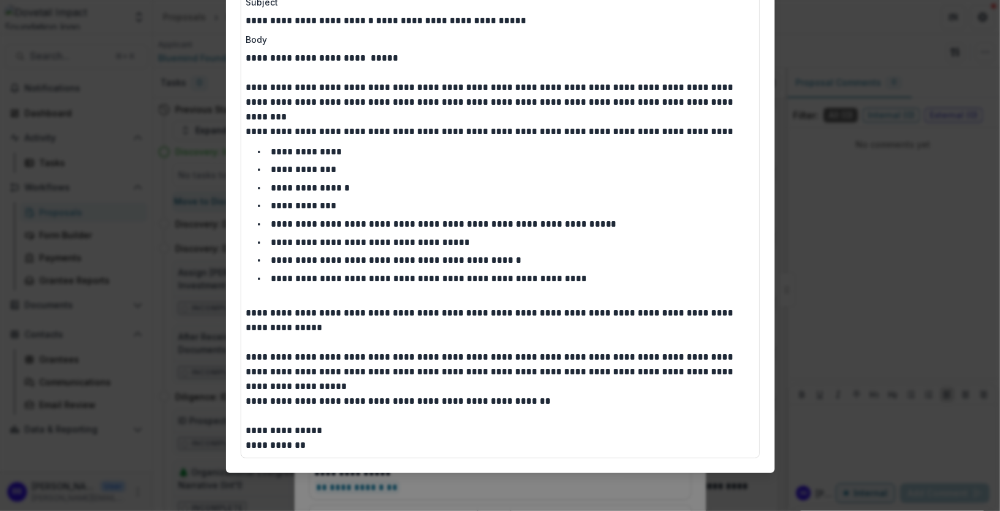
click at [375, 500] on div "**********" at bounding box center [500, 255] width 1000 height 511
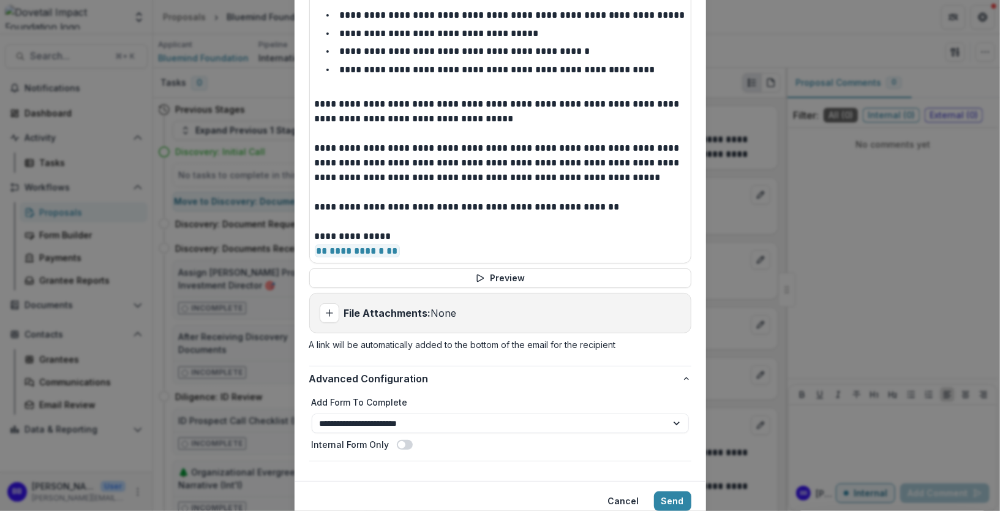
scroll to position [581, 0]
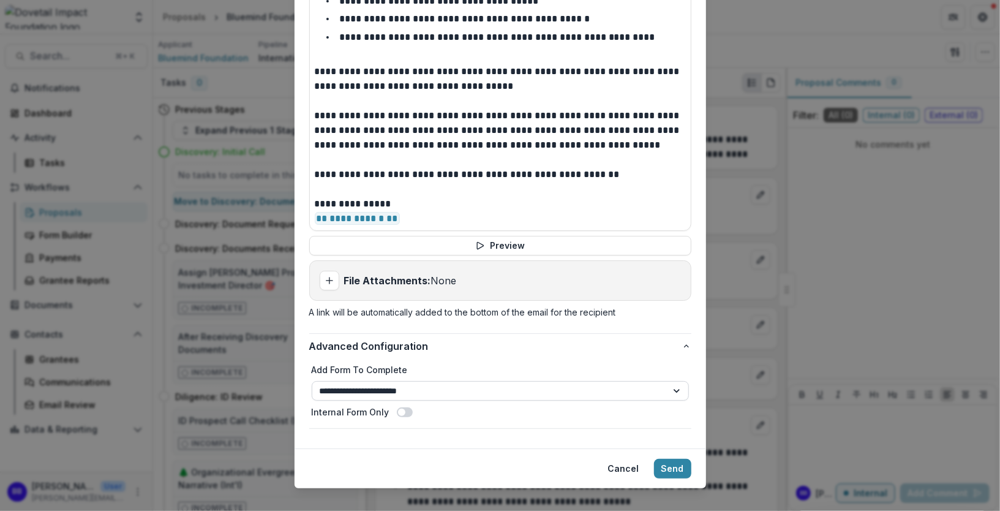
click at [389, 381] on select "**********" at bounding box center [500, 391] width 377 height 20
click at [669, 459] on button "Send" at bounding box center [672, 469] width 37 height 20
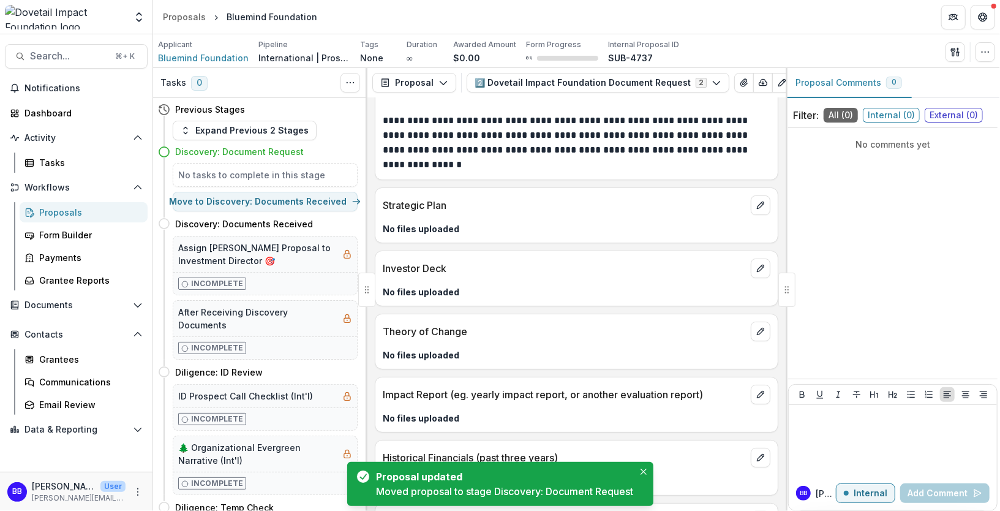
scroll to position [0, 0]
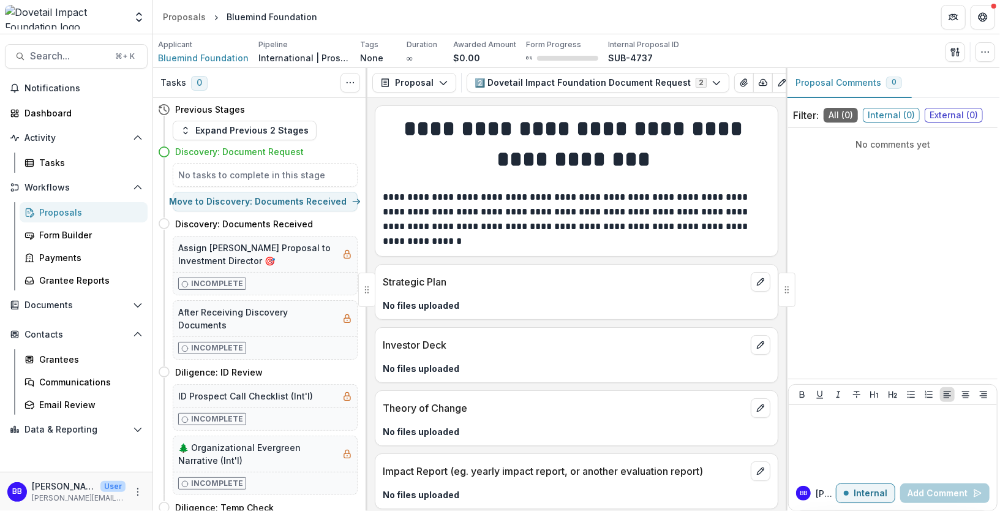
click at [237, 149] on h4 "Discovery: Document Request" at bounding box center [239, 151] width 129 height 13
click at [70, 53] on span "Search..." at bounding box center [69, 56] width 78 height 12
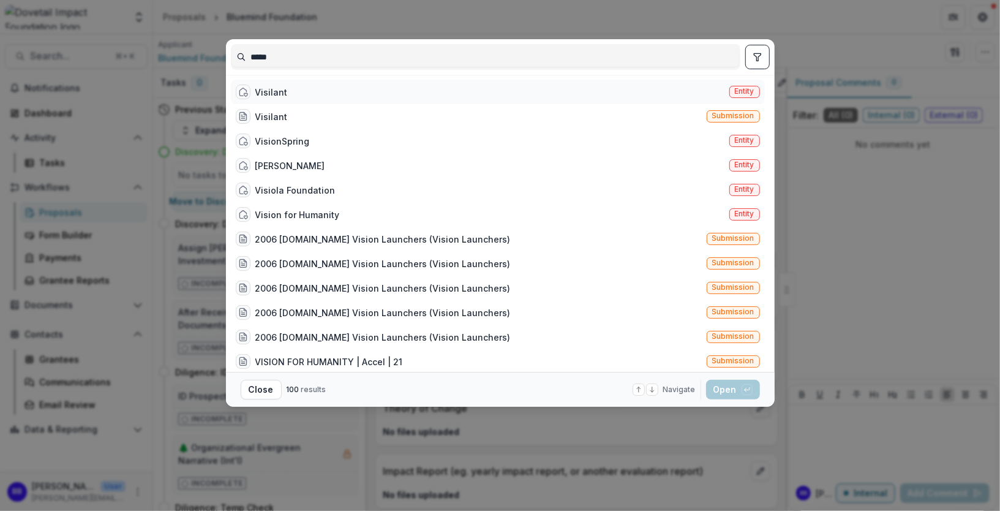
type input "*****"
click at [291, 88] on div "Visilant Entity" at bounding box center [498, 92] width 534 height 24
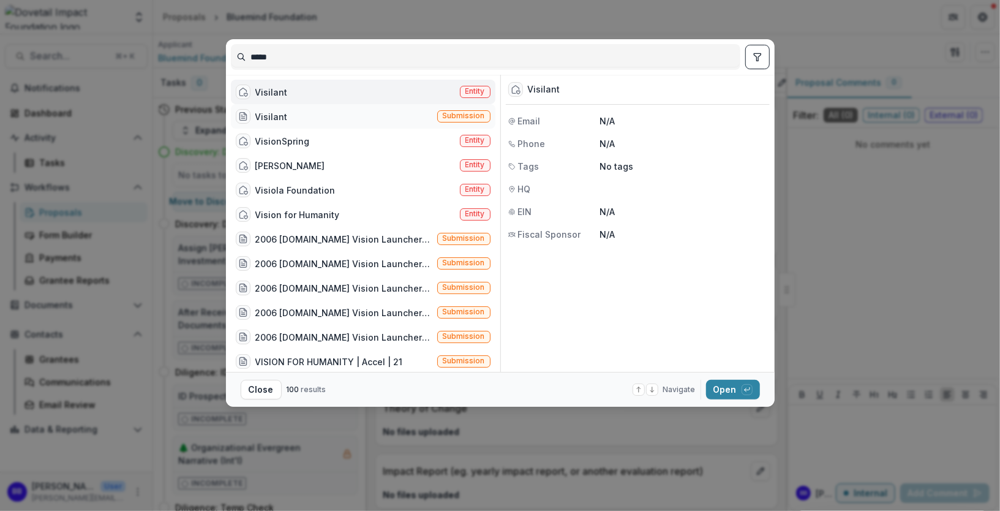
click at [331, 107] on div "Visilant Submission" at bounding box center [363, 116] width 265 height 24
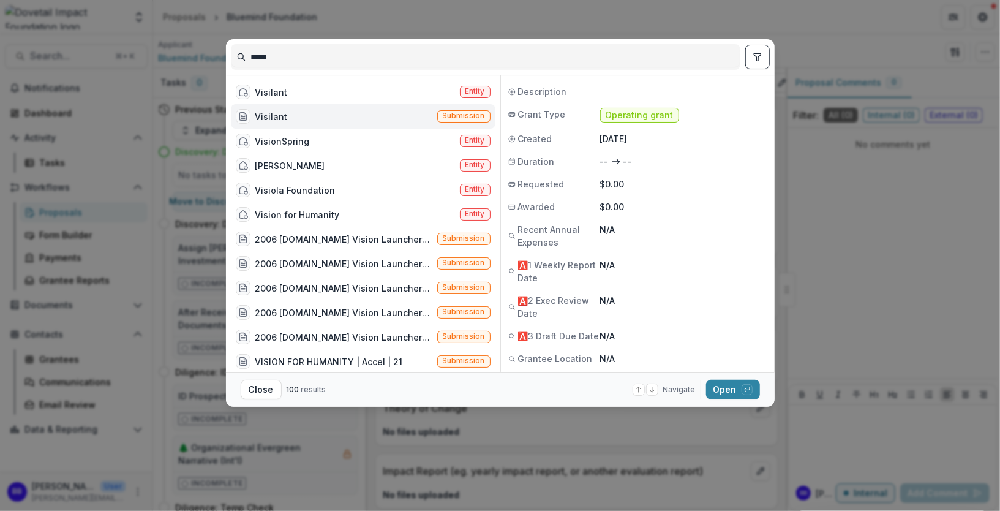
scroll to position [131, 0]
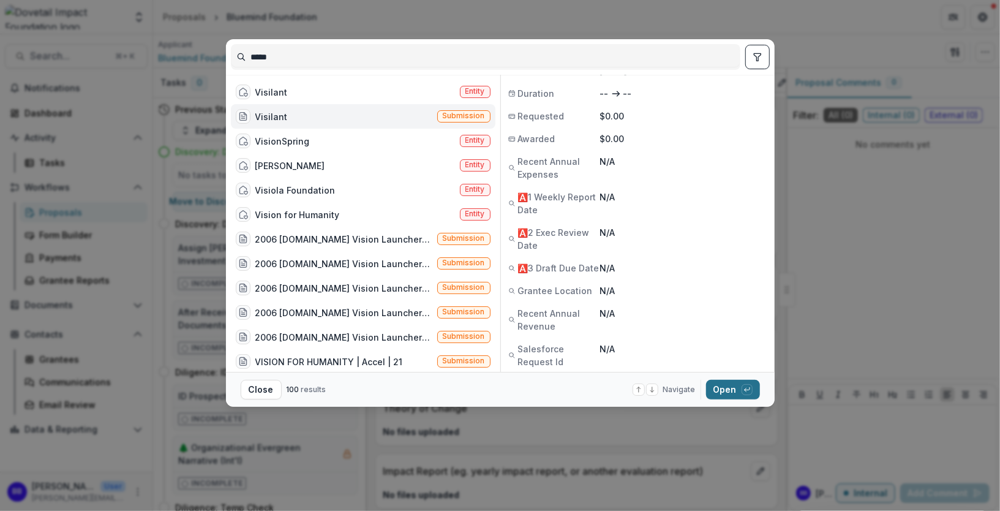
click at [730, 391] on button "Open with enter key" at bounding box center [733, 390] width 54 height 20
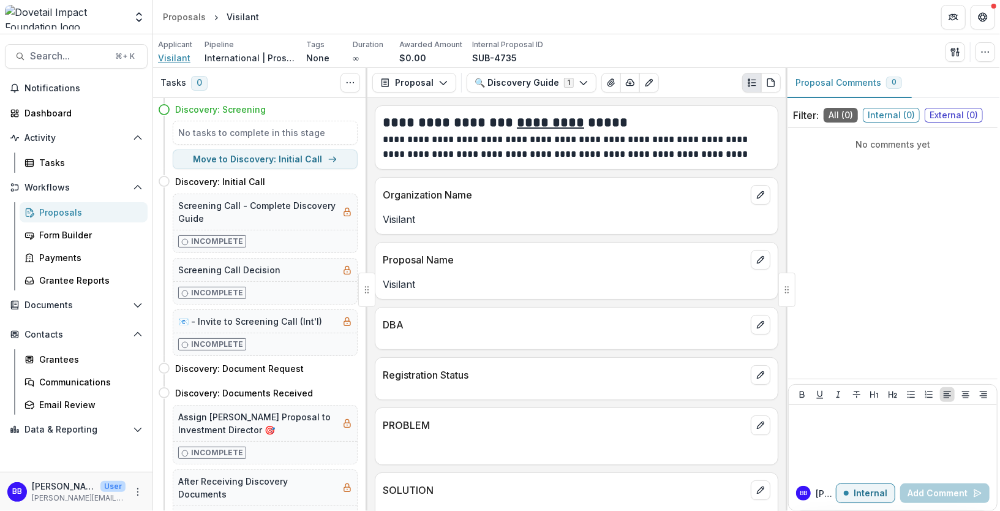
click at [170, 58] on span "Visilant" at bounding box center [174, 57] width 32 height 13
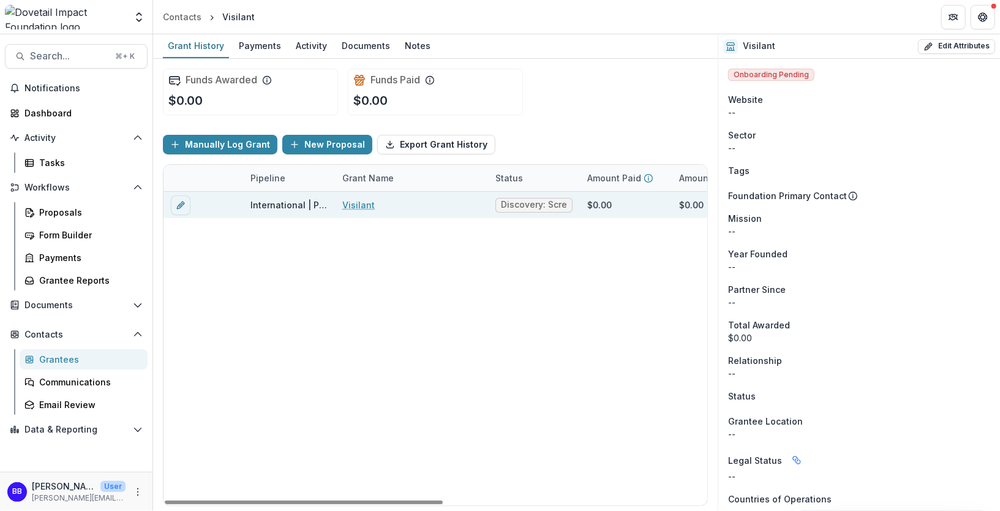
click at [525, 202] on span "Discovery: Screening" at bounding box center [534, 205] width 66 height 10
click at [349, 202] on link "Visilant" at bounding box center [358, 204] width 32 height 13
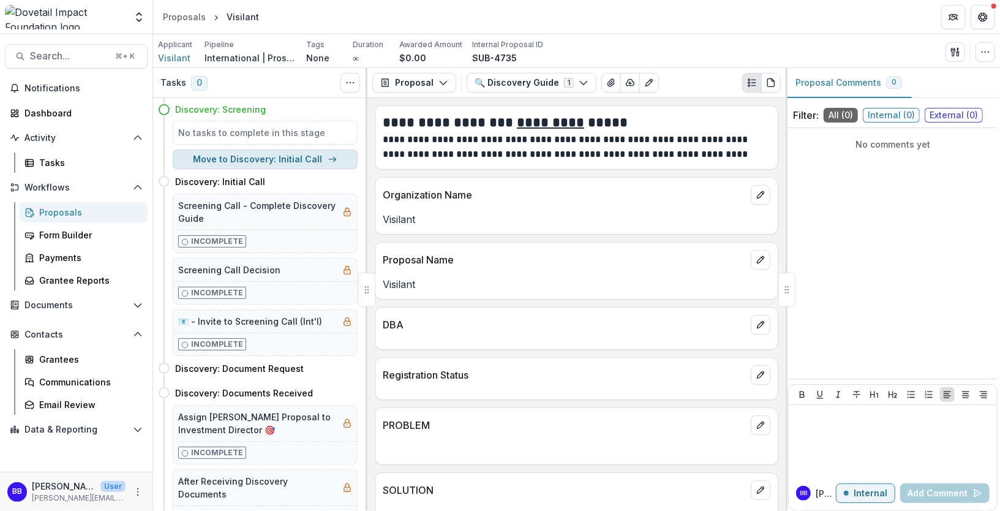
click at [286, 156] on button "Move to Discovery: Initial Call" at bounding box center [265, 159] width 185 height 20
select select "**********"
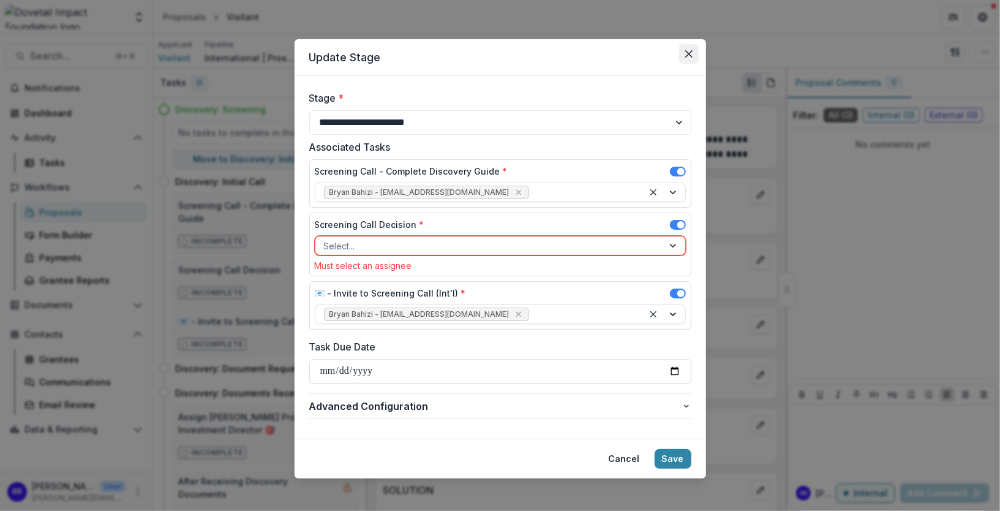
click at [688, 55] on icon "Close" at bounding box center [688, 53] width 7 height 7
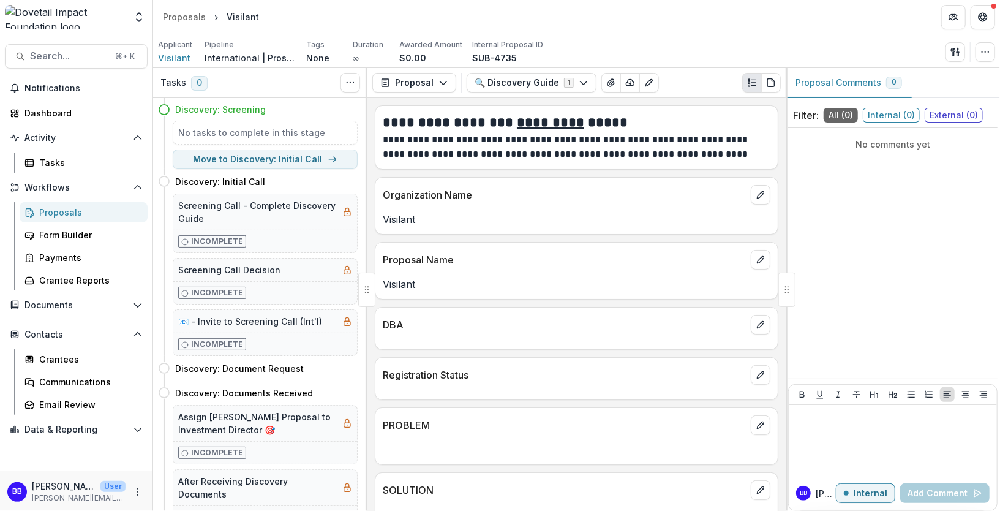
click at [235, 130] on h5 "No tasks to complete in this stage" at bounding box center [265, 132] width 174 height 13
click at [245, 151] on button "Move to Discovery: Initial Call" at bounding box center [265, 159] width 185 height 20
select select "**********"
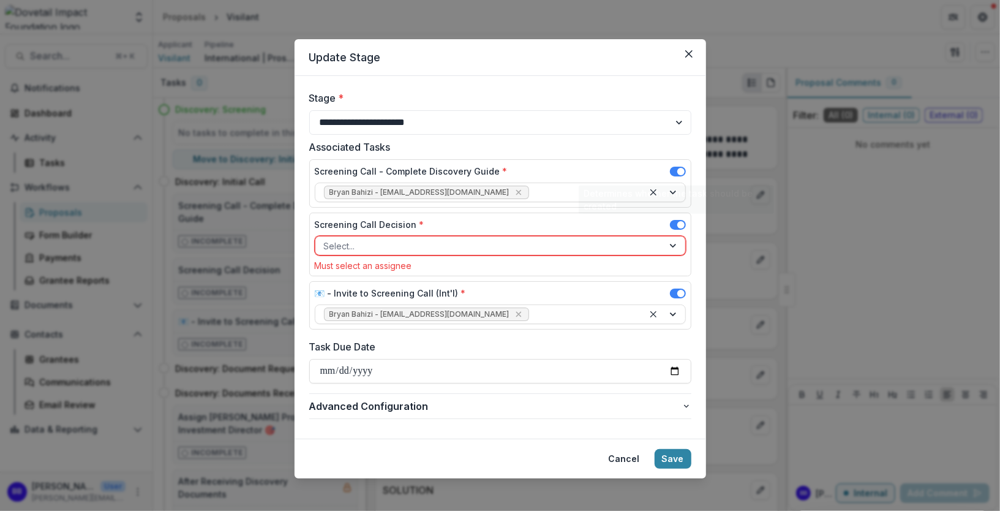
click at [672, 169] on span at bounding box center [678, 172] width 16 height 10
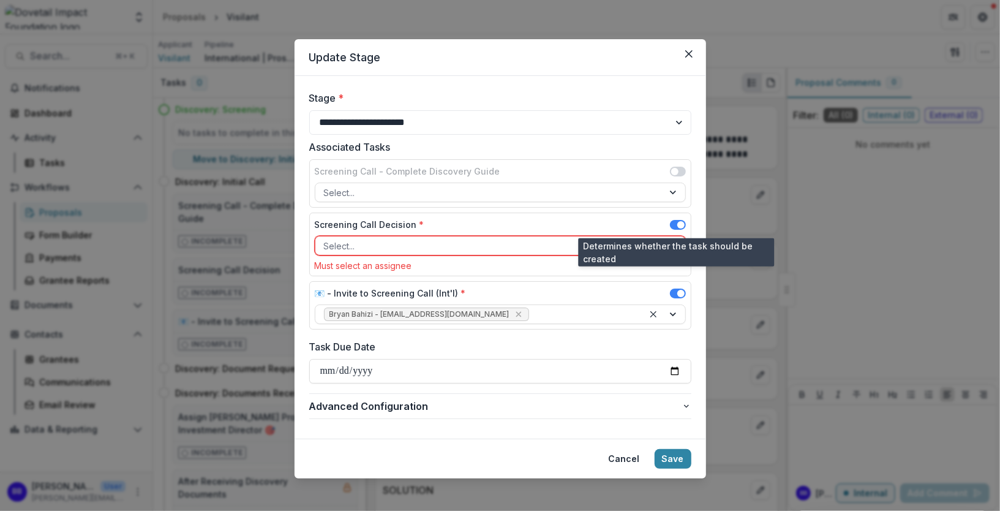
click at [678, 225] on span at bounding box center [680, 224] width 7 height 7
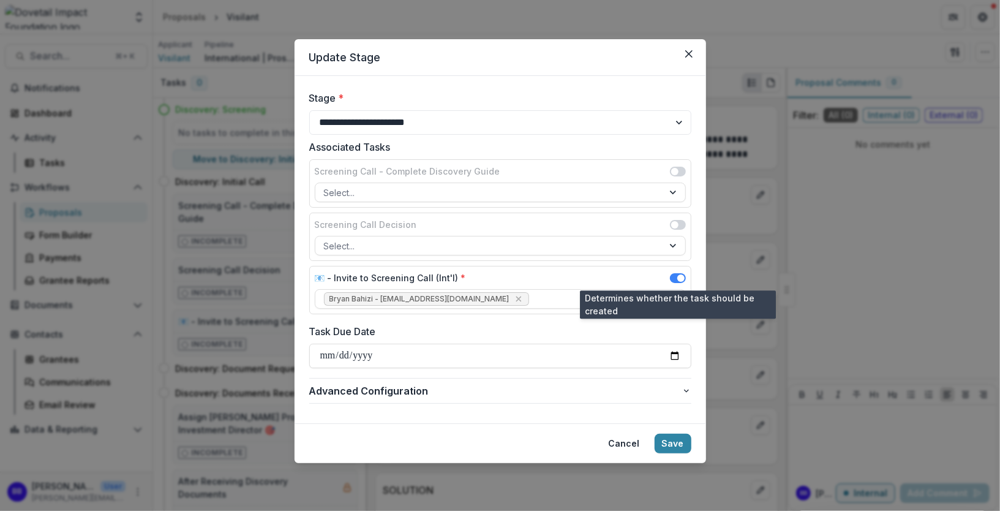
click at [679, 274] on span at bounding box center [680, 277] width 7 height 7
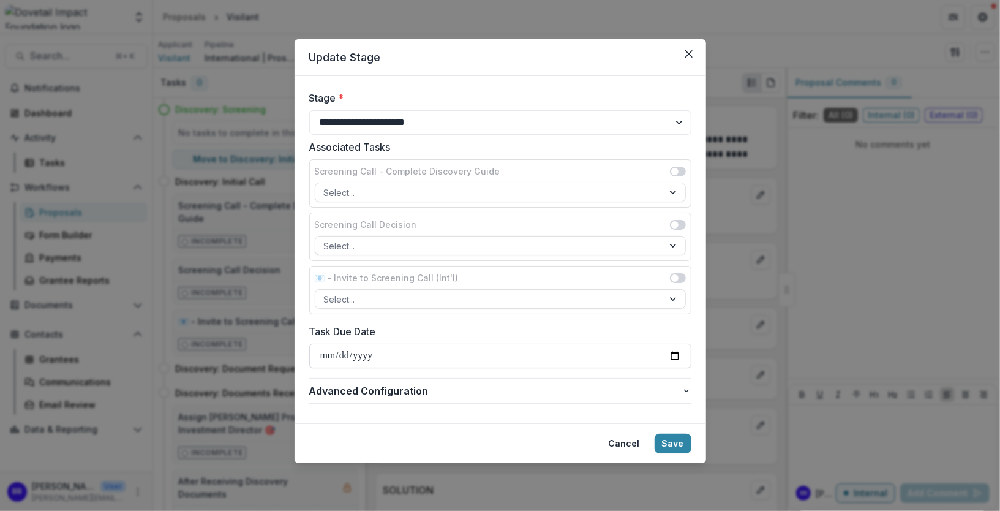
click at [518, 351] on input "**********" at bounding box center [500, 356] width 382 height 24
click at [678, 353] on input "**********" at bounding box center [500, 356] width 382 height 24
type input "**********"
click at [665, 434] on button "Save" at bounding box center [673, 444] width 37 height 20
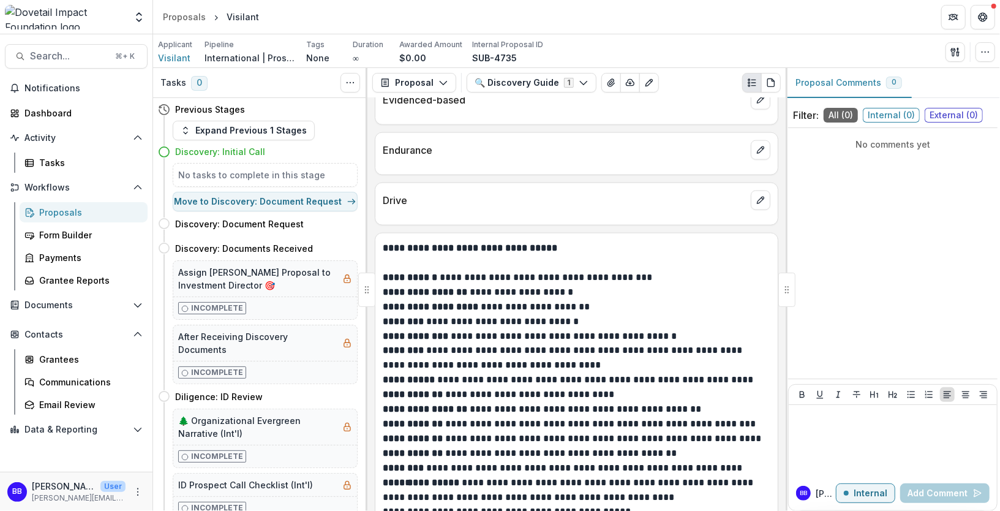
scroll to position [1292, 0]
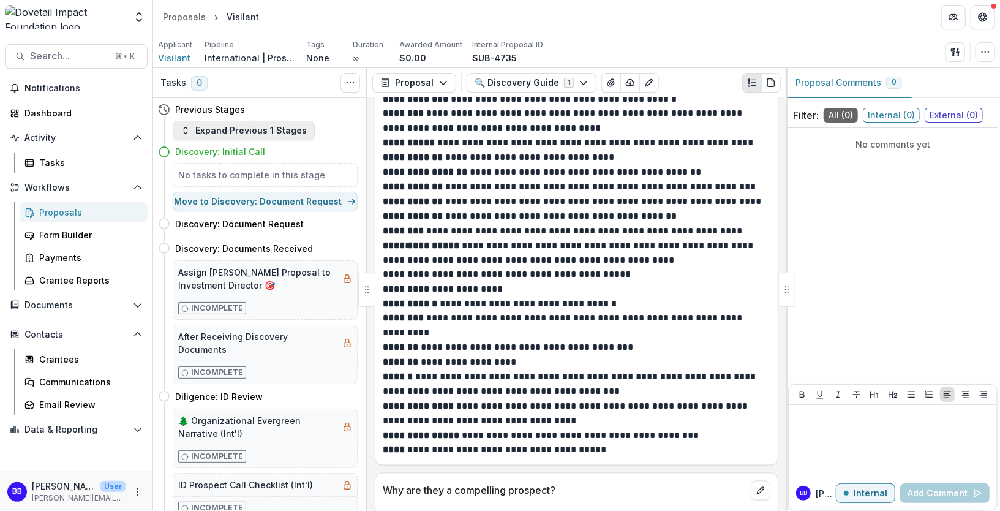
click at [244, 126] on button "Expand Previous 1 Stages" at bounding box center [244, 131] width 142 height 20
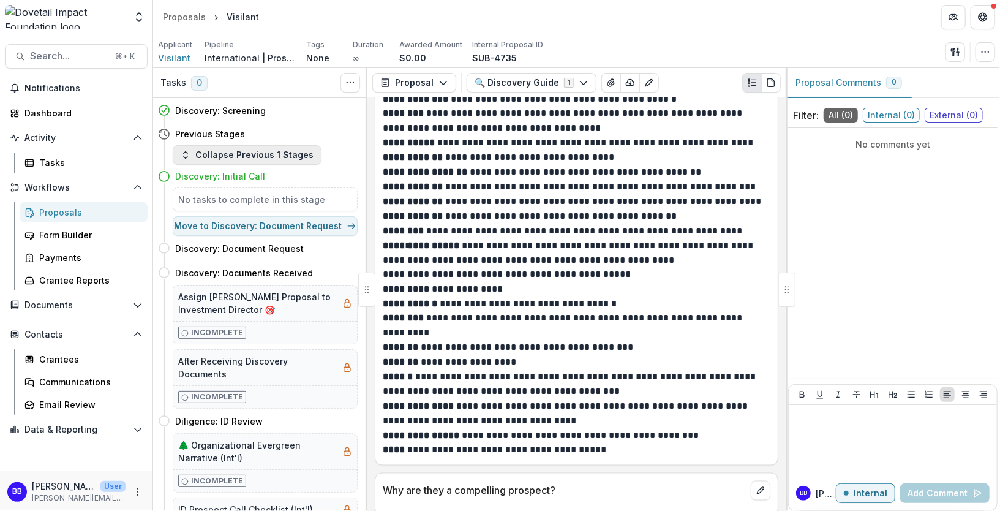
click at [239, 155] on button "Collapse Previous 1 Stages" at bounding box center [247, 155] width 149 height 20
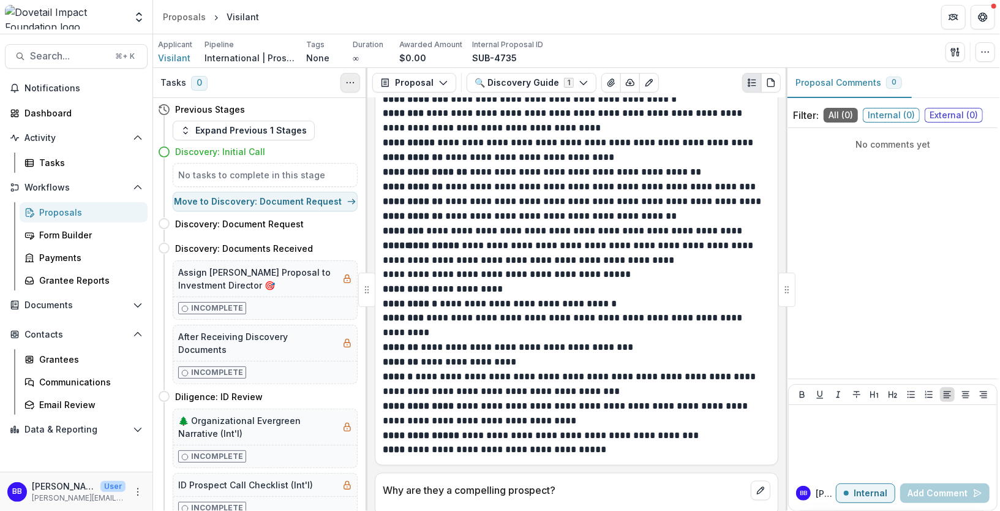
click at [351, 85] on icon "Toggle View Cancelled Tasks" at bounding box center [350, 83] width 10 height 10
click at [644, 80] on icon "Edit as form" at bounding box center [649, 83] width 10 height 10
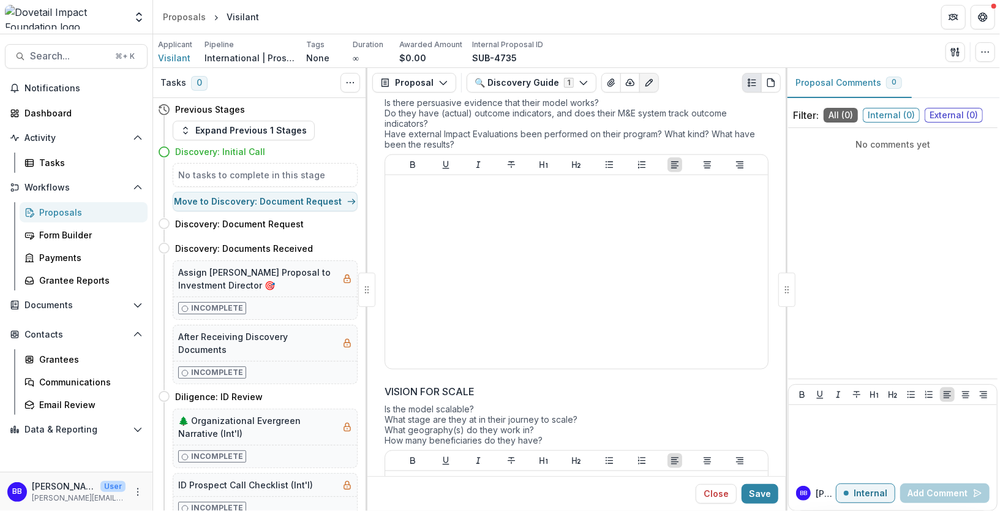
scroll to position [1189, 0]
